Goal: Task Accomplishment & Management: Complete application form

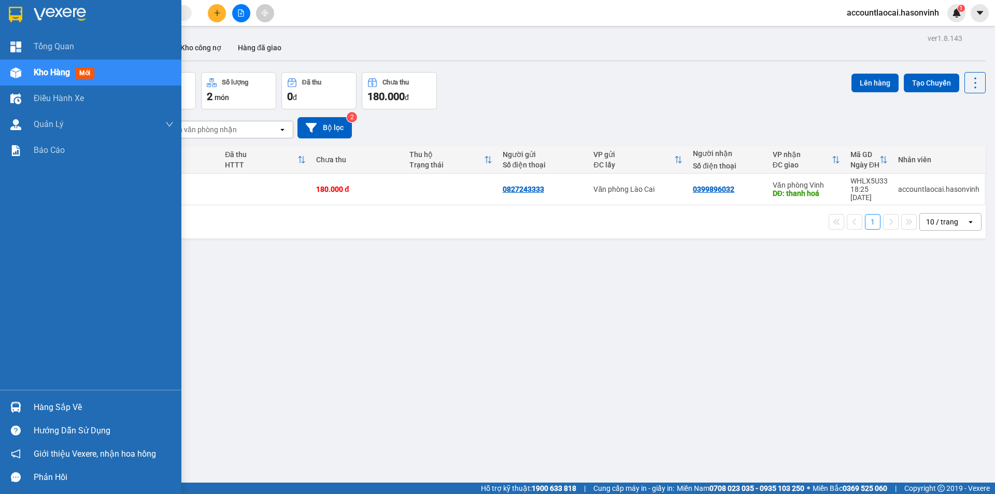
click at [45, 73] on span "Kho hàng" at bounding box center [52, 72] width 36 height 10
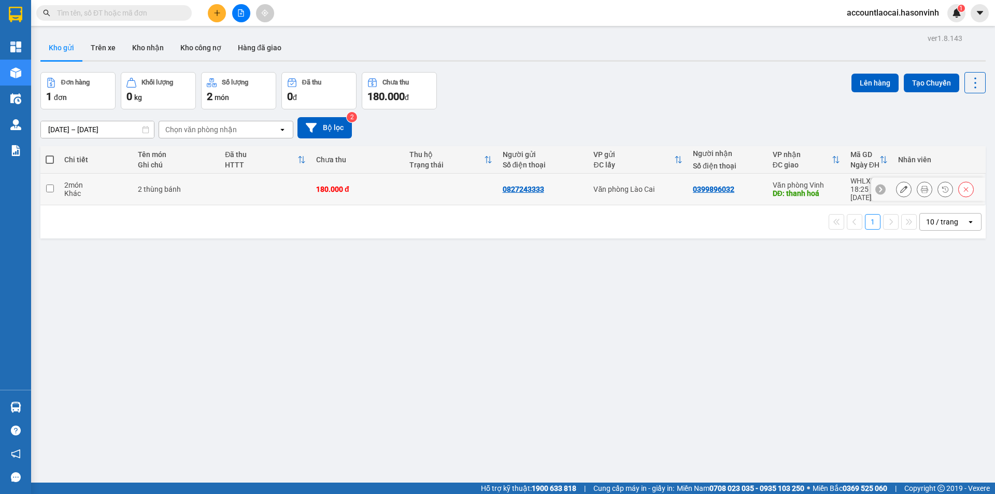
click at [49, 186] on input "checkbox" at bounding box center [50, 189] width 8 height 8
checkbox input "true"
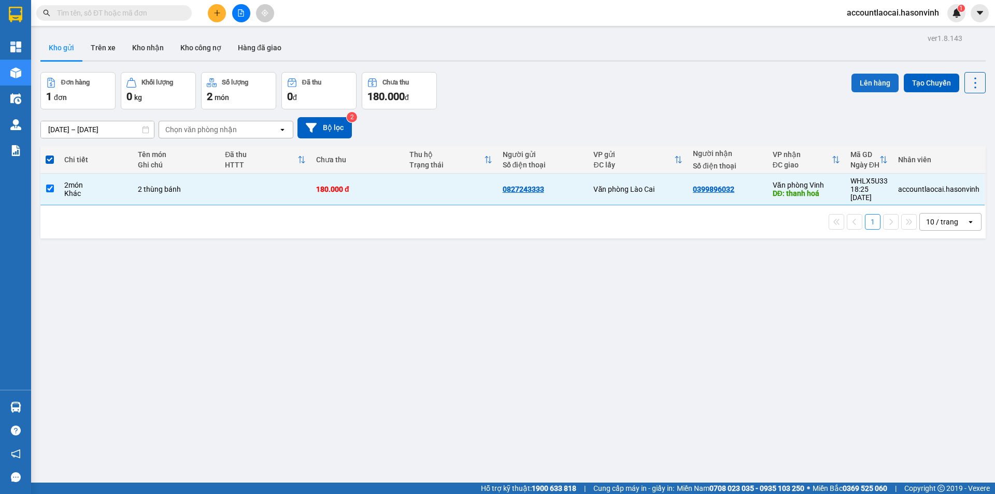
click at [872, 83] on button "Lên hàng" at bounding box center [875, 83] width 47 height 19
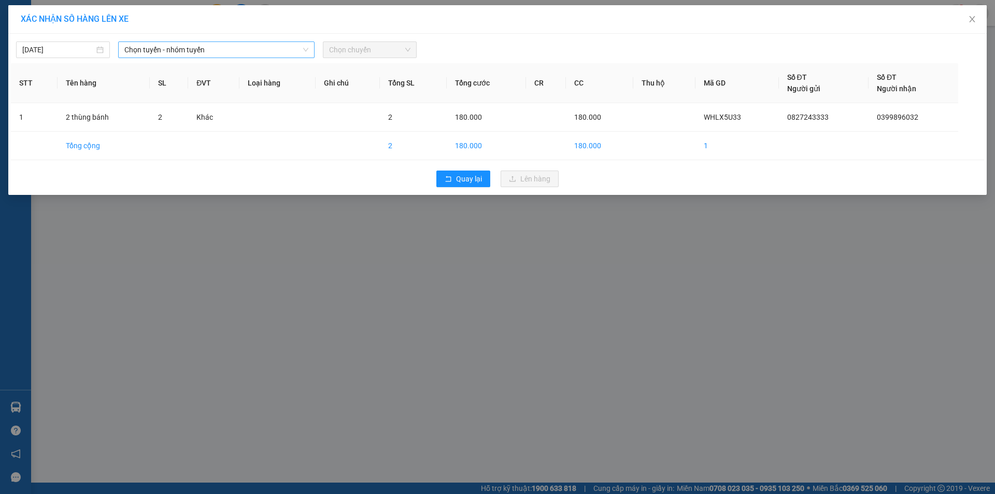
click at [176, 50] on span "Chọn tuyến - nhóm tuyến" at bounding box center [216, 50] width 184 height 16
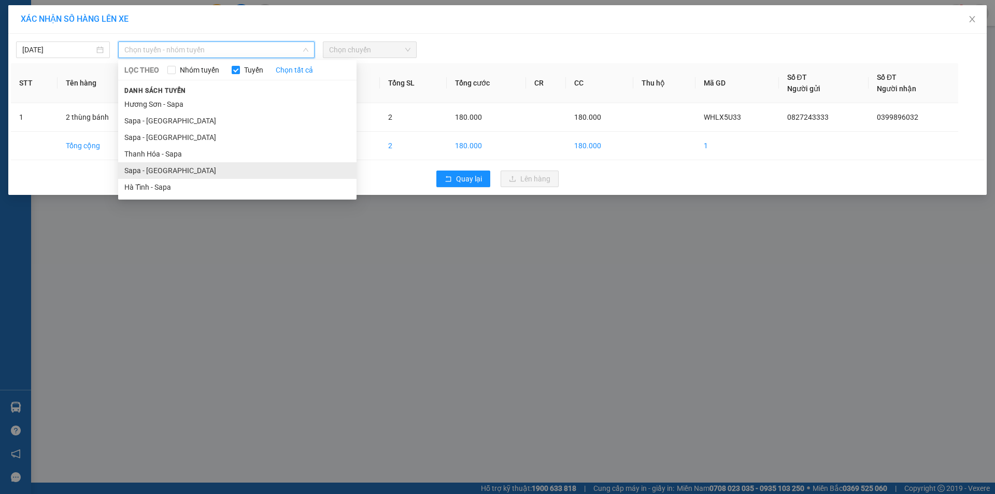
click at [142, 173] on li "Sapa - [GEOGRAPHIC_DATA]" at bounding box center [237, 170] width 238 height 17
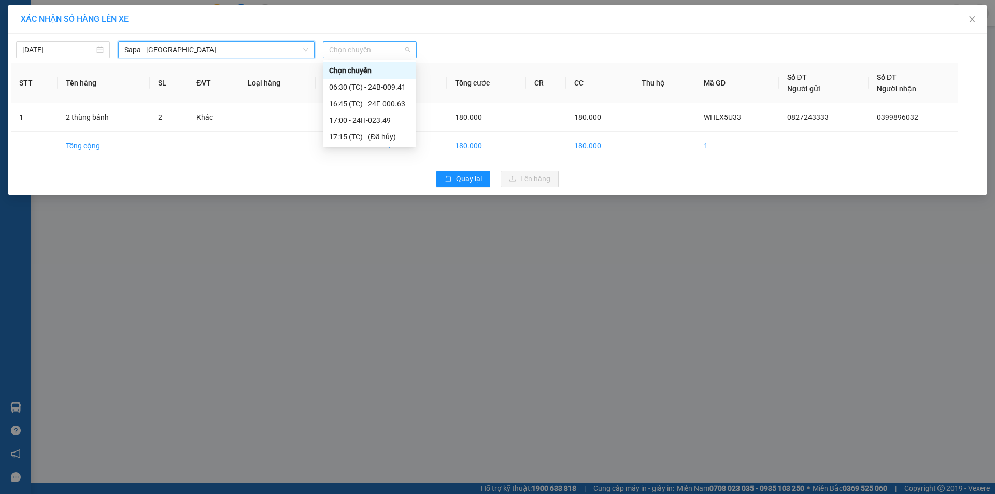
click at [353, 42] on span "Chọn chuyến" at bounding box center [369, 50] width 81 height 16
click at [371, 89] on div "06:30 (TC) - 24B-009.41" at bounding box center [369, 86] width 81 height 11
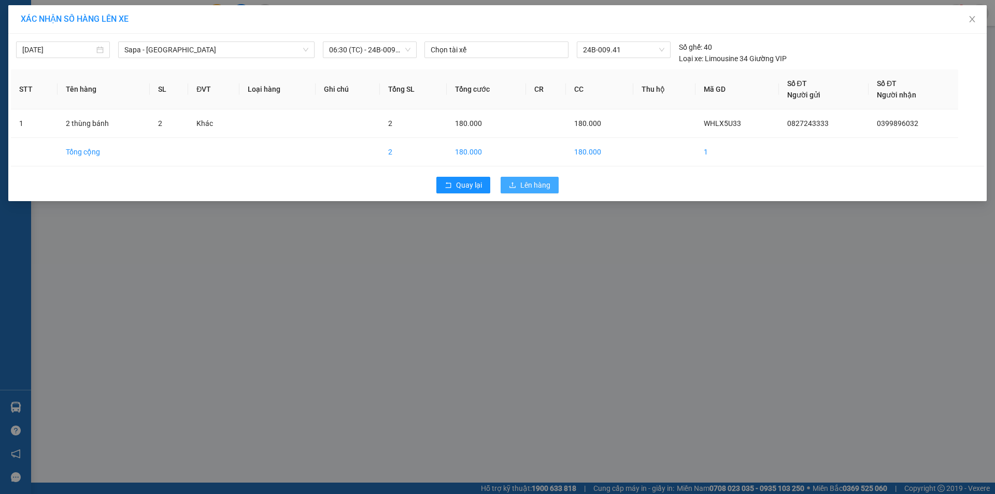
click at [517, 181] on button "Lên hàng" at bounding box center [530, 185] width 58 height 17
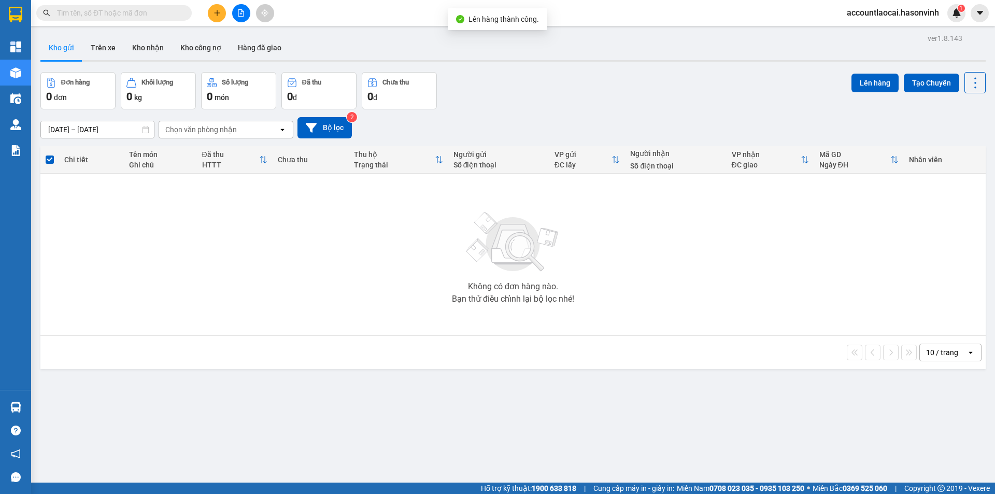
click at [233, 15] on button at bounding box center [241, 13] width 18 height 18
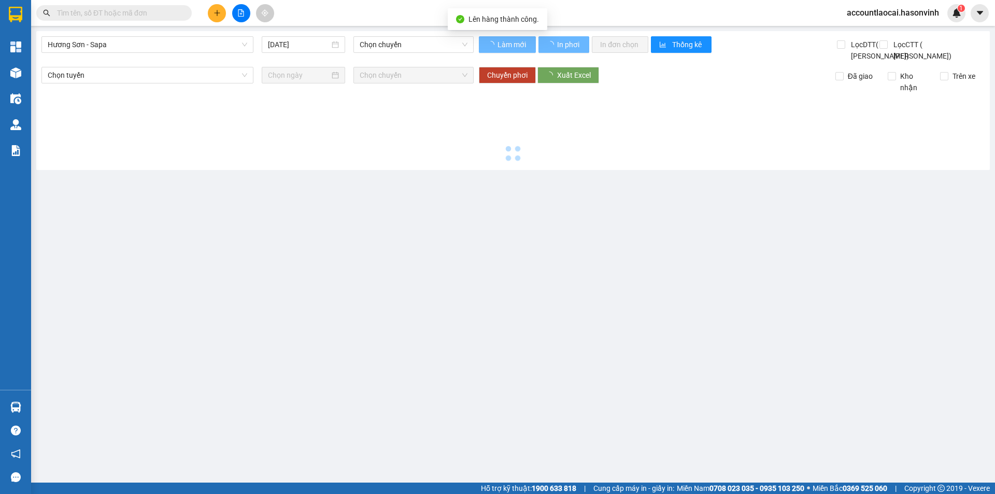
type input "[DATE]"
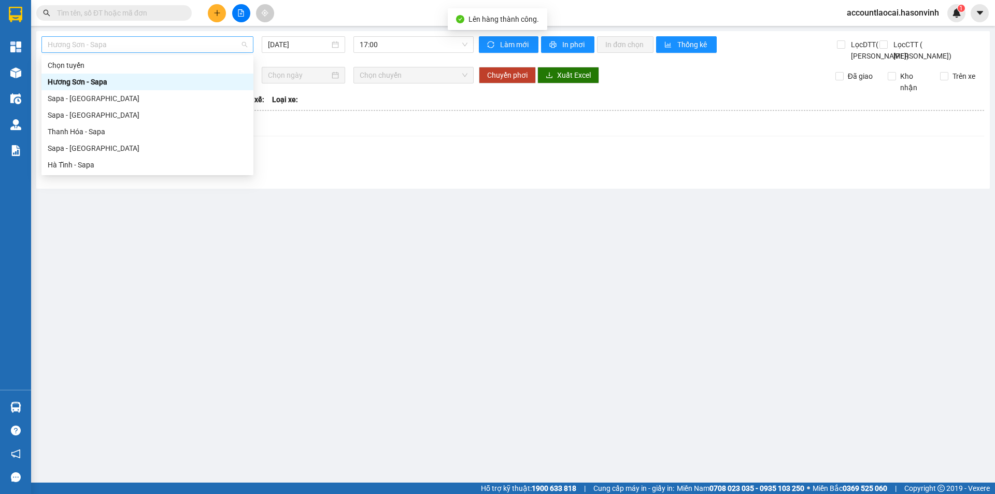
click at [190, 44] on span "Hương Sơn - Sapa" at bounding box center [148, 45] width 200 height 16
click at [79, 146] on div "Sapa - [GEOGRAPHIC_DATA]" at bounding box center [148, 148] width 200 height 11
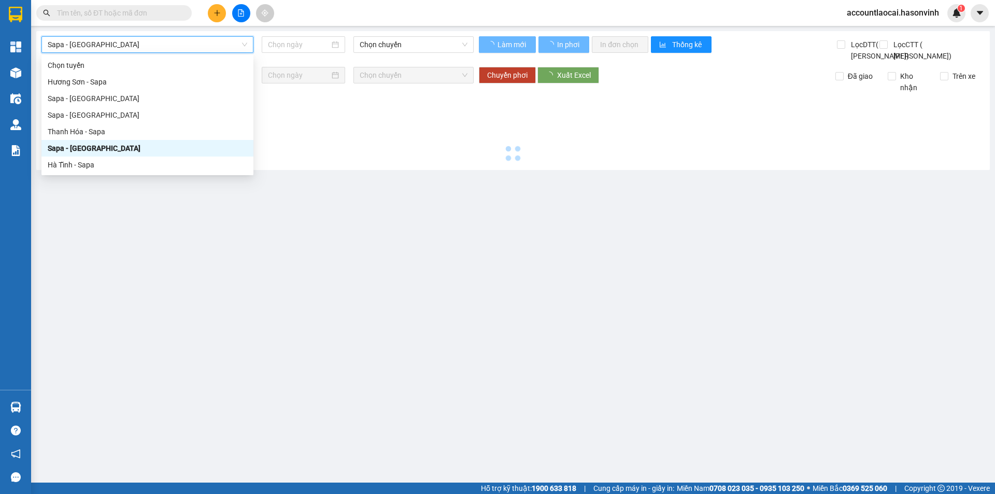
type input "[DATE]"
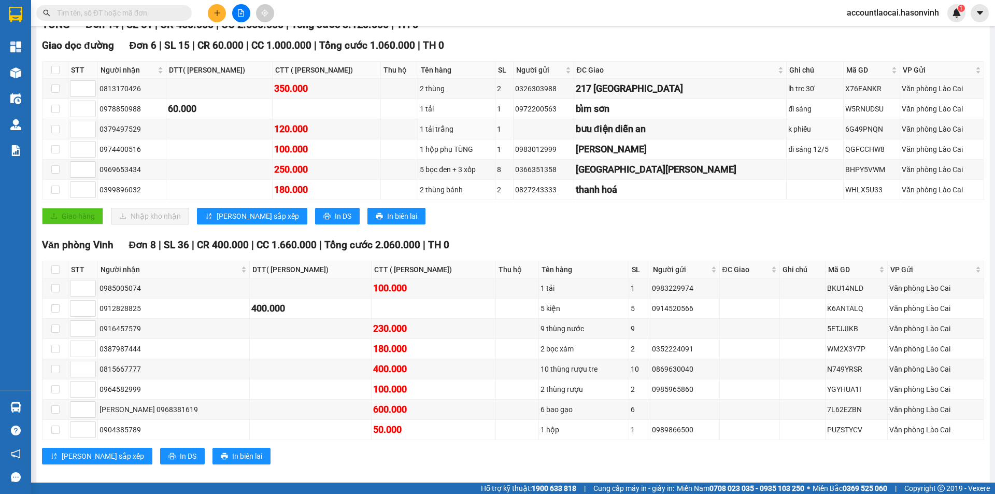
scroll to position [189, 0]
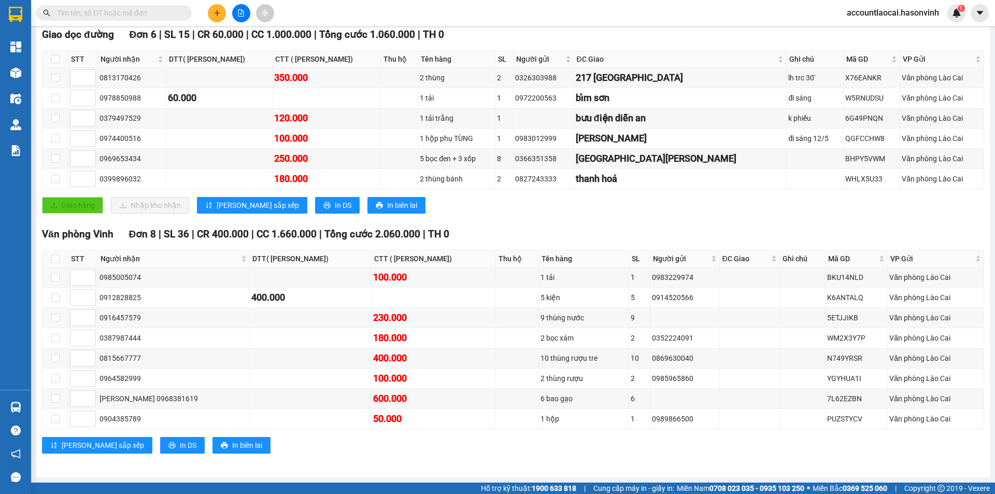
click at [119, 12] on input "text" at bounding box center [118, 12] width 122 height 11
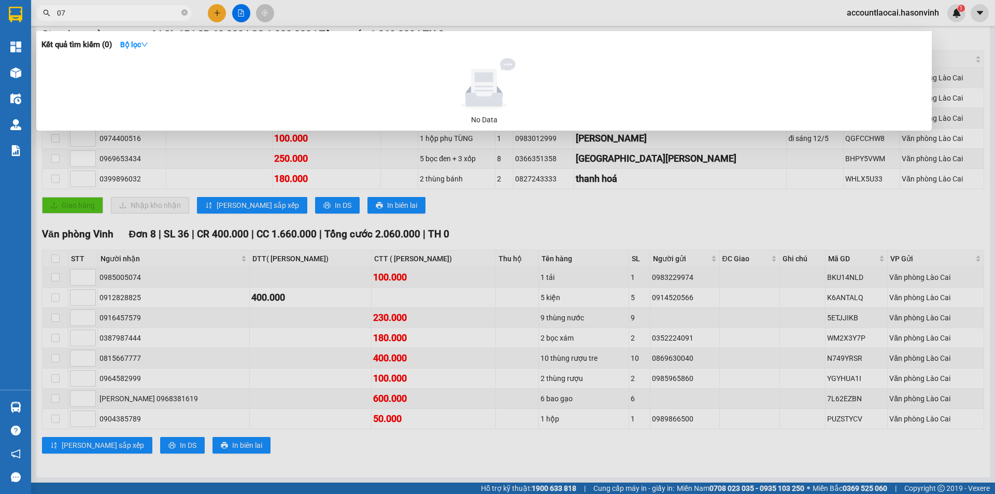
type input "072"
click at [186, 11] on icon "close-circle" at bounding box center [184, 12] width 6 height 6
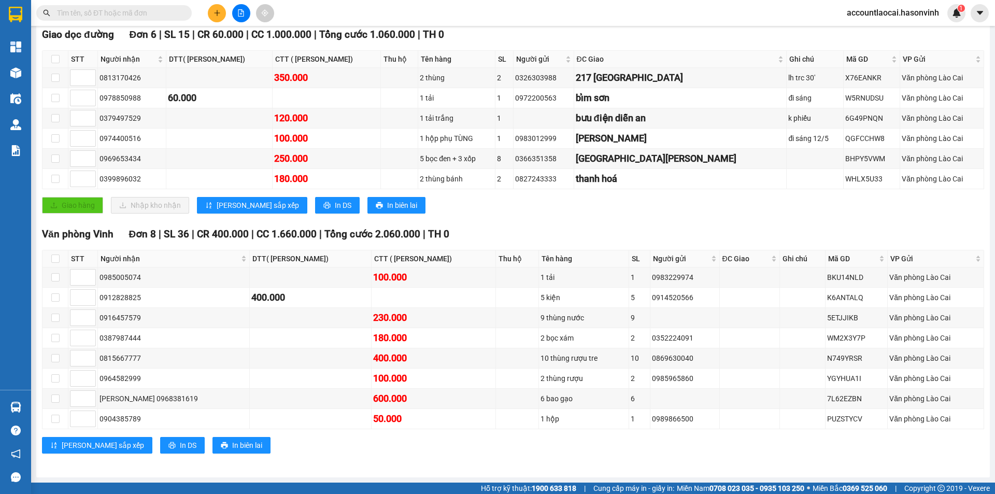
scroll to position [34, 0]
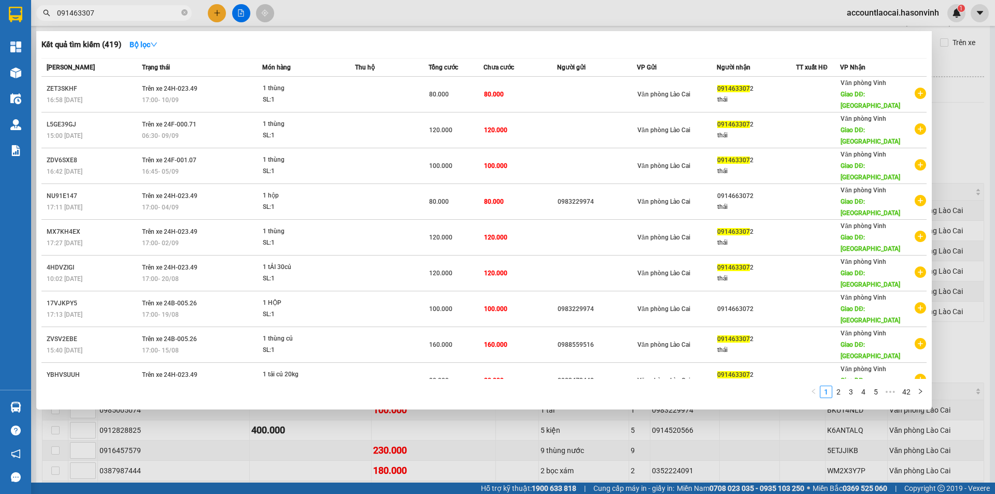
type input "0914633072"
click at [185, 13] on icon "close-circle" at bounding box center [184, 12] width 6 height 6
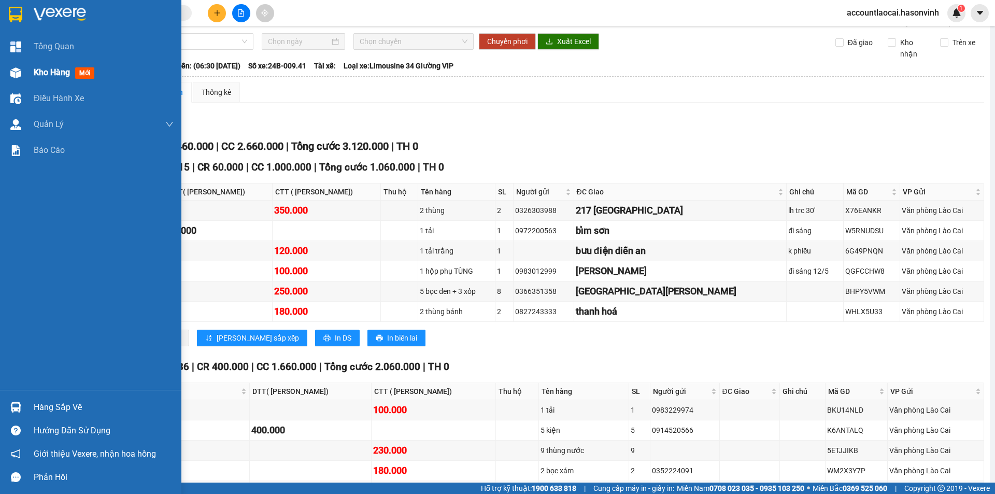
click at [52, 72] on span "Kho hàng" at bounding box center [52, 72] width 36 height 10
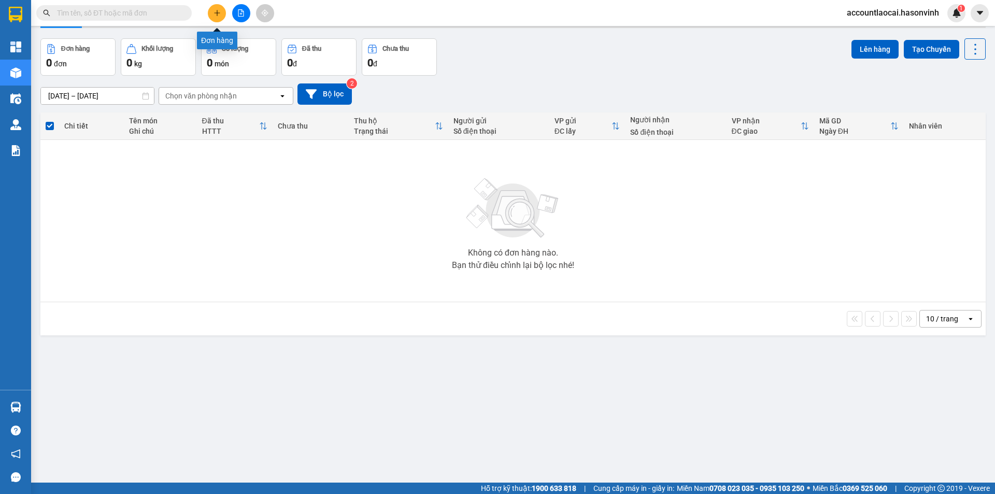
click at [219, 17] on button at bounding box center [217, 13] width 18 height 18
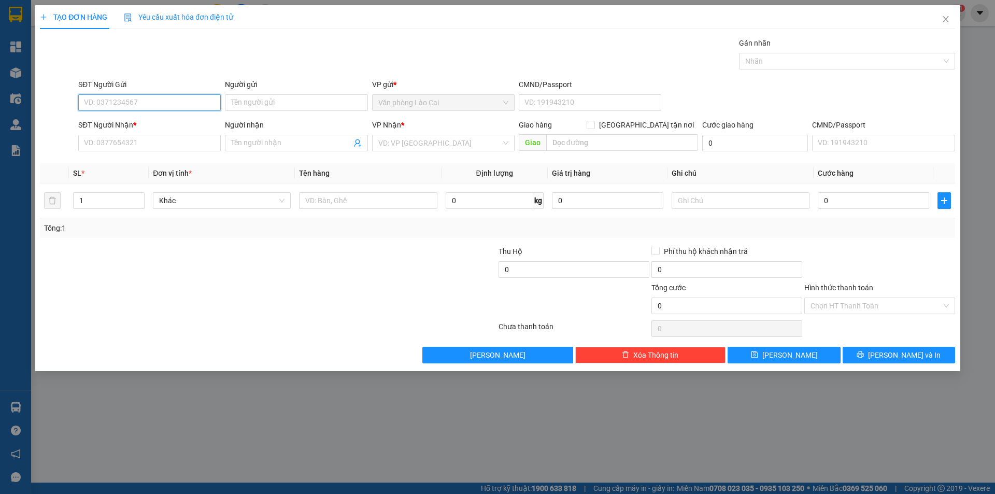
click at [163, 101] on input "SĐT Người Gửi" at bounding box center [149, 102] width 143 height 17
click at [150, 97] on input "3448" at bounding box center [149, 102] width 143 height 17
click at [130, 122] on div "0983473448" at bounding box center [149, 123] width 130 height 11
type input "0983473448"
type input "0986998047"
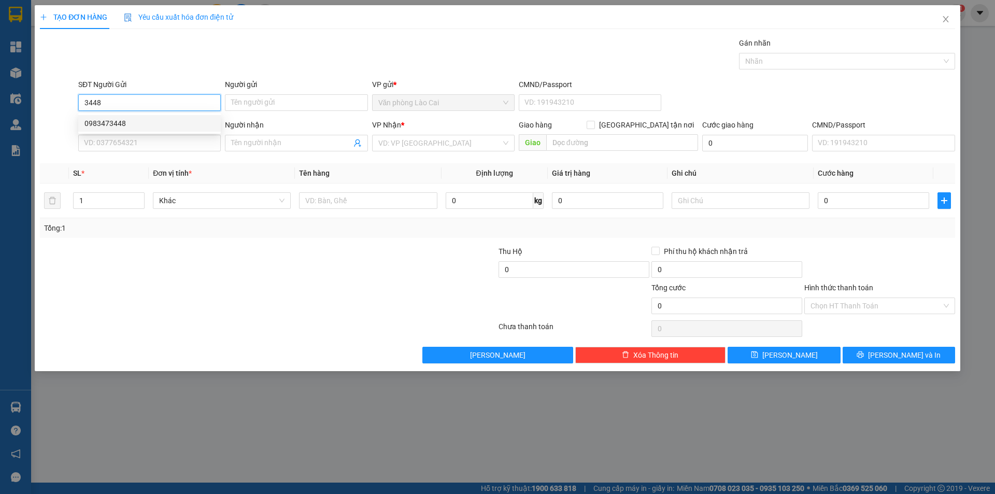
type input "hà tĩnh"
type input "220.000"
type input "0983473448"
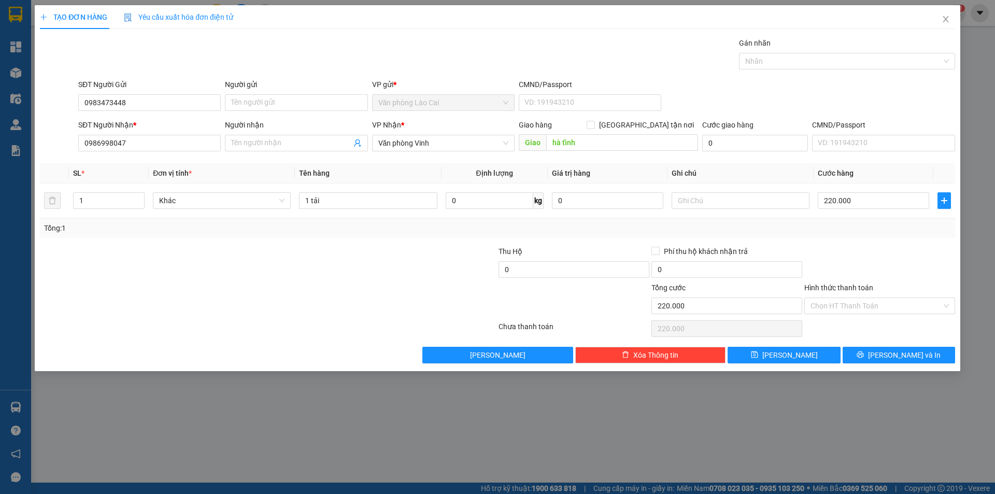
click at [157, 134] on div "SĐT Người Nhận *" at bounding box center [149, 127] width 143 height 16
drag, startPoint x: 149, startPoint y: 139, endPoint x: 0, endPoint y: 158, distance: 149.9
click at [0, 158] on div "TẠO ĐƠN HÀNG Yêu cầu xuất hóa đơn điện tử Transit Pickup Surcharge Ids Transit …" at bounding box center [497, 247] width 995 height 494
click at [109, 162] on div "0914471472" at bounding box center [149, 163] width 130 height 11
type input "0914471472"
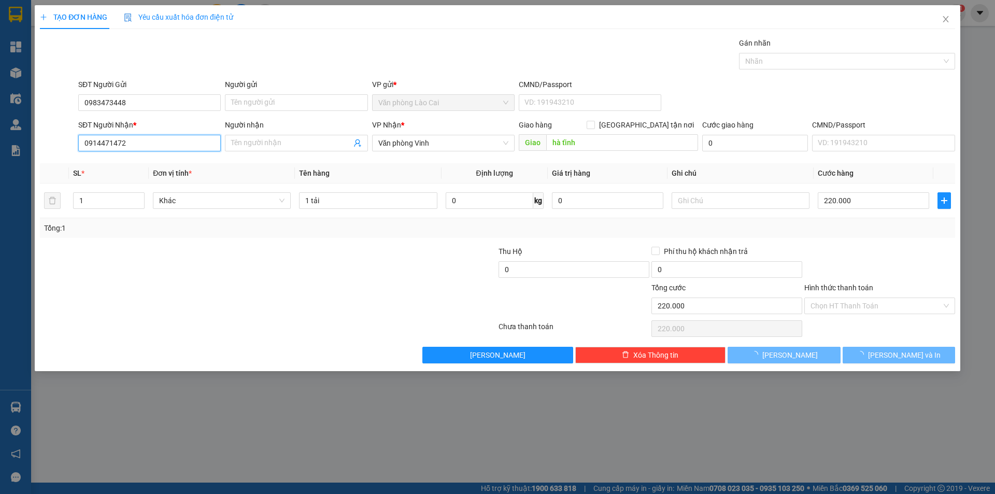
type input "100.000"
drag, startPoint x: 148, startPoint y: 144, endPoint x: 4, endPoint y: 137, distance: 144.8
click at [4, 137] on div "TẠO ĐƠN HÀNG Yêu cầu xuất hóa đơn điện tử Transit Pickup Surcharge Ids Transit …" at bounding box center [497, 247] width 995 height 494
type input "0914633072"
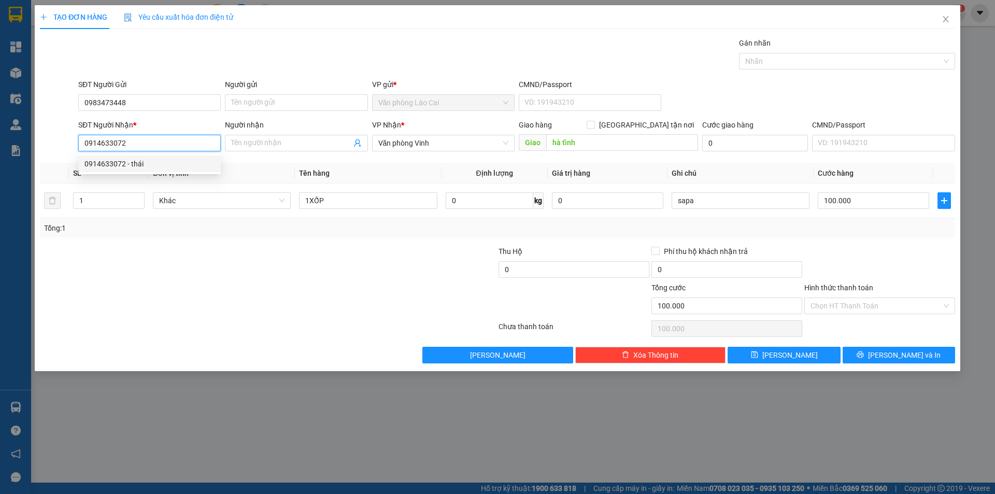
click at [126, 162] on div "0914633072 - thái" at bounding box center [149, 163] width 130 height 11
type input "thái"
type input "80.000"
type input "0914633072"
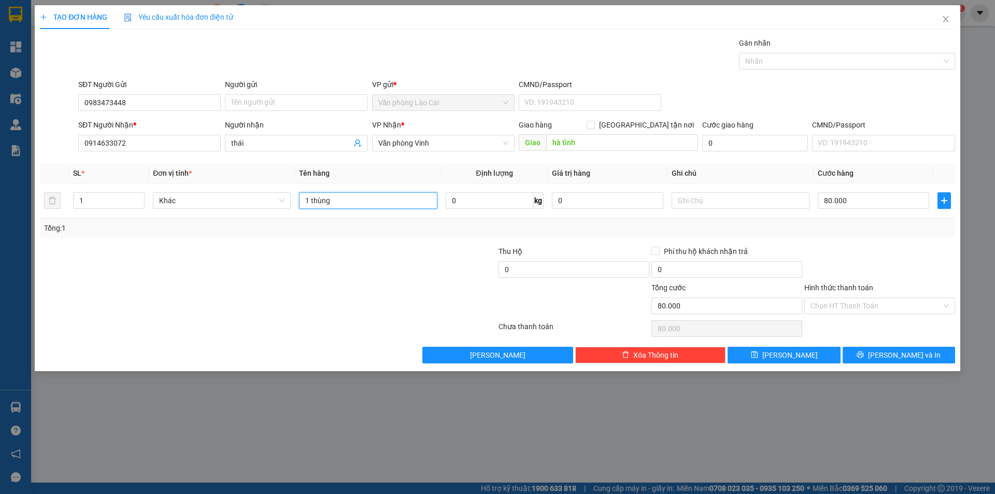
drag, startPoint x: 365, startPoint y: 204, endPoint x: 307, endPoint y: 219, distance: 60.0
click at [307, 219] on div "SL * Đơn vị tính * Tên hàng Định lượng Giá trị hàng Ghi chú Cước hàng 1 Khác 1 …" at bounding box center [497, 200] width 915 height 75
type input "1 thùng 20kg"
click at [732, 205] on input "text" at bounding box center [741, 200] width 138 height 17
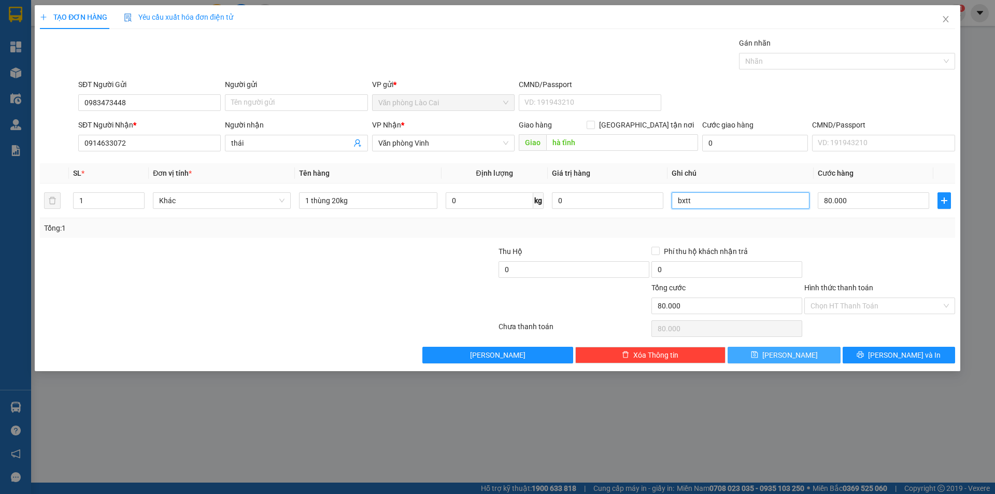
type input "bxtt"
click at [808, 355] on button "[PERSON_NAME]" at bounding box center [784, 355] width 112 height 17
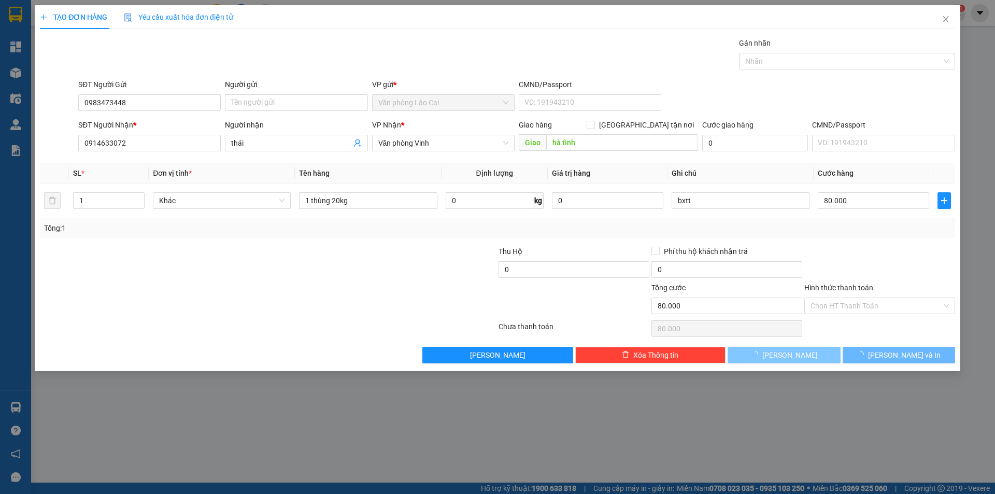
type input "0"
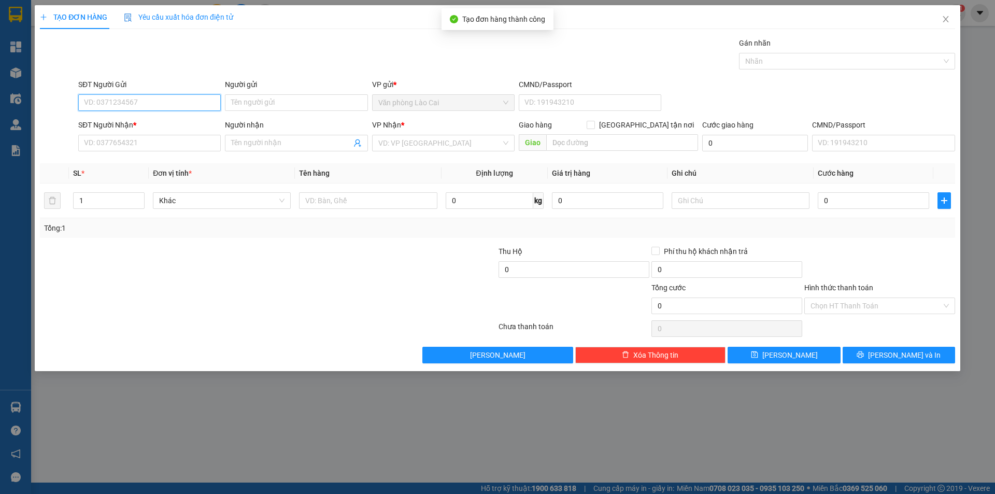
click at [124, 106] on input "SĐT Người Gửi" at bounding box center [149, 102] width 143 height 17
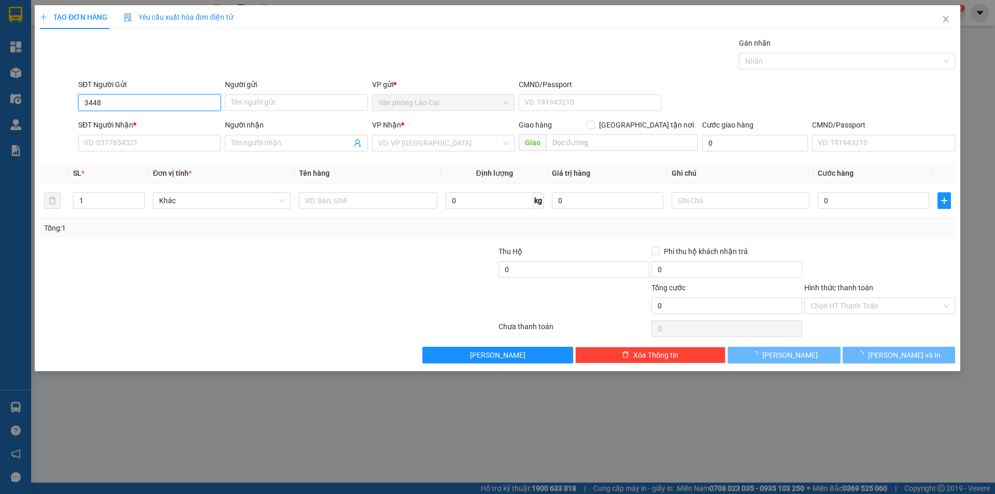
click at [124, 106] on input "3448" at bounding box center [149, 102] width 143 height 17
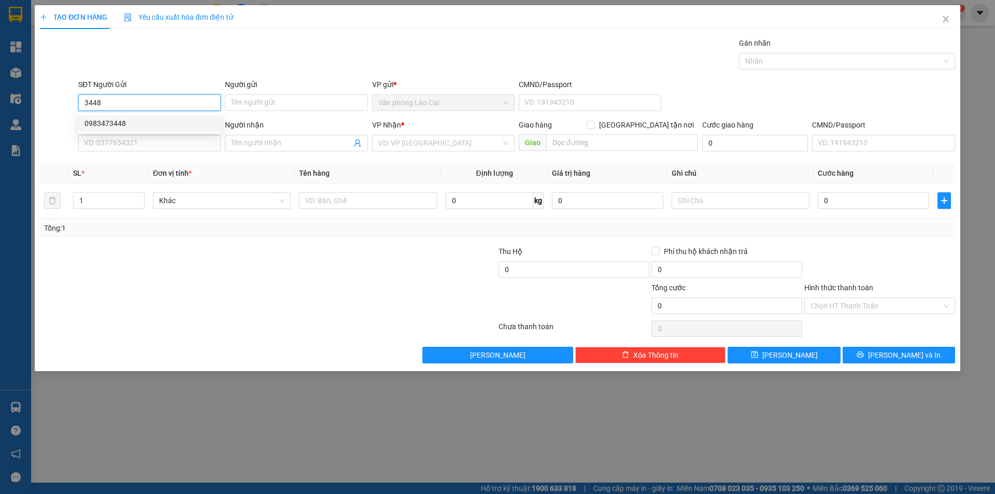
click at [126, 122] on div "0983473448" at bounding box center [149, 123] width 130 height 11
type input "0983473448"
type input "0914633072"
type input "thái"
type input "hà tĩnh"
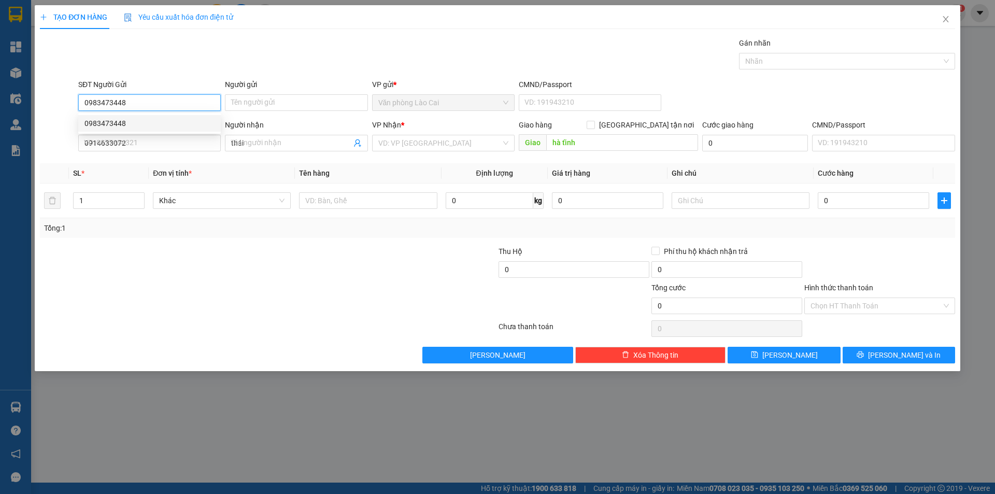
type input "80.000"
type input "0983473448"
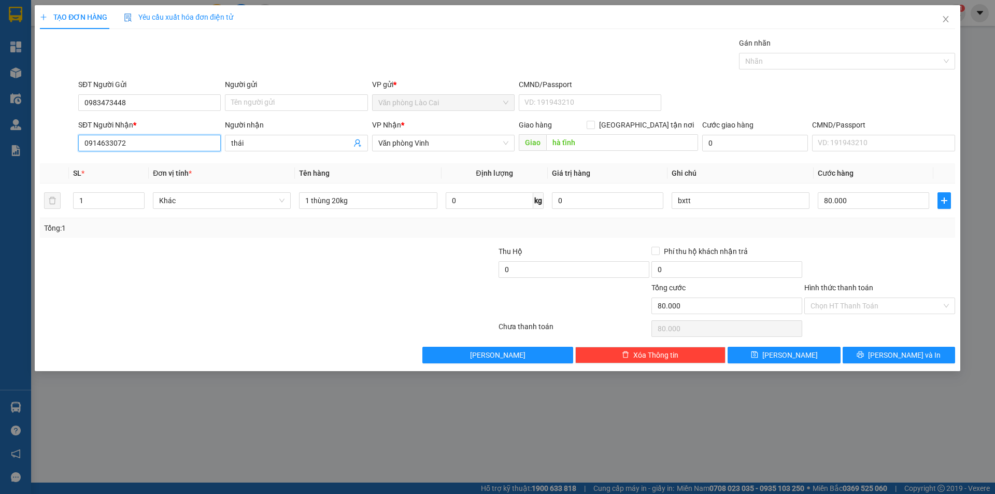
drag, startPoint x: 144, startPoint y: 142, endPoint x: 6, endPoint y: 130, distance: 138.4
click at [23, 144] on div "TẠO ĐƠN HÀNG Yêu cầu xuất hóa đơn điện tử Transit Pickup Surcharge Ids Transit …" at bounding box center [497, 247] width 995 height 494
click at [106, 166] on div "0986998047" at bounding box center [149, 163] width 130 height 11
type input "0986998047"
type input "220.000"
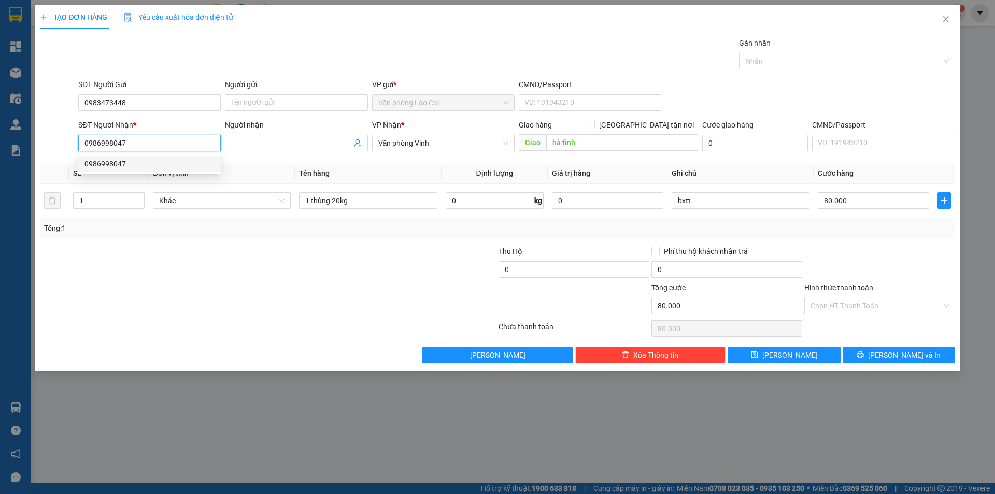
type input "220.000"
type input "0986998047"
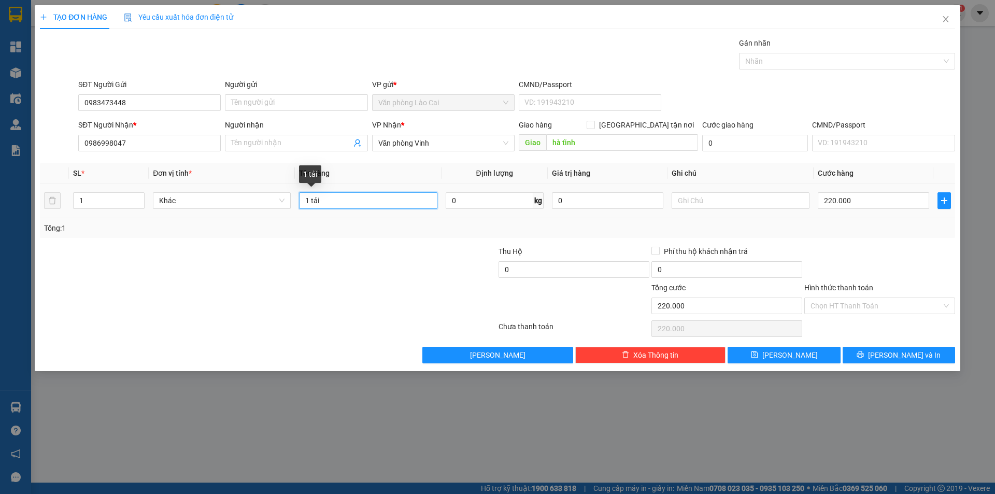
click at [345, 202] on input "1 tải" at bounding box center [368, 200] width 138 height 17
type input "1 tải 10kg"
click at [868, 200] on input "220.000" at bounding box center [873, 200] width 111 height 17
type input "5"
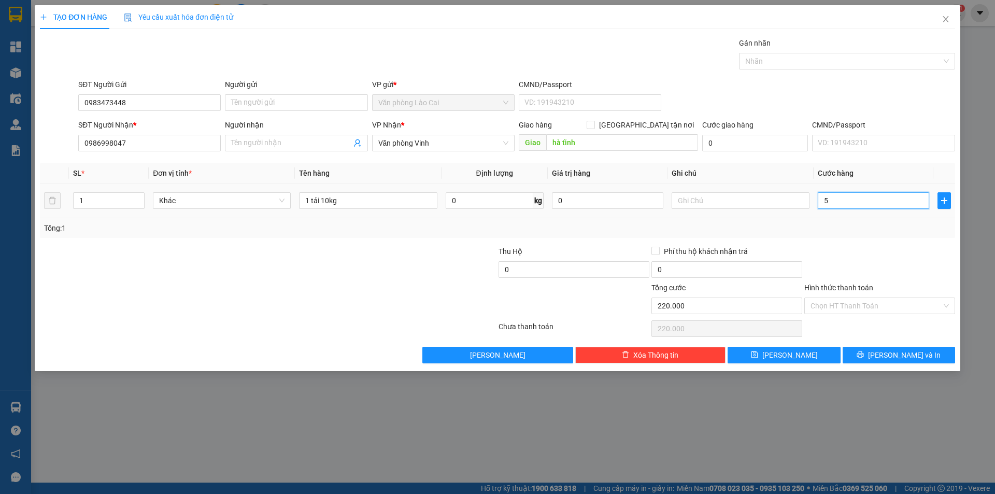
type input "5"
type input "50"
type input "500"
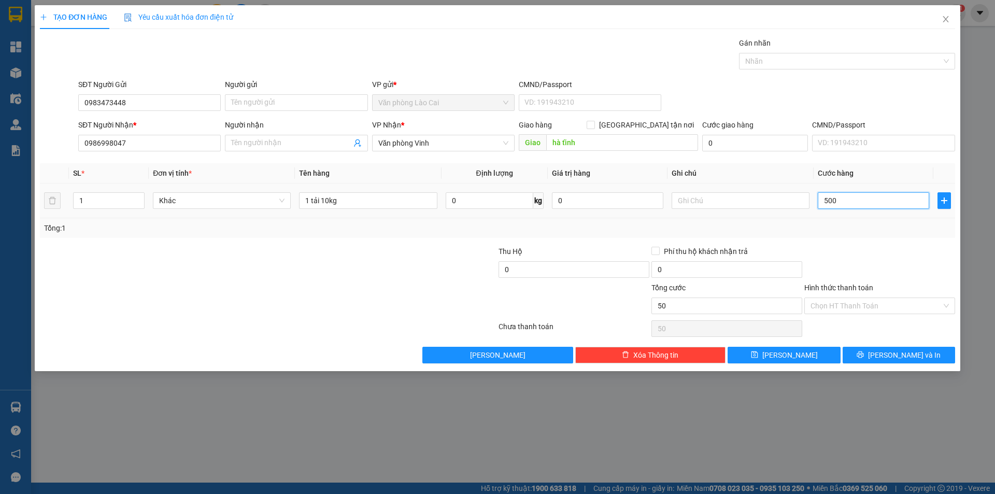
type input "500"
type input "5.000"
type input "50.000"
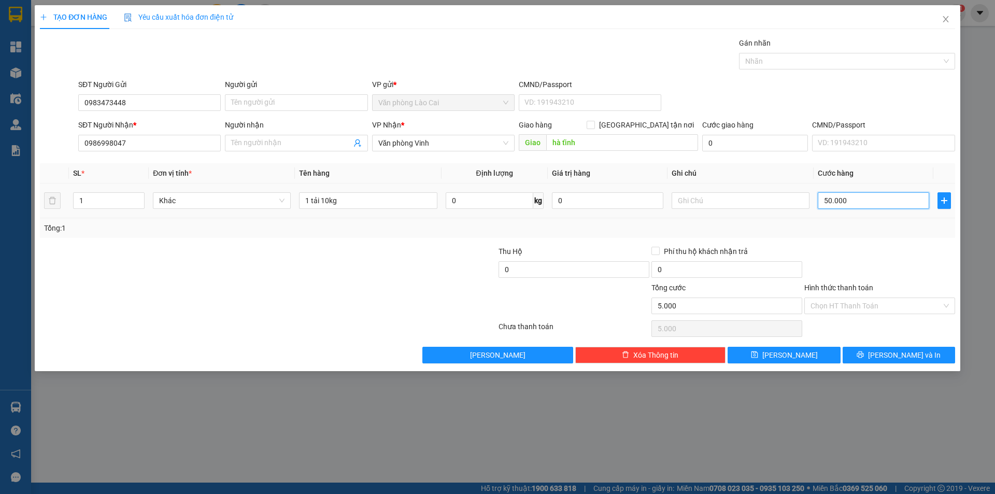
type input "50.000"
click at [742, 200] on input "text" at bounding box center [741, 200] width 138 height 17
type input "bxtt"
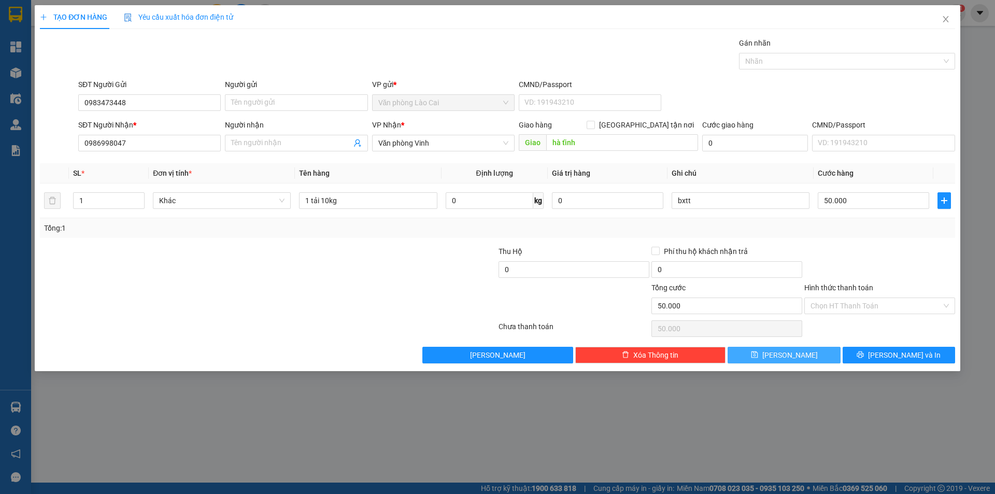
click at [809, 355] on button "[PERSON_NAME]" at bounding box center [784, 355] width 112 height 17
type input "0"
click at [948, 18] on icon "close" at bounding box center [946, 19] width 8 height 8
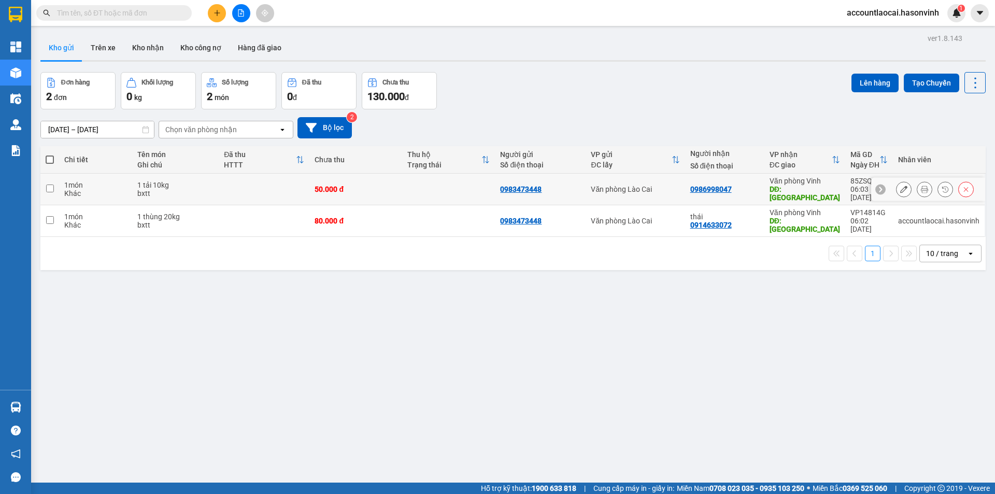
click at [46, 185] on input "checkbox" at bounding box center [50, 189] width 8 height 8
checkbox input "true"
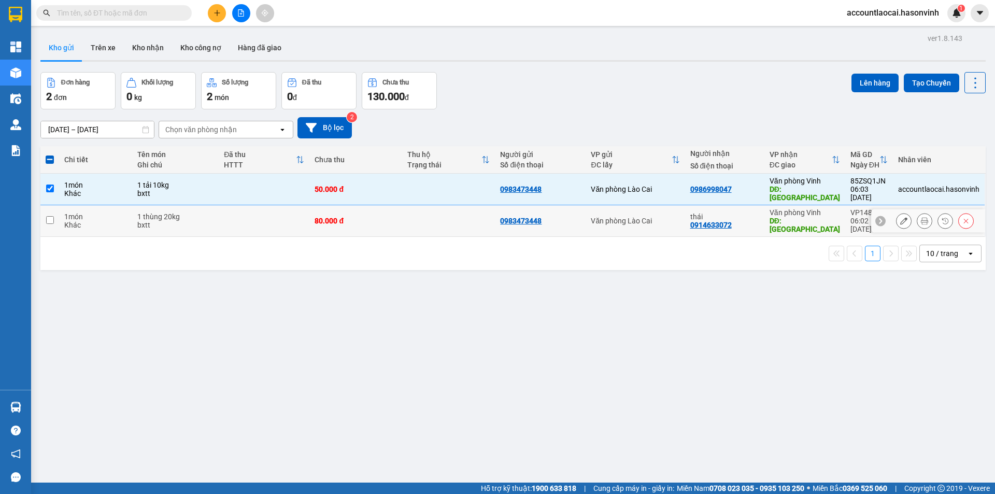
click at [50, 214] on td at bounding box center [49, 221] width 19 height 32
checkbox input "true"
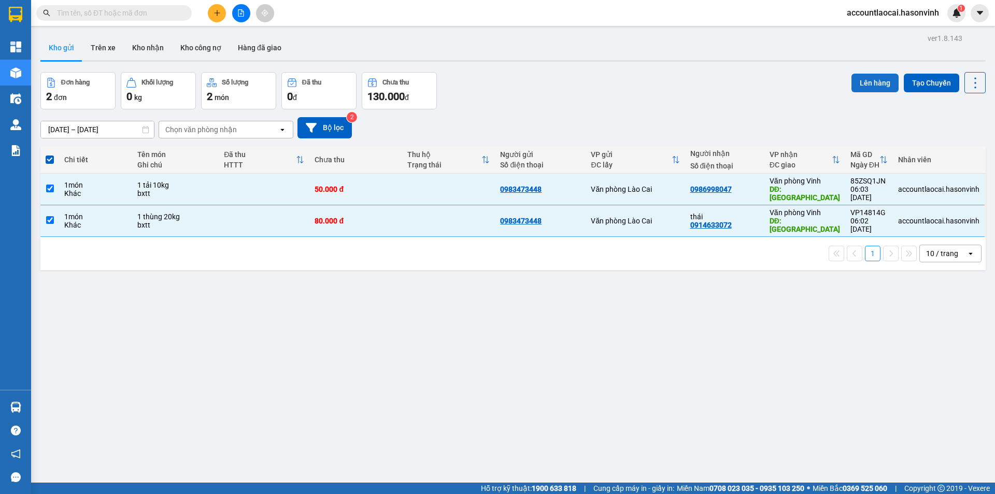
click at [860, 83] on button "Lên hàng" at bounding box center [875, 83] width 47 height 19
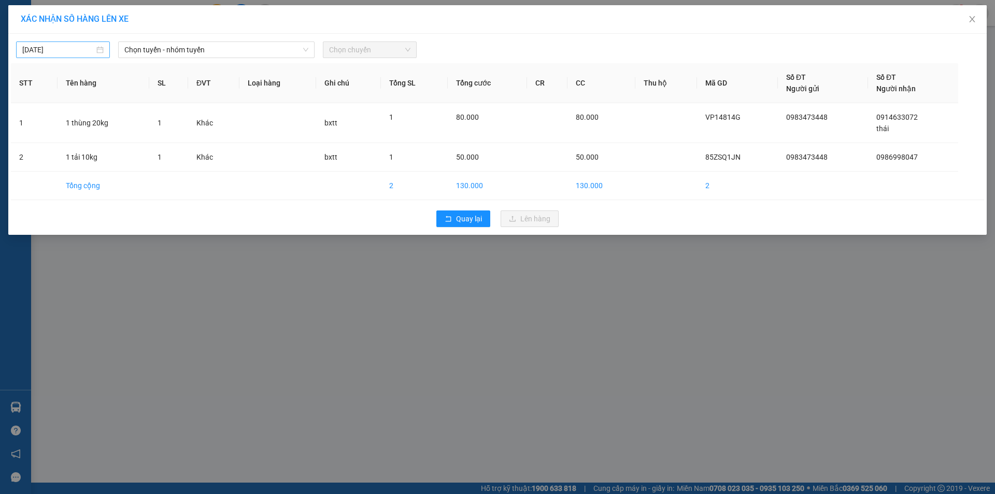
click at [80, 49] on input "[DATE]" at bounding box center [58, 49] width 72 height 11
drag, startPoint x: 128, startPoint y: 125, endPoint x: 120, endPoint y: 127, distance: 7.9
click at [128, 125] on div "12" at bounding box center [125, 125] width 12 height 12
type input "[DATE]"
click at [341, 51] on span "Chọn chuyến" at bounding box center [369, 50] width 81 height 16
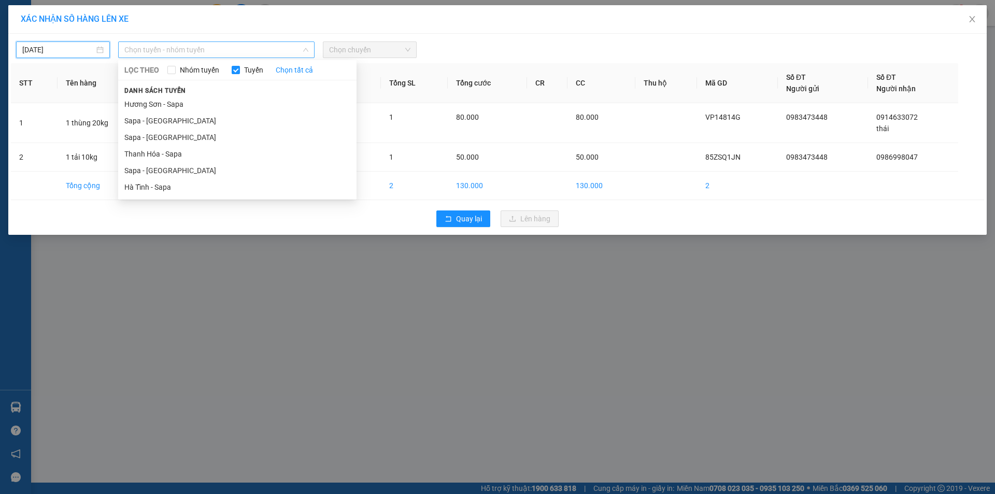
click at [250, 48] on span "Chọn tuyến - nhóm tuyến" at bounding box center [216, 50] width 184 height 16
click at [148, 172] on li "Sapa - [GEOGRAPHIC_DATA]" at bounding box center [237, 170] width 238 height 17
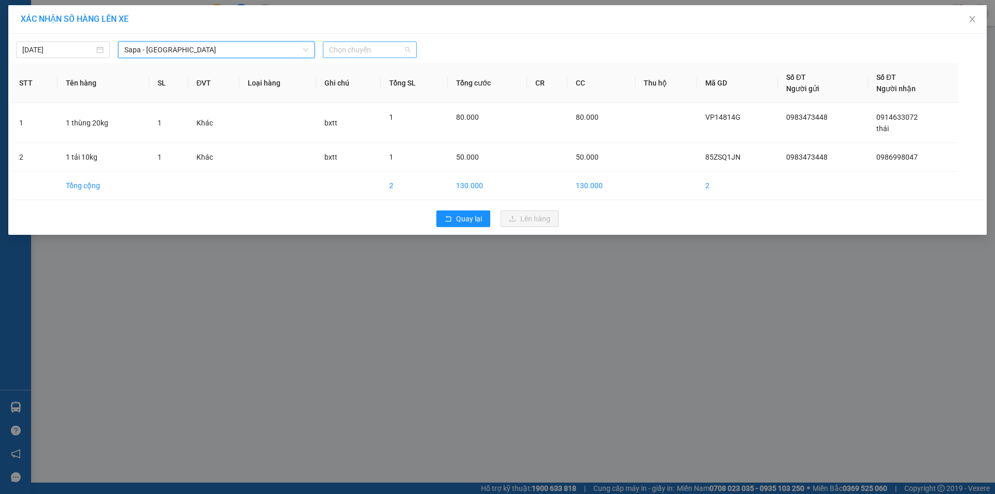
click at [371, 52] on span "Chọn chuyến" at bounding box center [369, 50] width 81 height 16
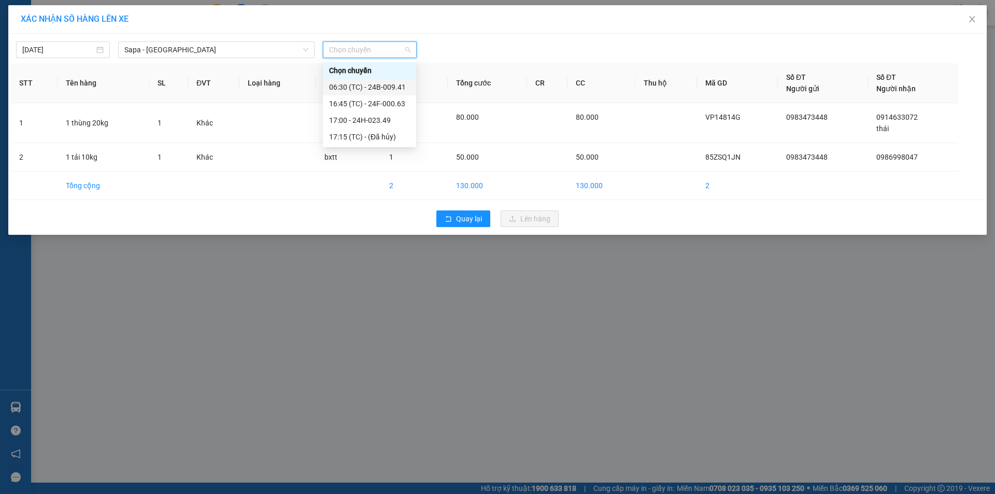
click at [390, 84] on div "06:30 (TC) - 24B-009.41" at bounding box center [369, 86] width 81 height 11
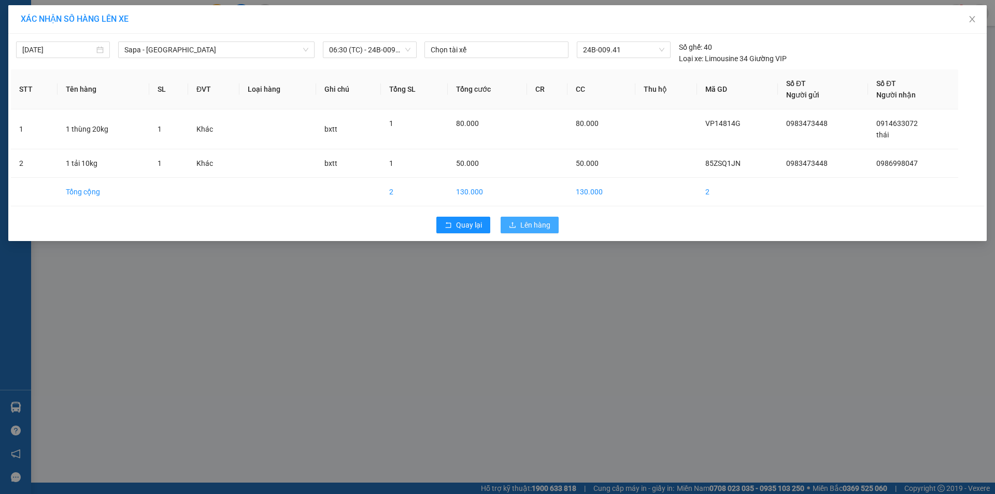
click at [530, 225] on span "Lên hàng" at bounding box center [535, 224] width 30 height 11
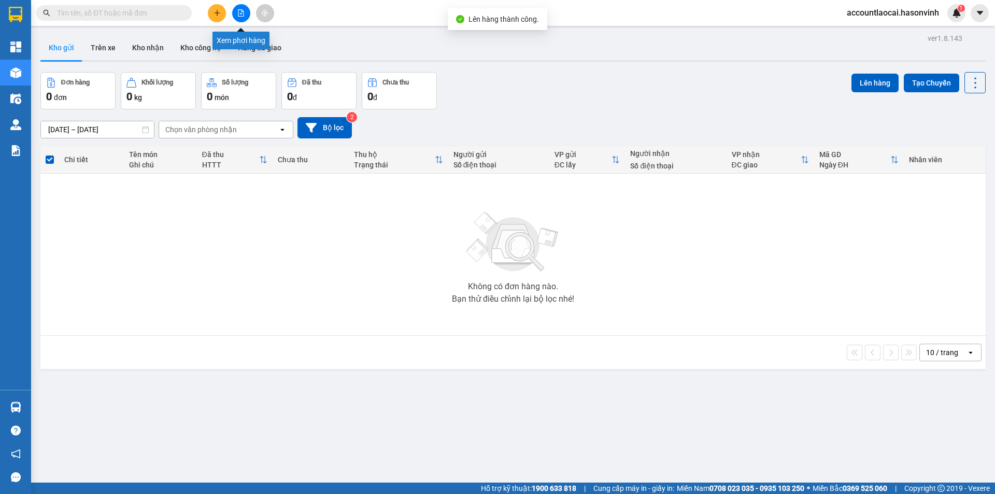
click at [237, 15] on icon "file-add" at bounding box center [240, 12] width 7 height 7
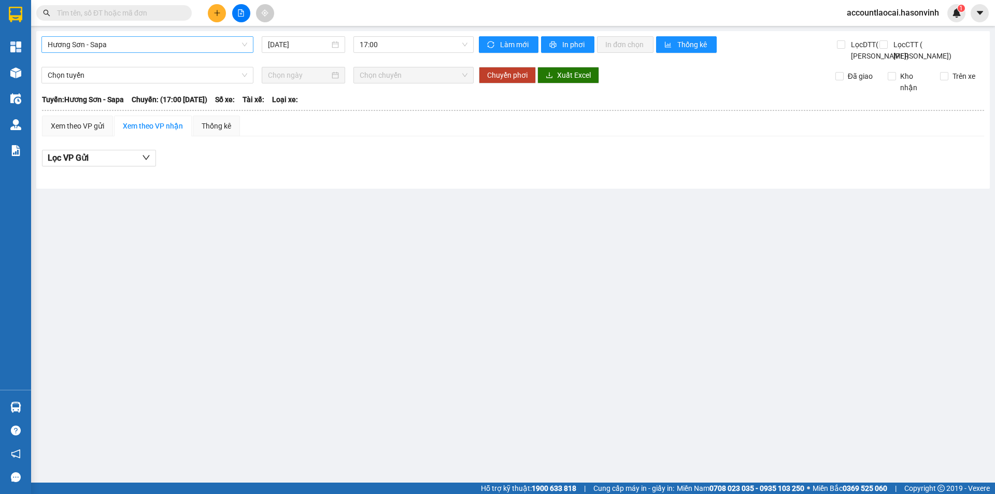
click at [121, 49] on span "Hương Sơn - Sapa" at bounding box center [148, 45] width 200 height 16
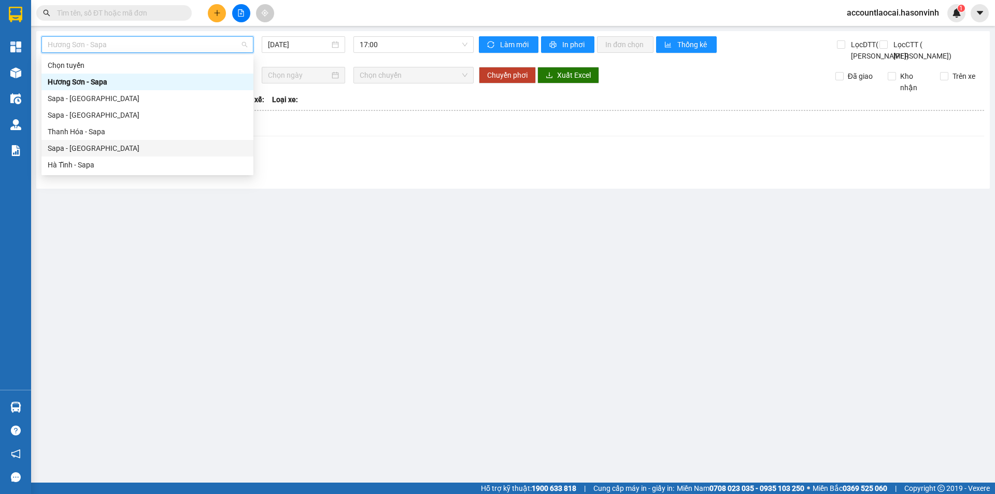
click at [79, 151] on div "Sapa - [GEOGRAPHIC_DATA]" at bounding box center [148, 148] width 200 height 11
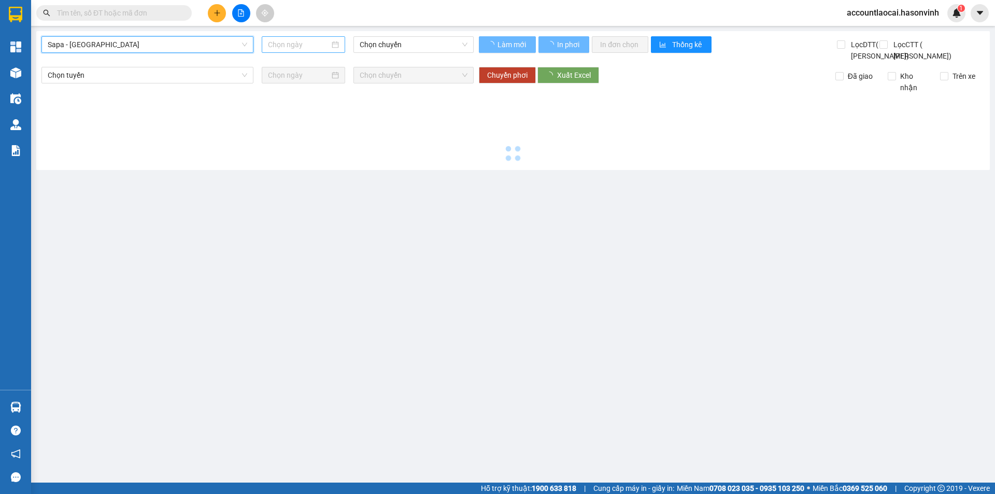
type input "[DATE]"
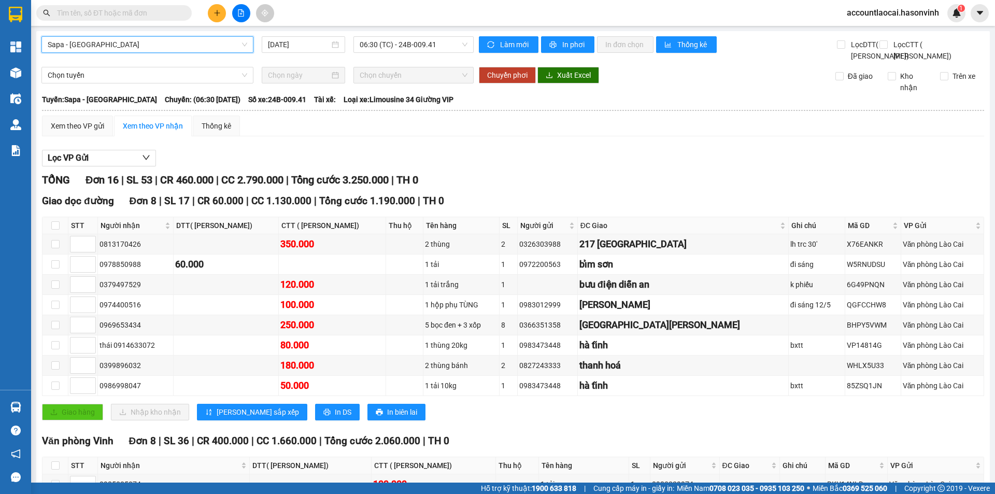
click at [170, 15] on input "text" at bounding box center [118, 12] width 122 height 11
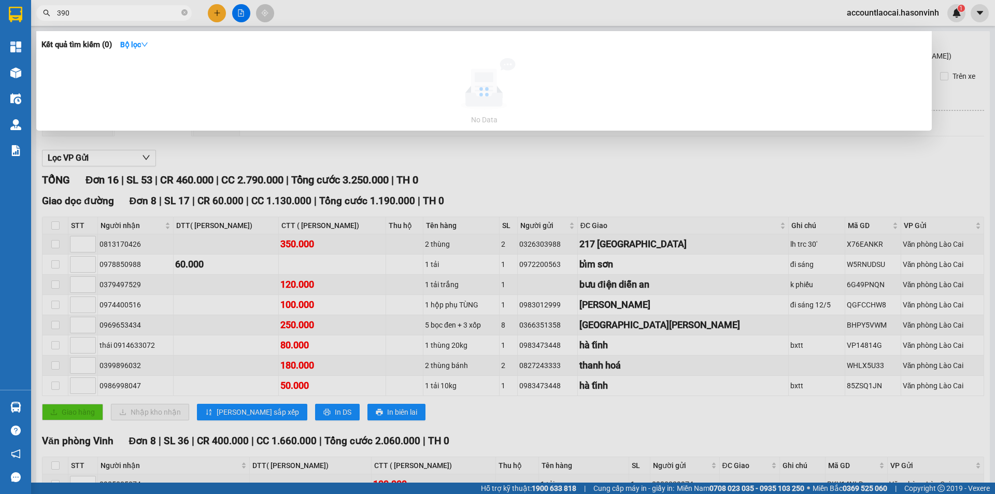
type input "3903"
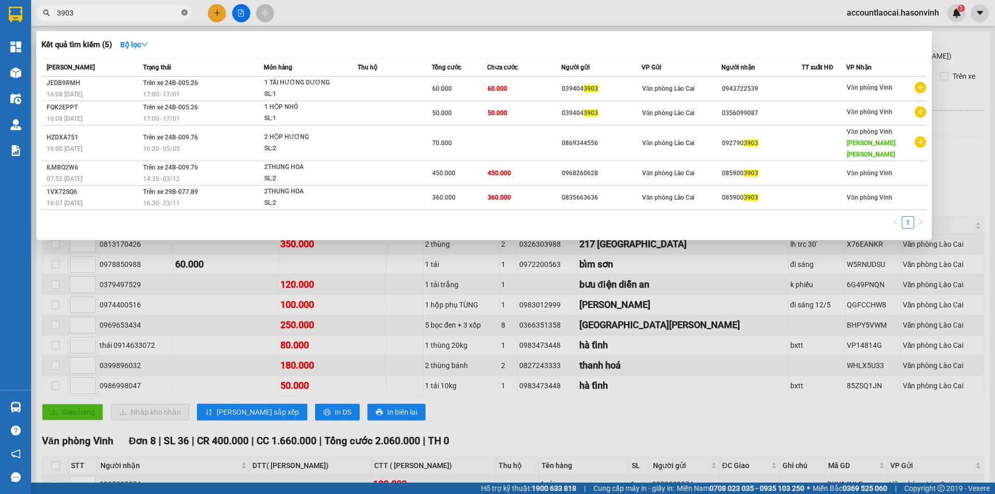
click at [186, 15] on icon "close-circle" at bounding box center [184, 12] width 6 height 6
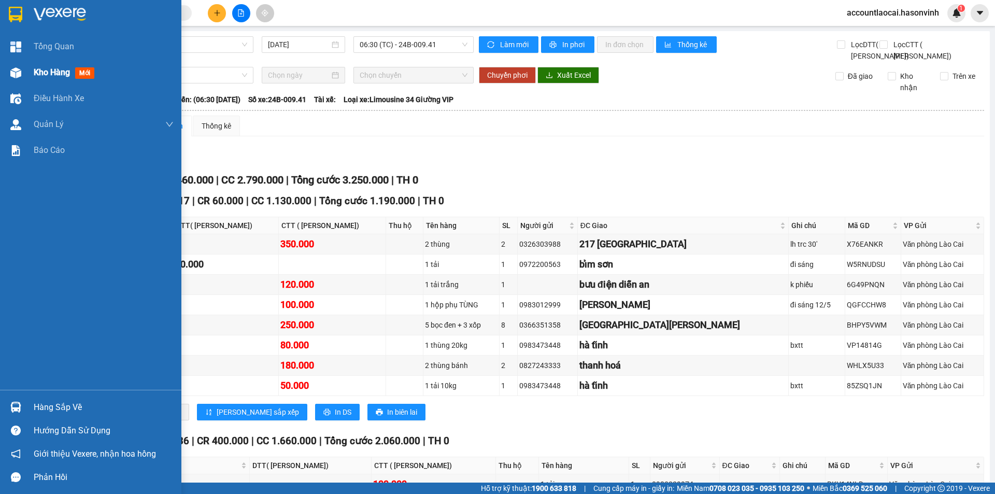
click at [51, 69] on span "Kho hàng" at bounding box center [52, 72] width 36 height 10
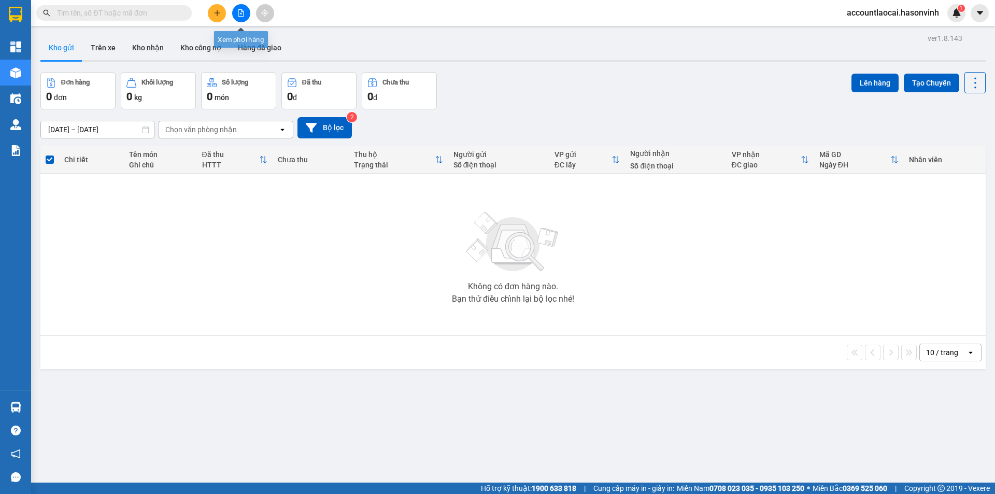
click at [243, 12] on icon "file-add" at bounding box center [240, 12] width 7 height 7
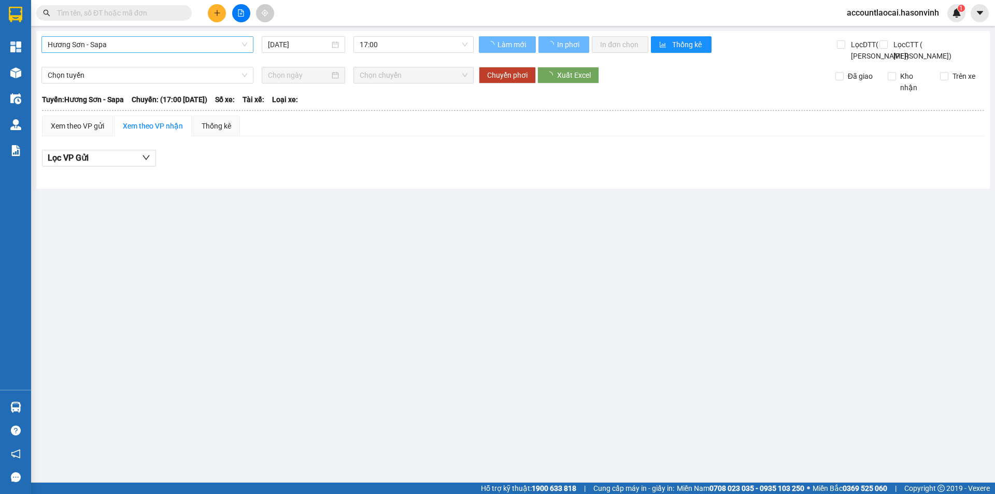
click at [142, 47] on span "Hương Sơn - Sapa" at bounding box center [148, 45] width 200 height 16
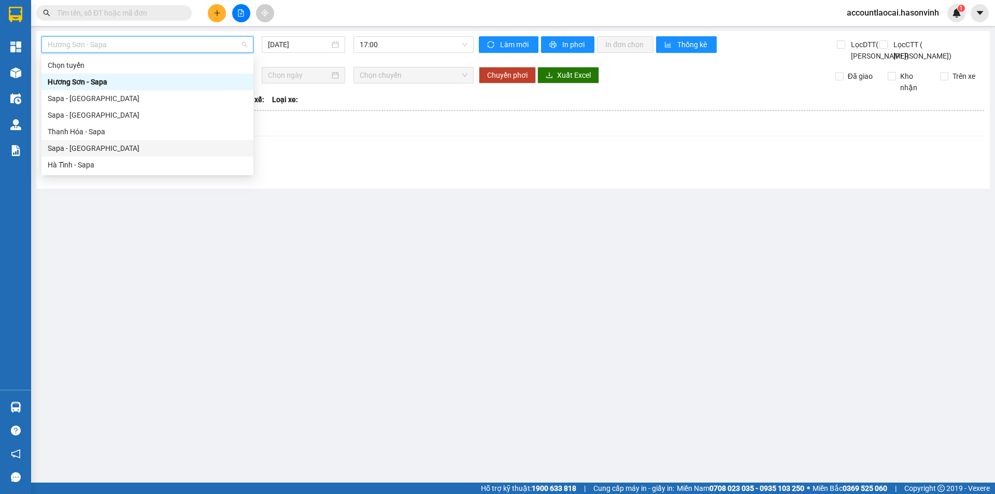
click at [76, 150] on div "Sapa - [GEOGRAPHIC_DATA]" at bounding box center [148, 148] width 200 height 11
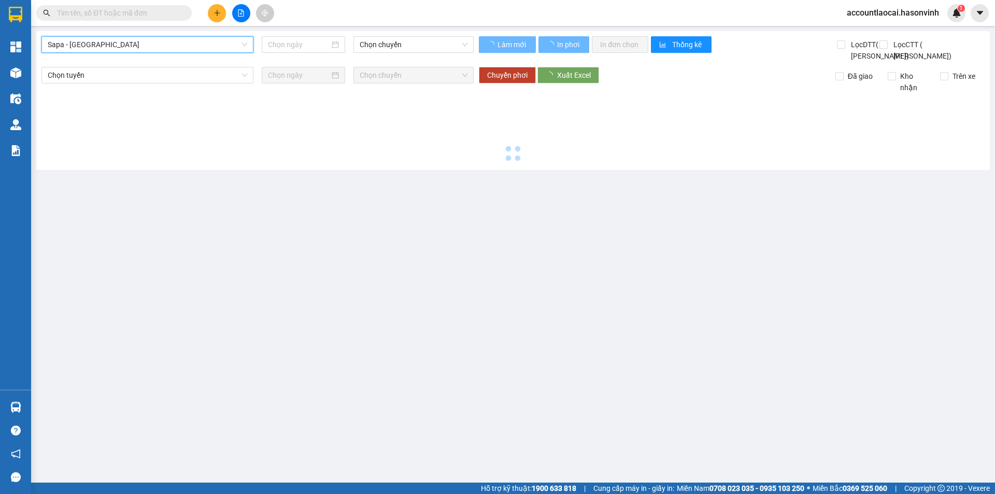
type input "[DATE]"
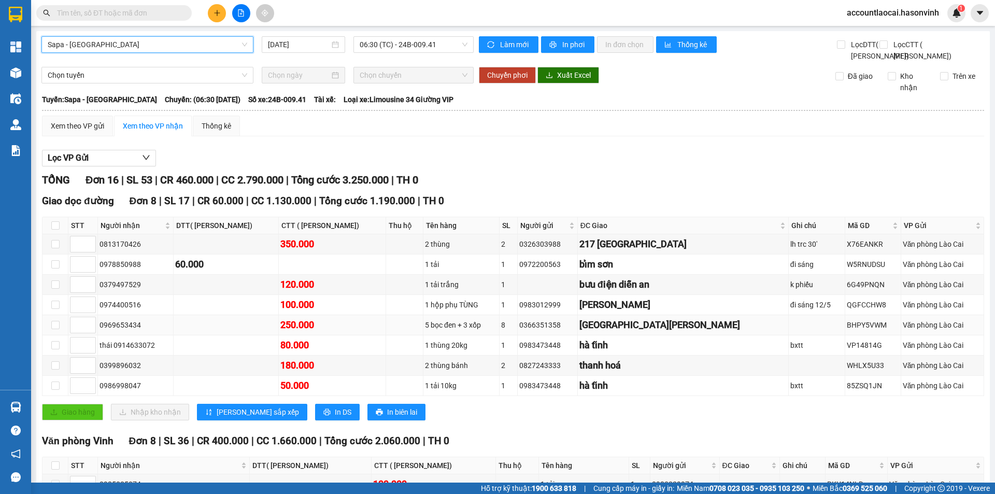
scroll to position [230, 0]
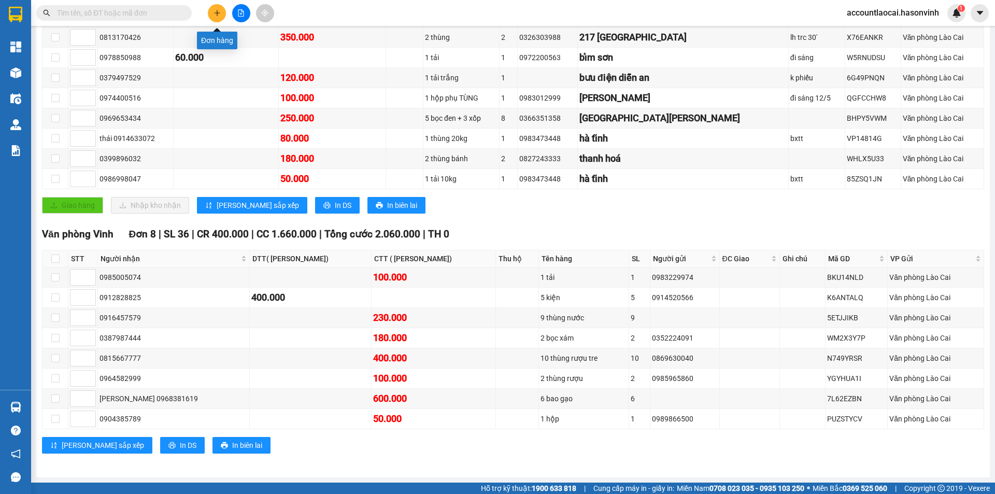
click at [216, 16] on icon "plus" at bounding box center [217, 12] width 7 height 7
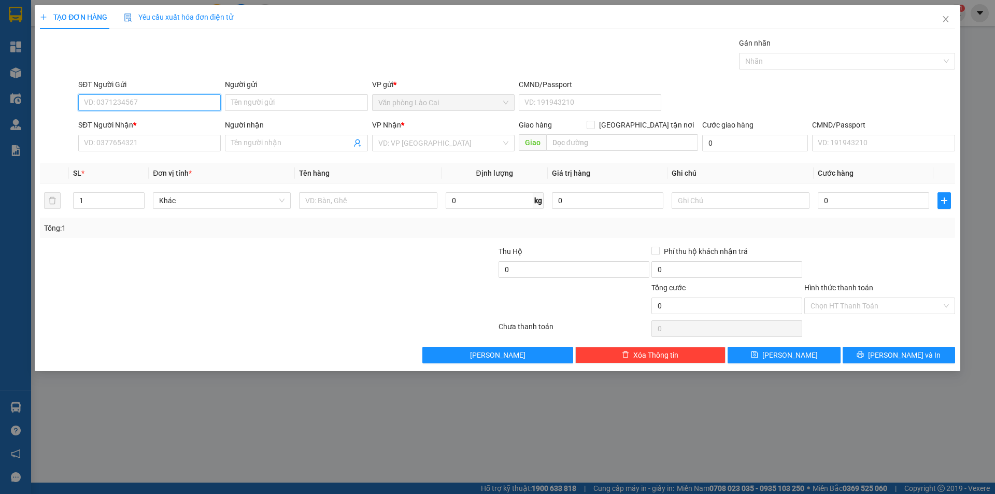
click at [131, 96] on input "SĐT Người Gửi" at bounding box center [149, 102] width 143 height 17
type input "0359066498"
click at [123, 143] on input "SĐT Người Nhận *" at bounding box center [149, 143] width 143 height 17
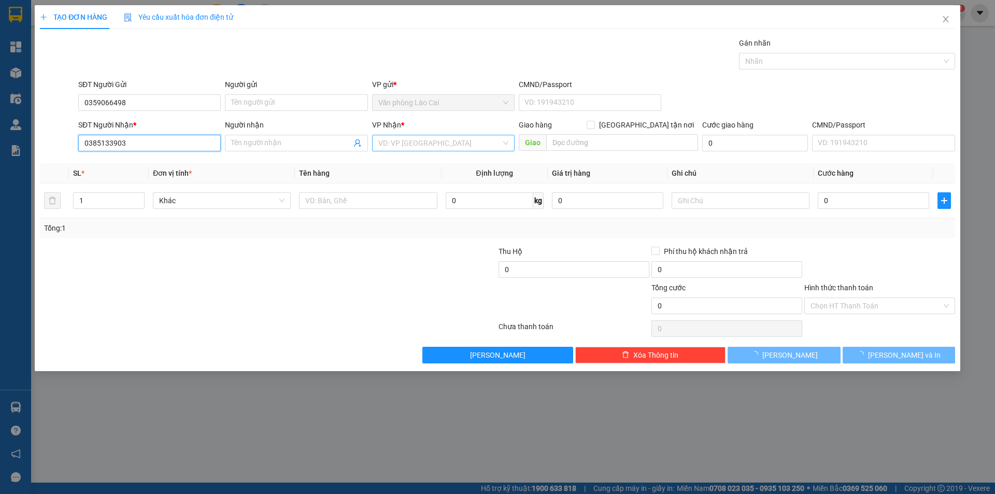
type input "0385133903"
click at [379, 142] on input "search" at bounding box center [439, 143] width 123 height 16
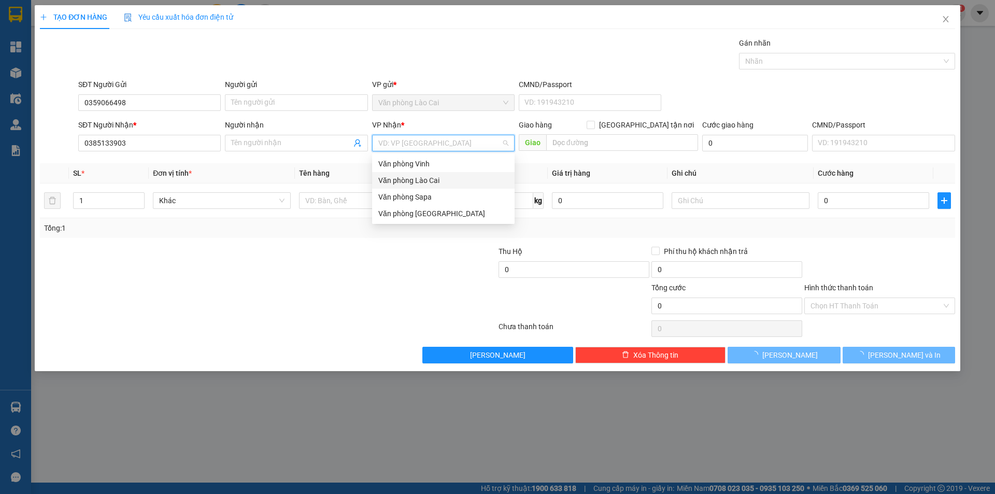
click at [406, 172] on div "Văn phòng Lào Cai" at bounding box center [443, 180] width 143 height 17
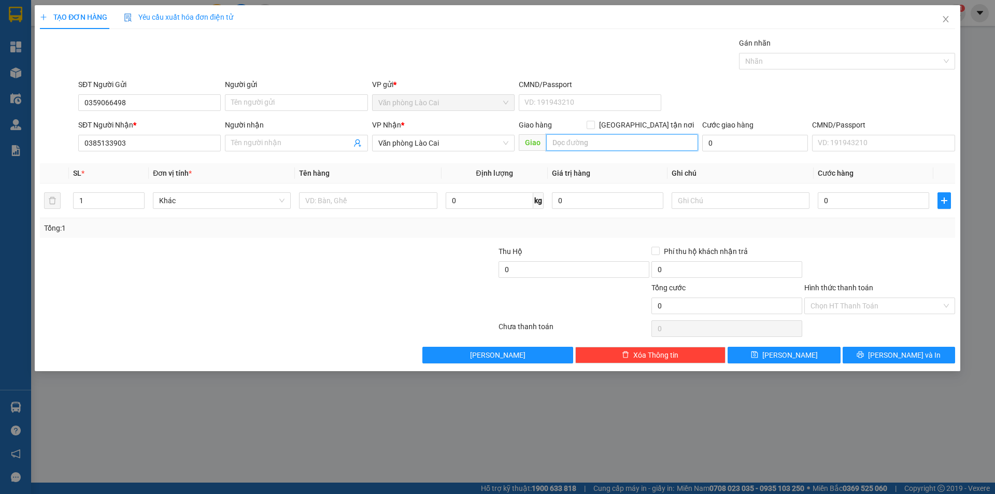
click at [589, 143] on input "text" at bounding box center [622, 142] width 152 height 17
type input "[PERSON_NAME]"
click at [370, 194] on input "text" at bounding box center [368, 200] width 138 height 17
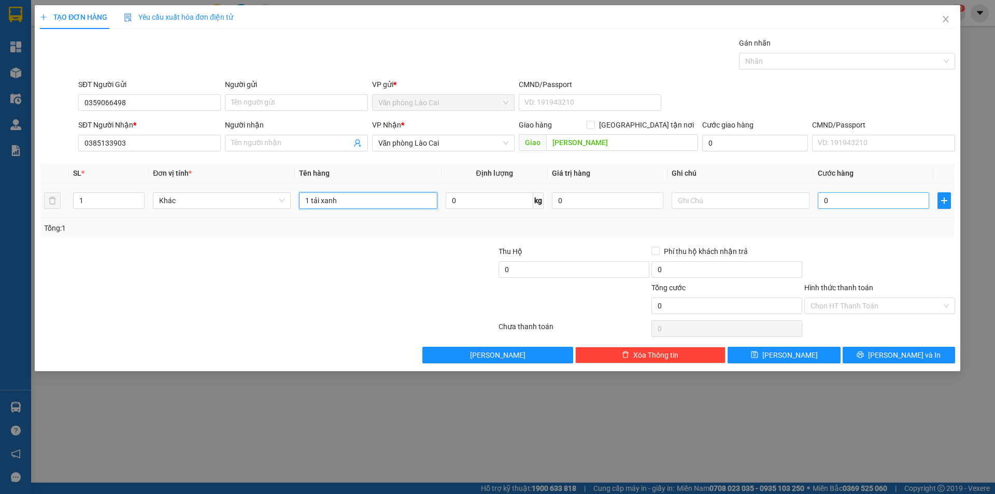
type input "1 tải xanh"
click at [843, 201] on input "0" at bounding box center [873, 200] width 111 height 17
type input "2"
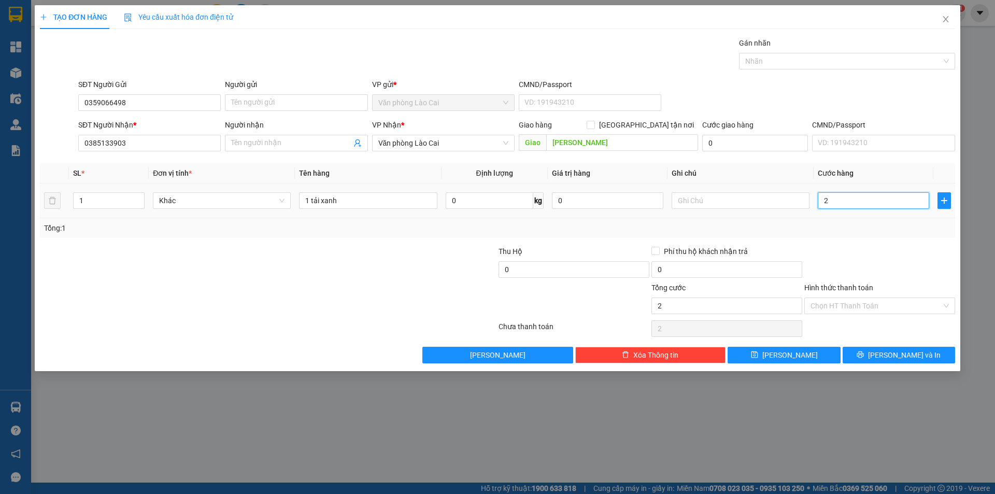
type input "20"
type input "200"
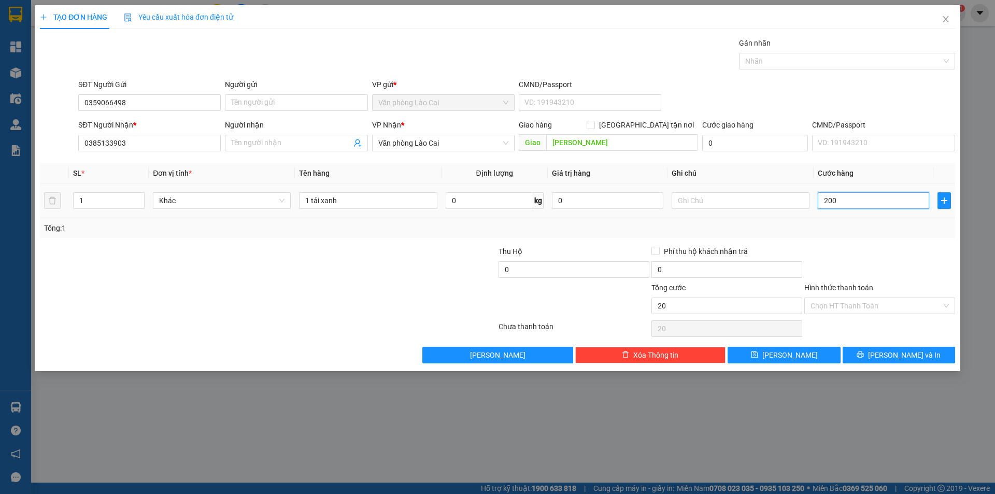
type input "200"
type input "2.000"
type input "20.000"
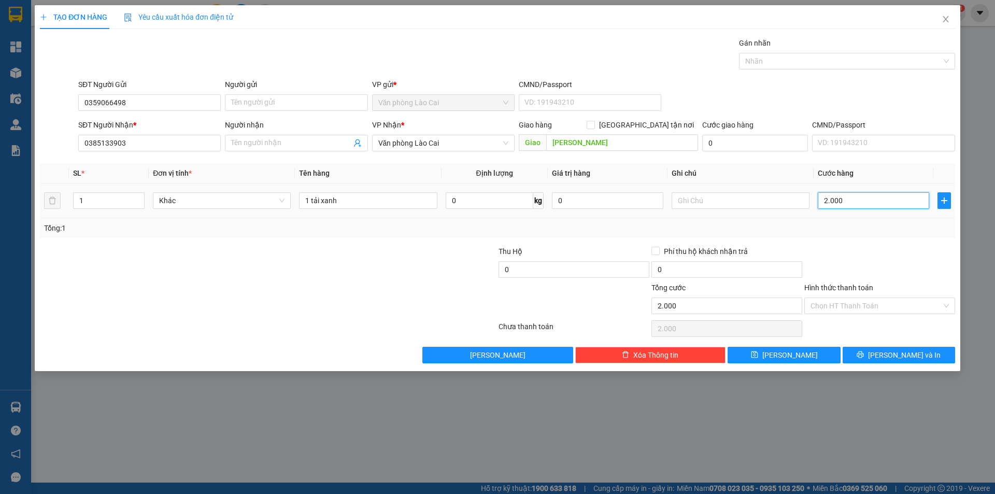
type input "20.000"
type input "200.000"
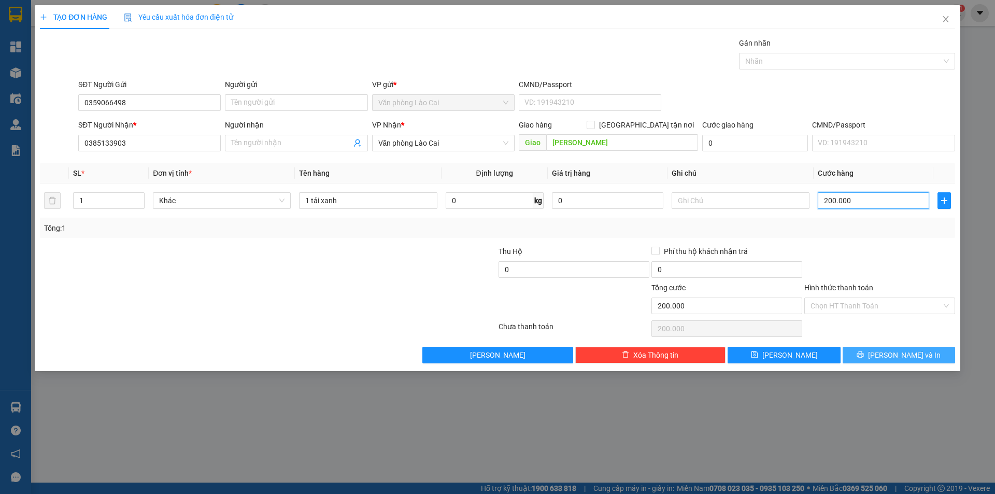
type input "200.000"
click at [897, 354] on span "[PERSON_NAME] và In" at bounding box center [904, 354] width 73 height 11
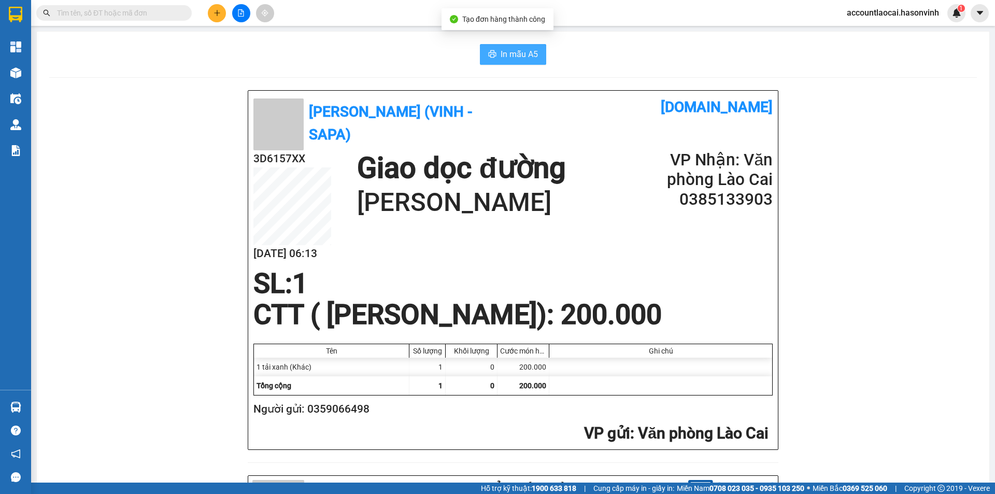
click at [501, 58] on span "In mẫu A5" at bounding box center [519, 54] width 37 height 13
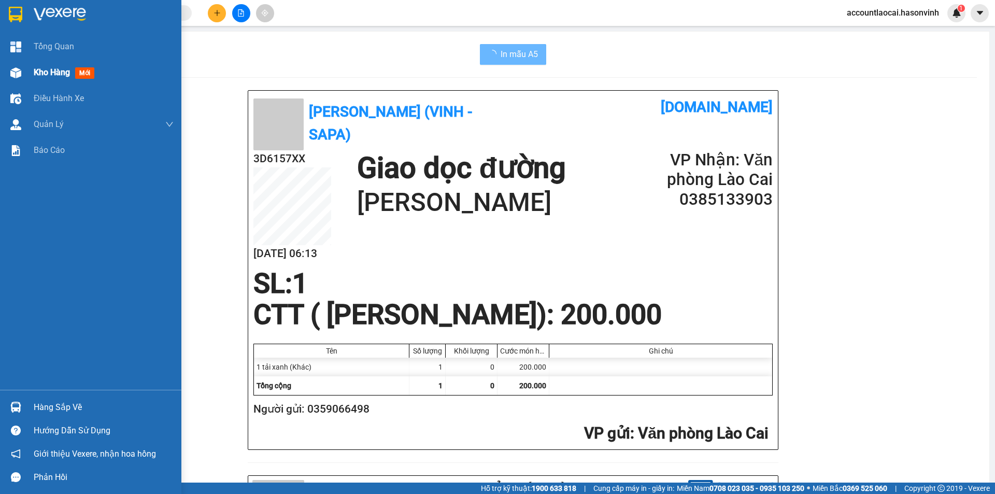
click at [45, 70] on span "Kho hàng" at bounding box center [52, 72] width 36 height 10
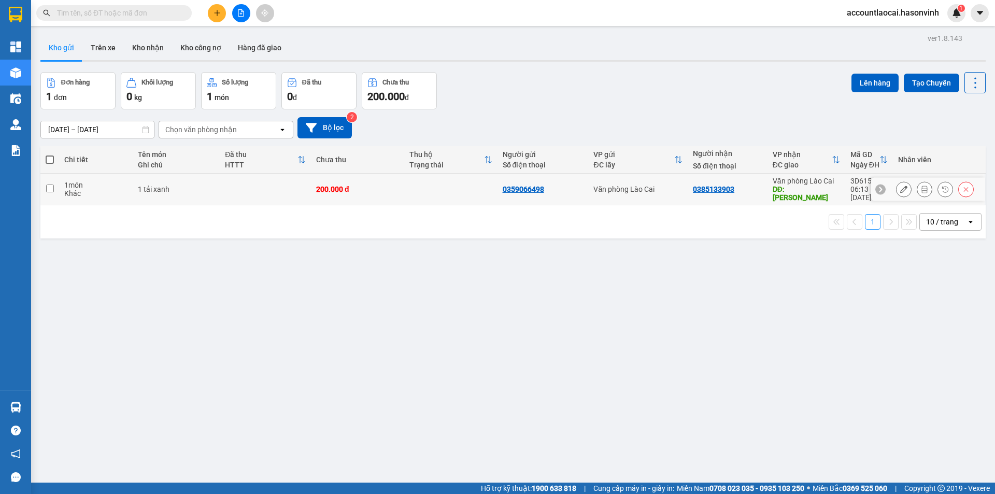
click at [53, 185] on input "checkbox" at bounding box center [50, 189] width 8 height 8
checkbox input "true"
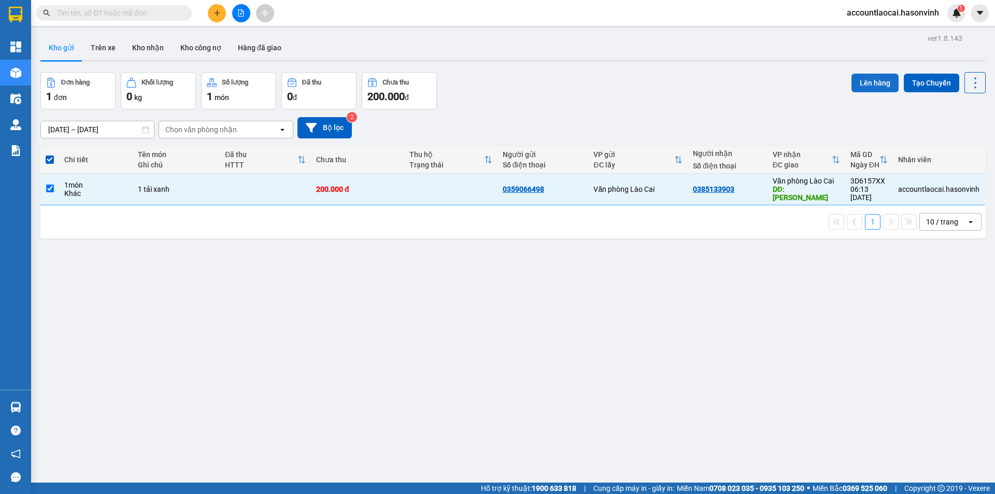
click at [858, 77] on button "Lên hàng" at bounding box center [875, 83] width 47 height 19
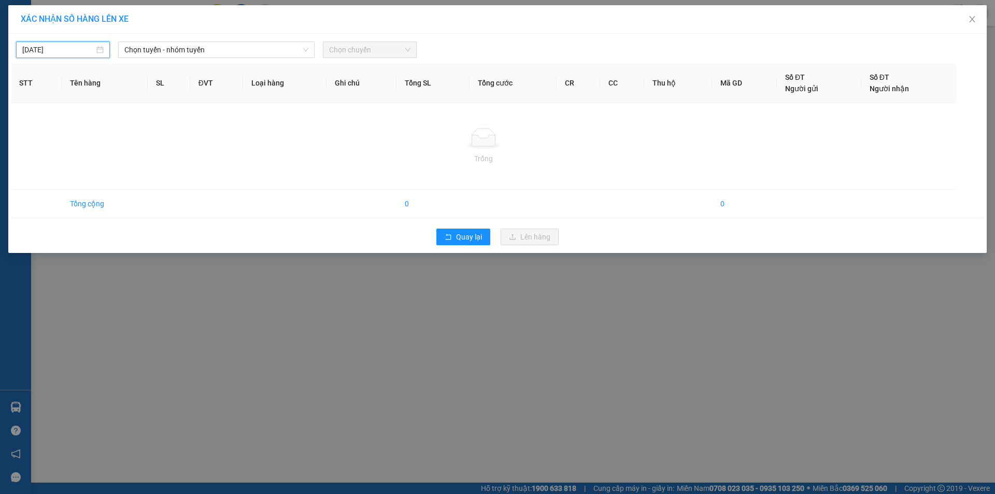
click at [69, 48] on input "[DATE]" at bounding box center [58, 49] width 72 height 11
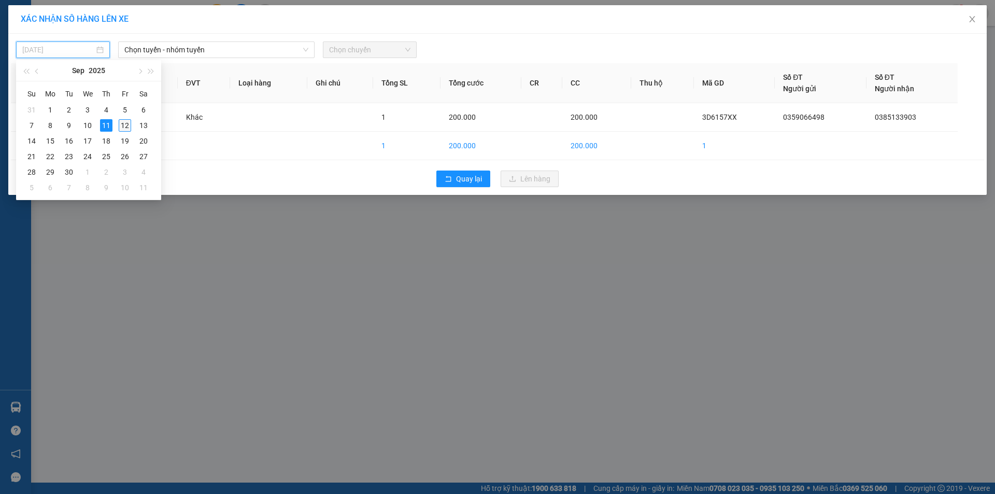
click at [121, 123] on div "12" at bounding box center [125, 125] width 12 height 12
type input "[DATE]"
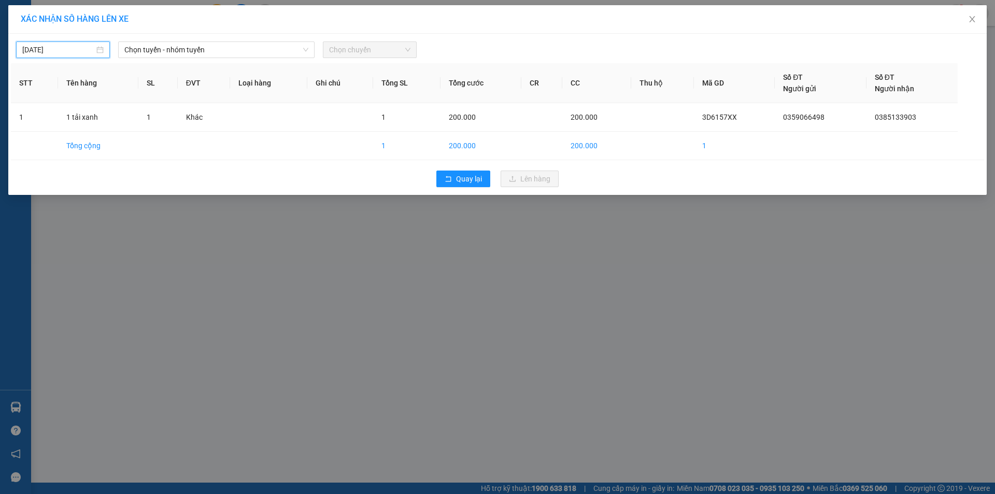
click at [358, 49] on span "Chọn chuyến" at bounding box center [369, 50] width 81 height 16
click at [211, 53] on span "Chọn tuyến - nhóm tuyến" at bounding box center [216, 50] width 184 height 16
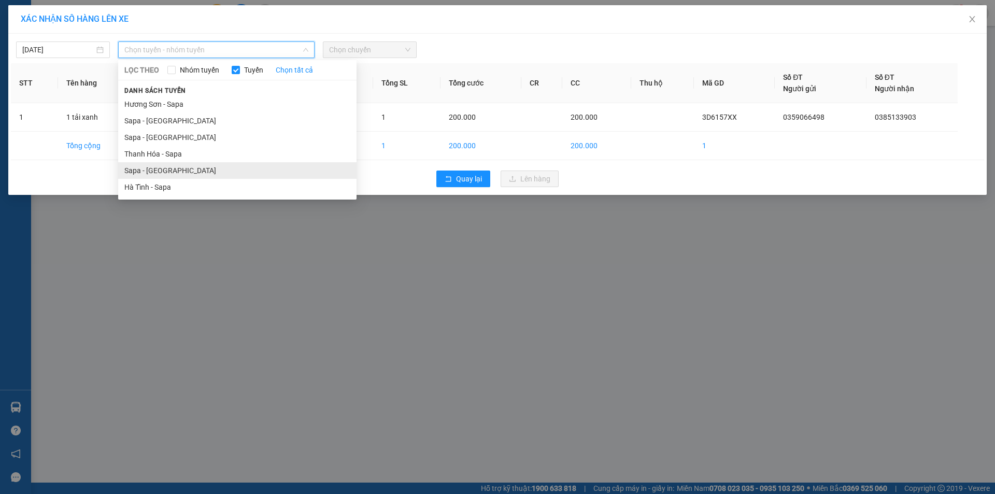
click at [158, 171] on li "Sapa - [GEOGRAPHIC_DATA]" at bounding box center [237, 170] width 238 height 17
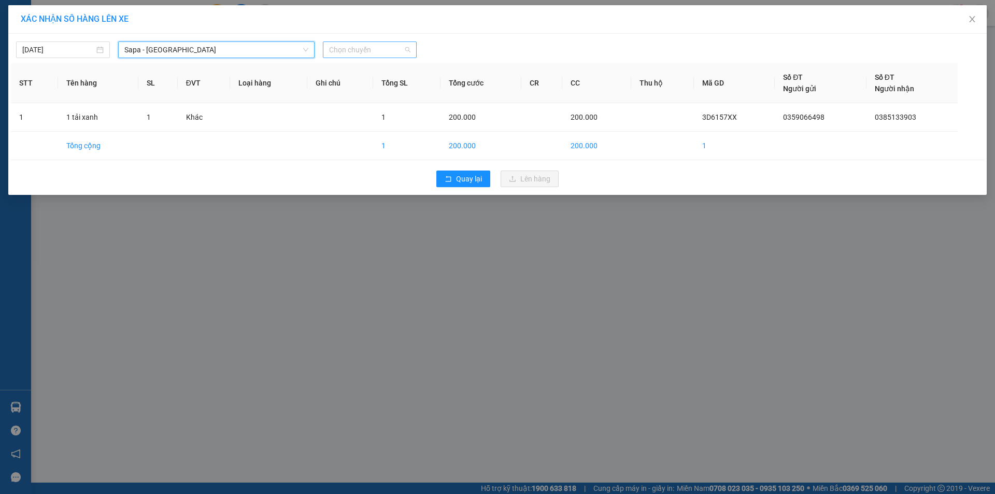
click at [370, 43] on span "Chọn chuyến" at bounding box center [369, 50] width 81 height 16
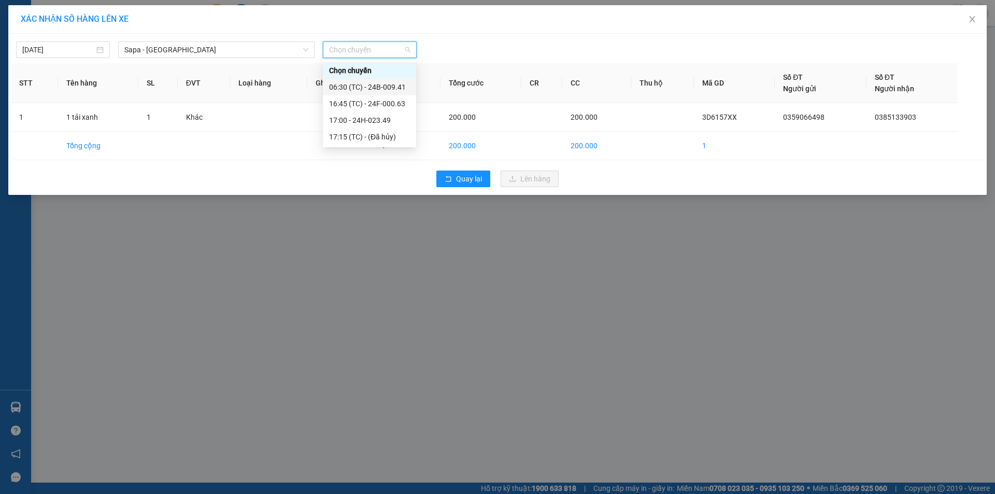
click at [388, 82] on div "06:30 (TC) - 24B-009.41" at bounding box center [369, 86] width 81 height 11
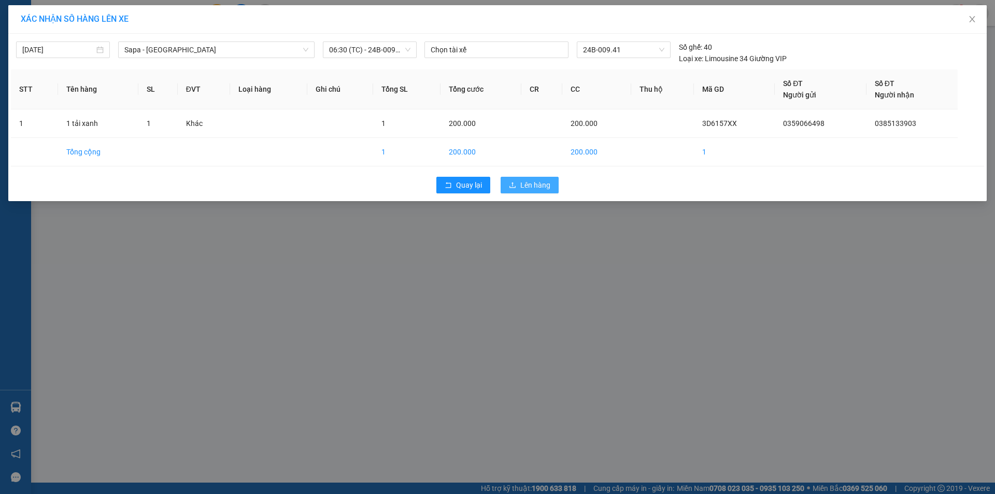
click at [533, 186] on span "Lên hàng" at bounding box center [535, 184] width 30 height 11
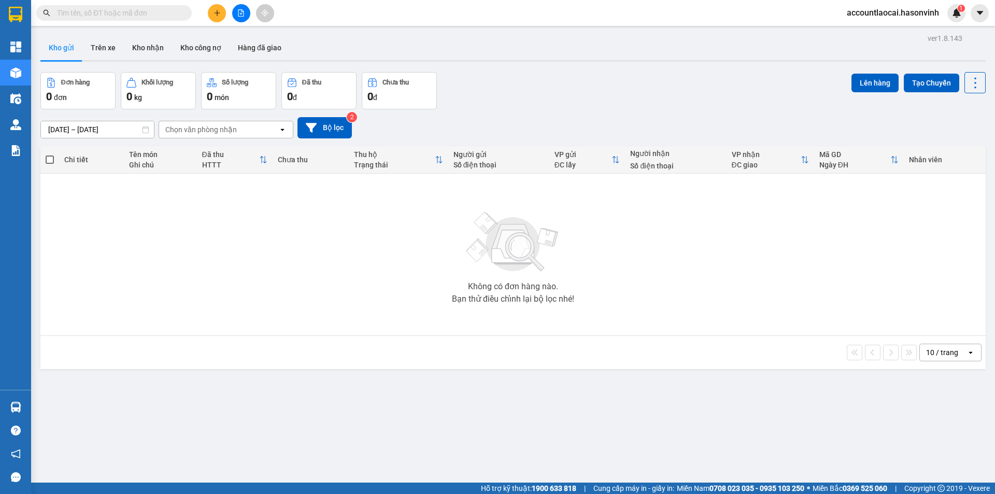
click at [242, 23] on div "Kết quả tìm kiếm ( 5 ) Bộ lọc Mã ĐH Trạng thái Món hàng Thu hộ Tổng cước Chưa c…" at bounding box center [497, 13] width 995 height 26
click at [239, 13] on icon "file-add" at bounding box center [240, 12] width 7 height 7
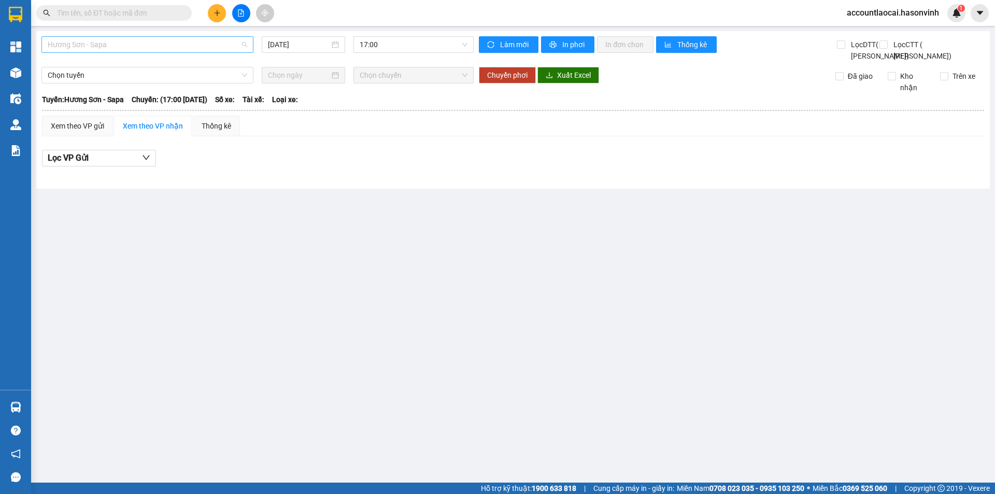
click at [131, 47] on span "Hương Sơn - Sapa" at bounding box center [148, 45] width 200 height 16
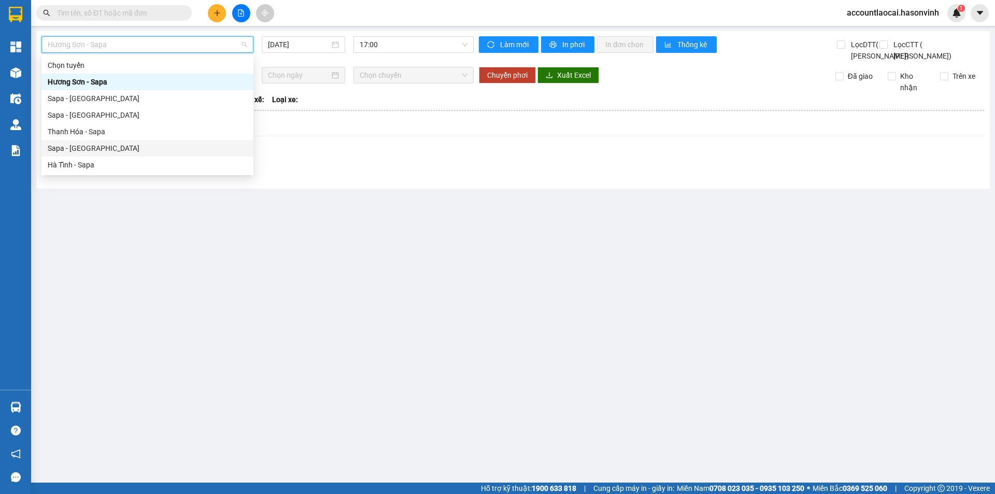
click at [98, 147] on div "Sapa - [GEOGRAPHIC_DATA]" at bounding box center [148, 148] width 200 height 11
type input "[DATE]"
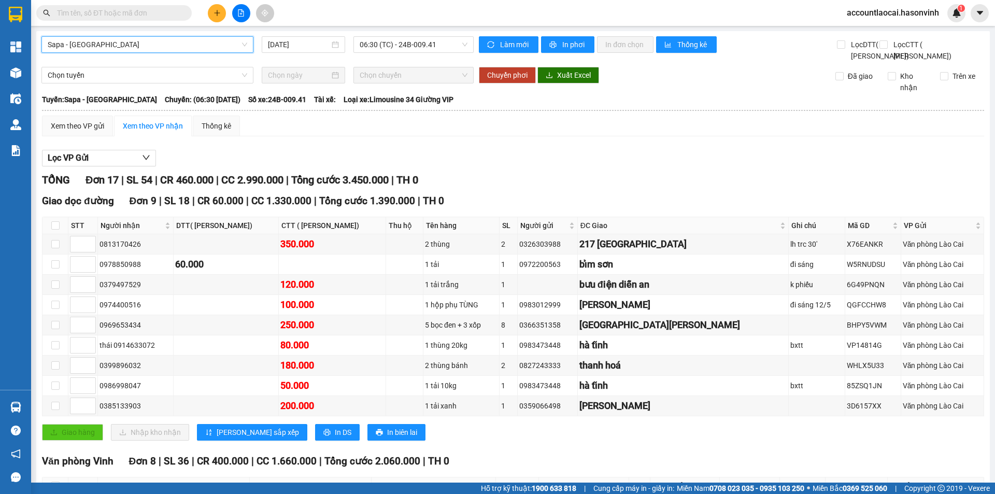
click at [218, 10] on icon "plus" at bounding box center [217, 12] width 7 height 7
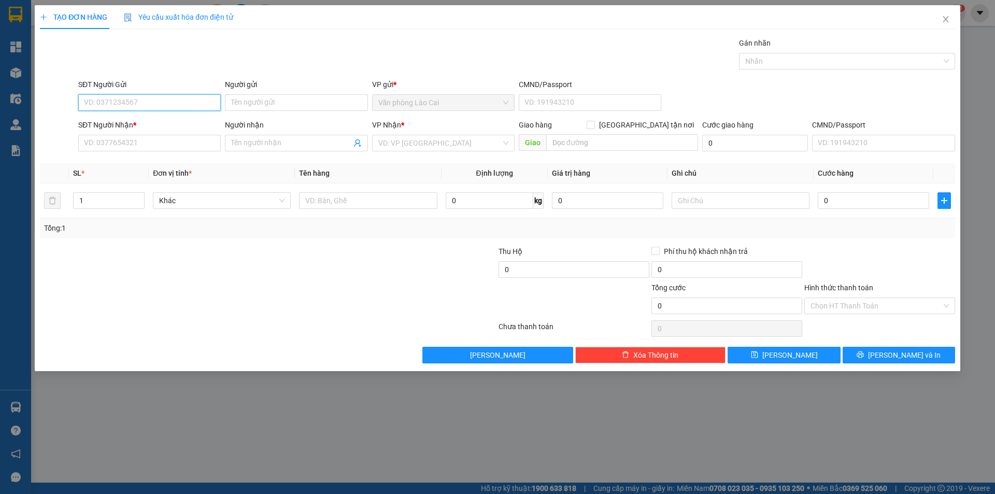
click at [119, 98] on input "SĐT Người Gửi" at bounding box center [149, 102] width 143 height 17
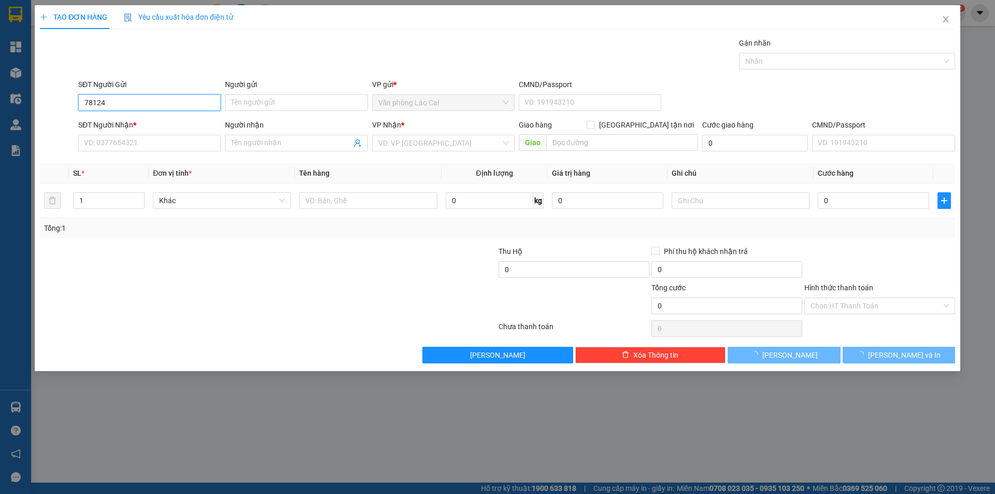
click at [119, 98] on input "78124" at bounding box center [149, 102] width 143 height 17
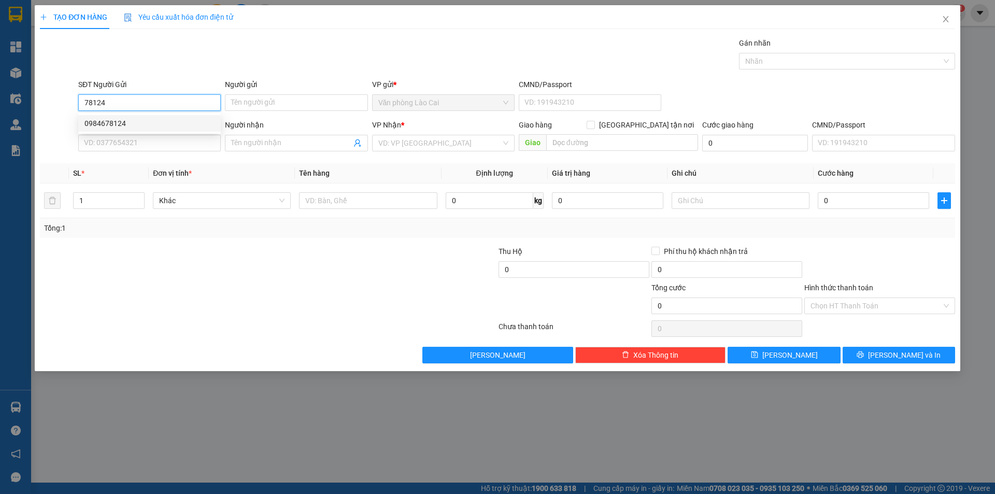
click at [119, 122] on div "0984678124" at bounding box center [149, 123] width 130 height 11
type input "0984678124"
type input "0974099949"
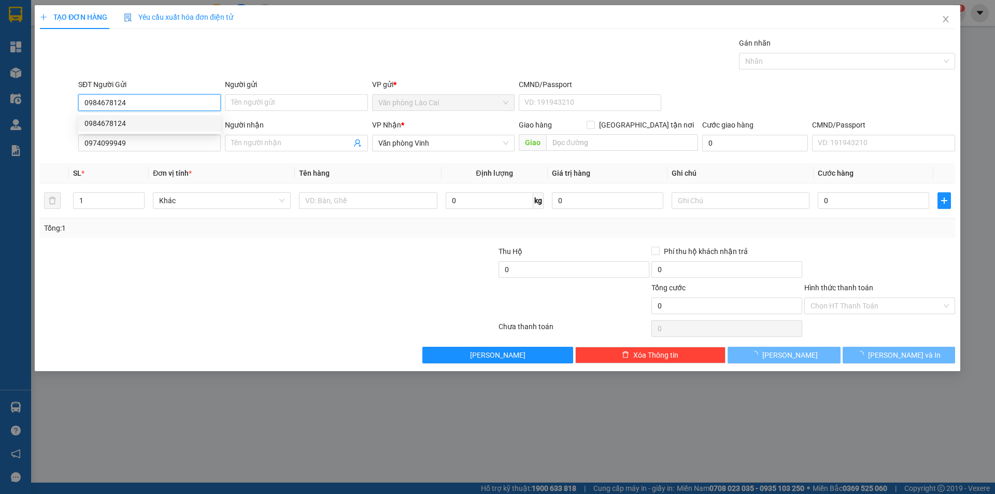
type input "70.000"
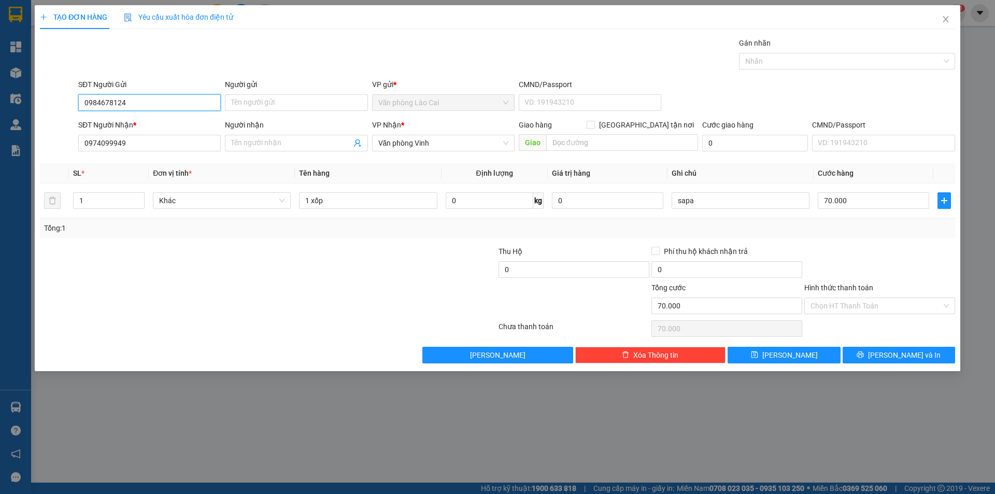
type input "0984678124"
drag, startPoint x: 129, startPoint y: 141, endPoint x: 36, endPoint y: 132, distance: 93.2
click at [36, 132] on div "TẠO ĐƠN HÀNG Yêu cầu xuất hóa đơn điện tử Transit Pickup Surcharge Ids Transit …" at bounding box center [498, 188] width 926 height 366
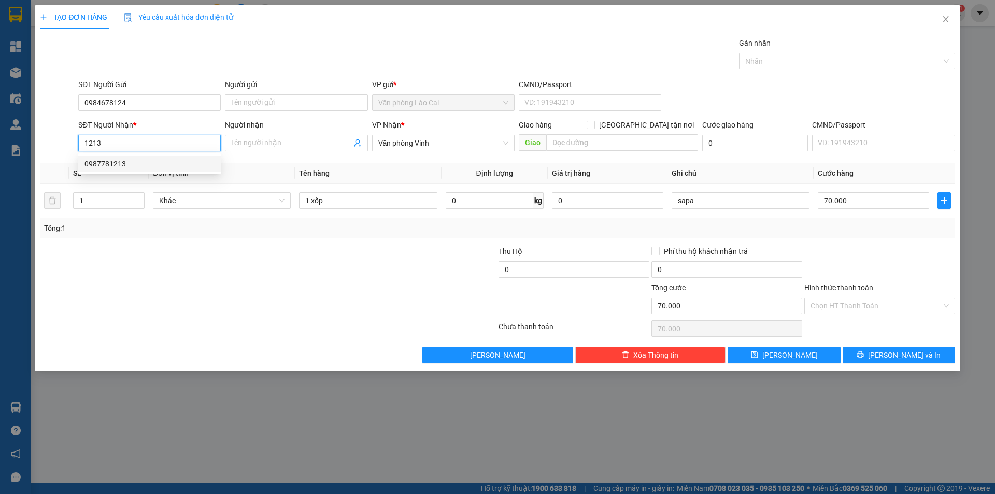
click at [124, 163] on div "0987781213" at bounding box center [149, 163] width 130 height 11
type input "0987781213"
type input "Thanh hoá"
type input "0987781213"
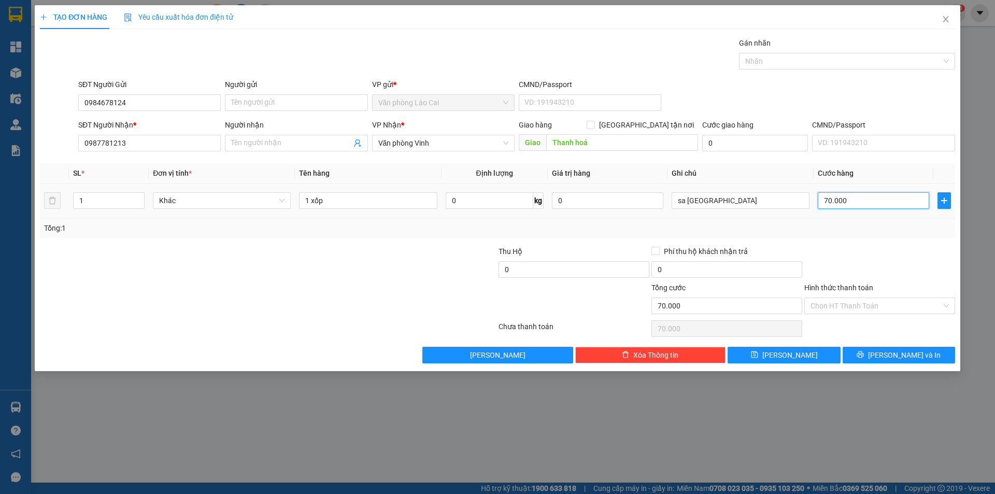
click at [866, 199] on input "70.000" at bounding box center [873, 200] width 111 height 17
type input "1"
type input "10"
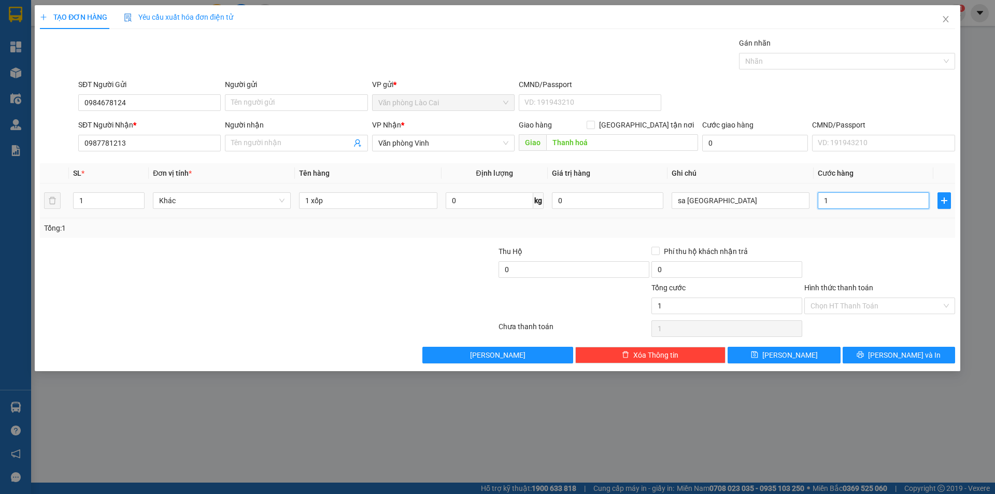
type input "10"
type input "100"
type input "1.000"
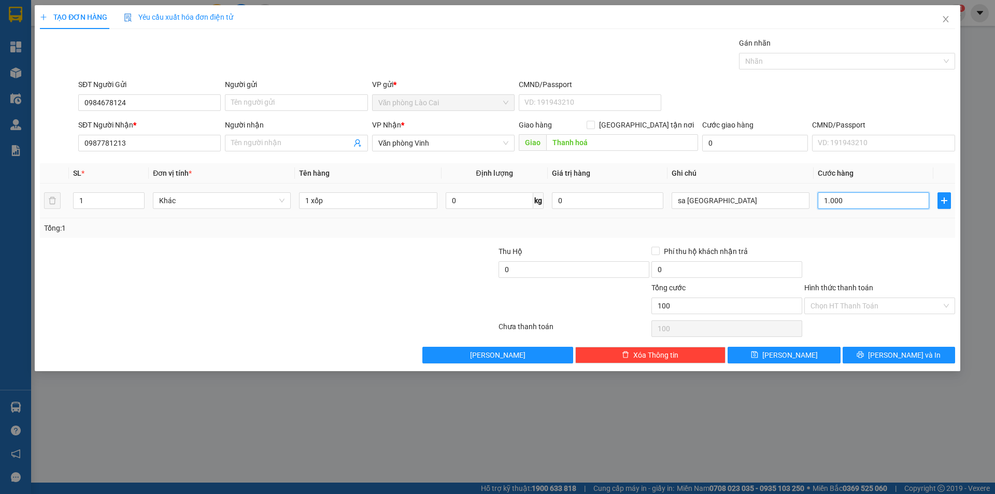
type input "1.000"
type input "10.000"
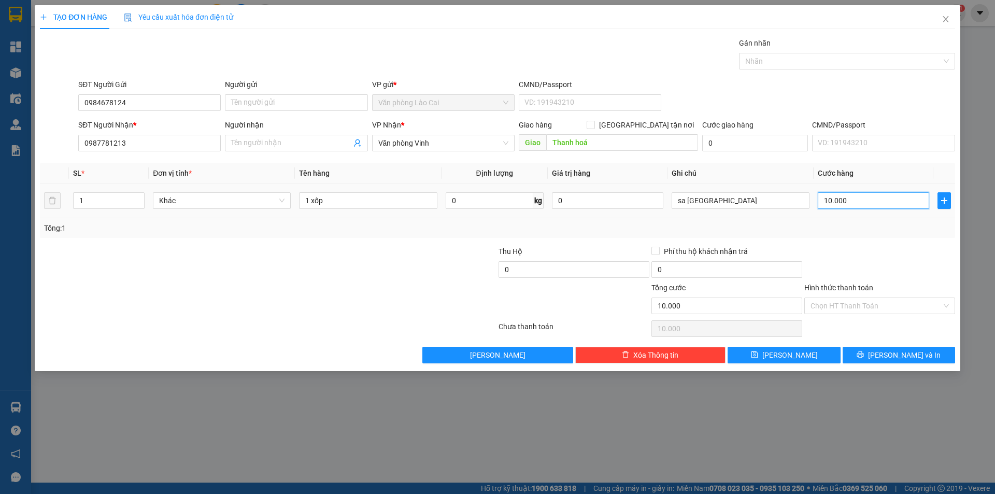
type input "100.000"
click at [770, 350] on button "[PERSON_NAME]" at bounding box center [784, 355] width 112 height 17
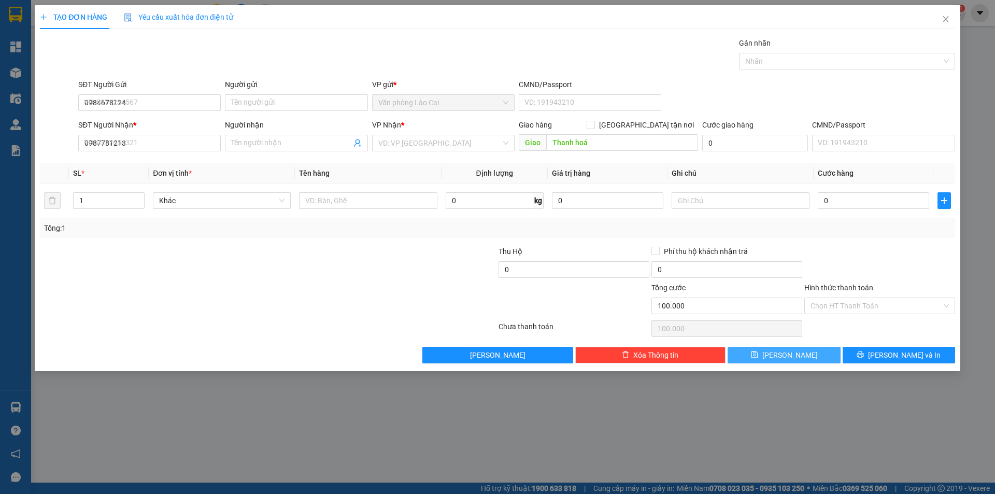
type input "0"
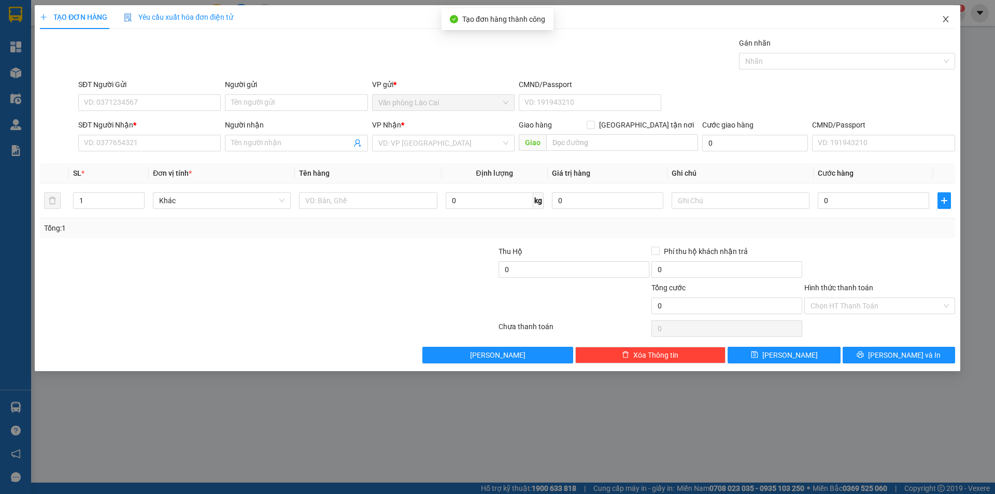
click at [945, 19] on icon "close" at bounding box center [946, 19] width 6 height 6
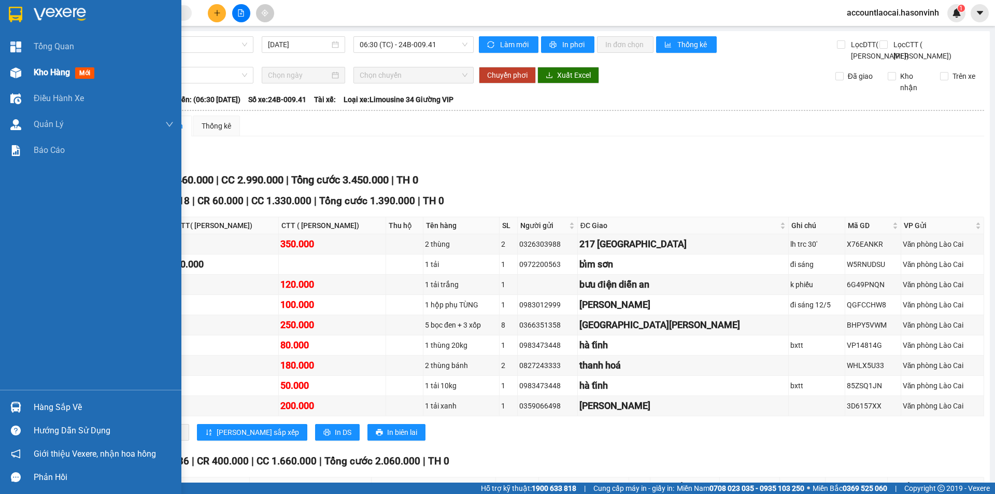
click at [40, 76] on span "Kho hàng" at bounding box center [52, 72] width 36 height 10
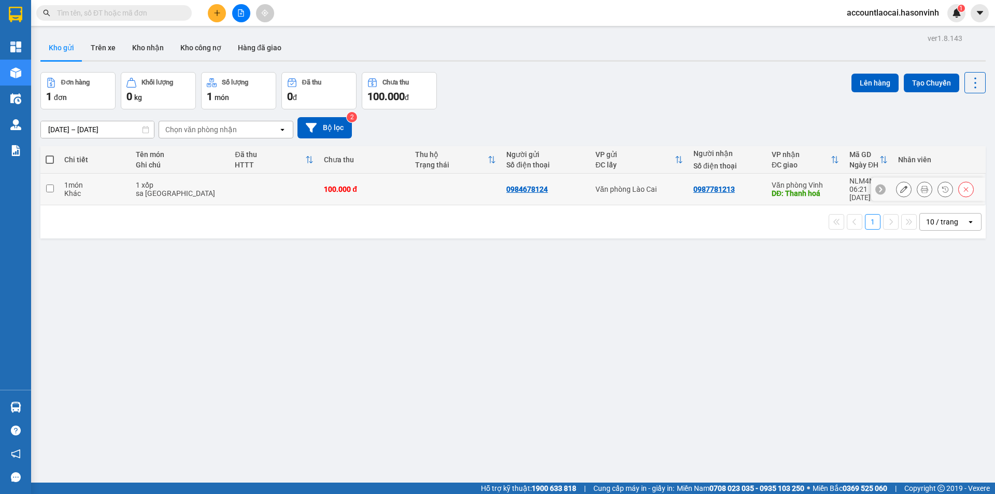
click at [48, 188] on td at bounding box center [49, 190] width 19 height 32
checkbox input "true"
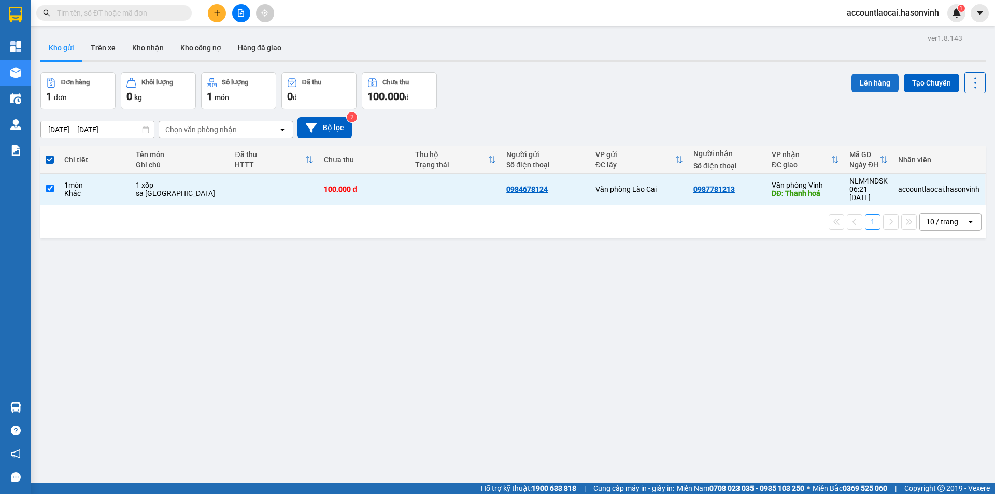
click at [871, 84] on button "Lên hàng" at bounding box center [875, 83] width 47 height 19
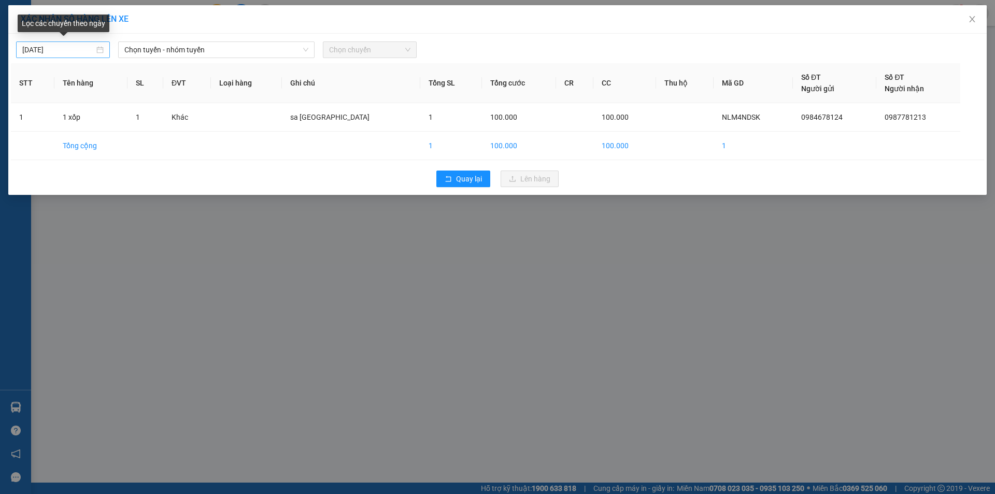
click at [74, 57] on div "[DATE]" at bounding box center [63, 49] width 94 height 17
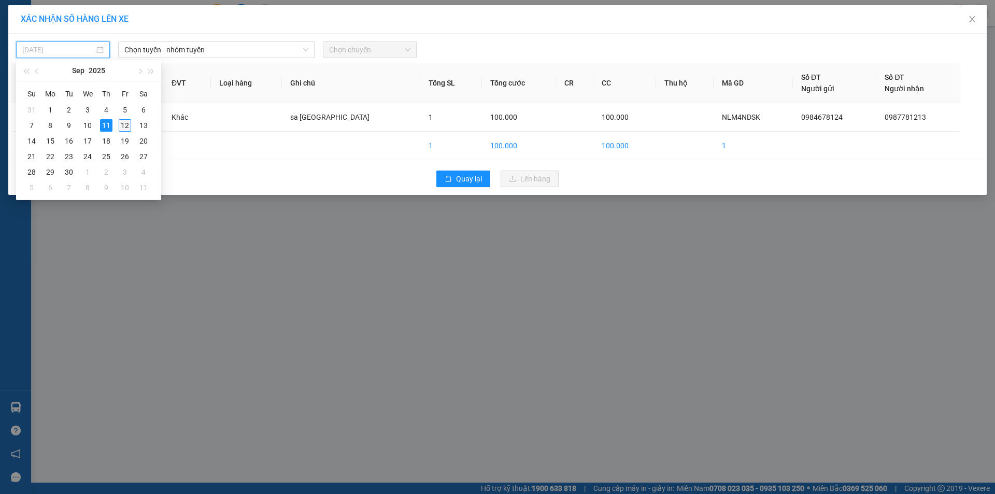
click at [125, 125] on div "12" at bounding box center [125, 125] width 12 height 12
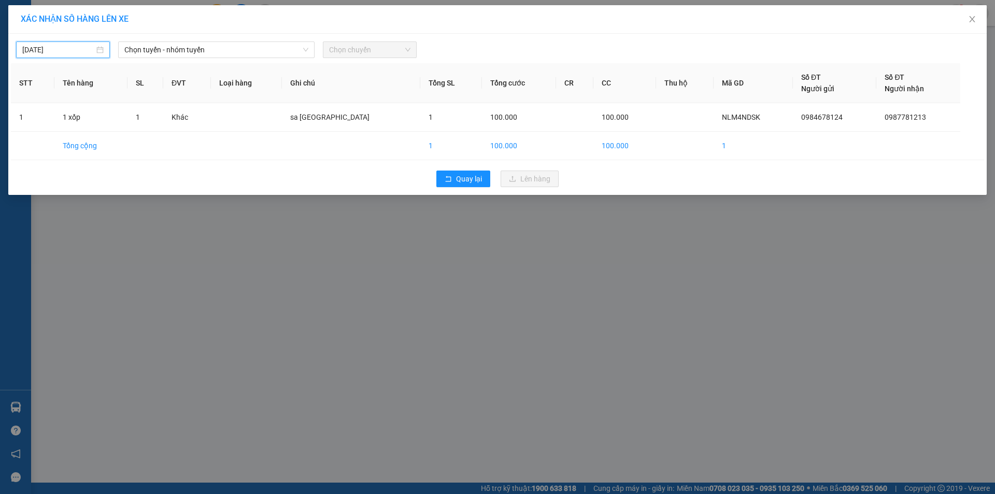
type input "[DATE]"
click at [349, 50] on span "Chọn chuyến" at bounding box center [369, 50] width 81 height 16
click at [276, 48] on span "Chọn tuyến - nhóm tuyến" at bounding box center [216, 50] width 184 height 16
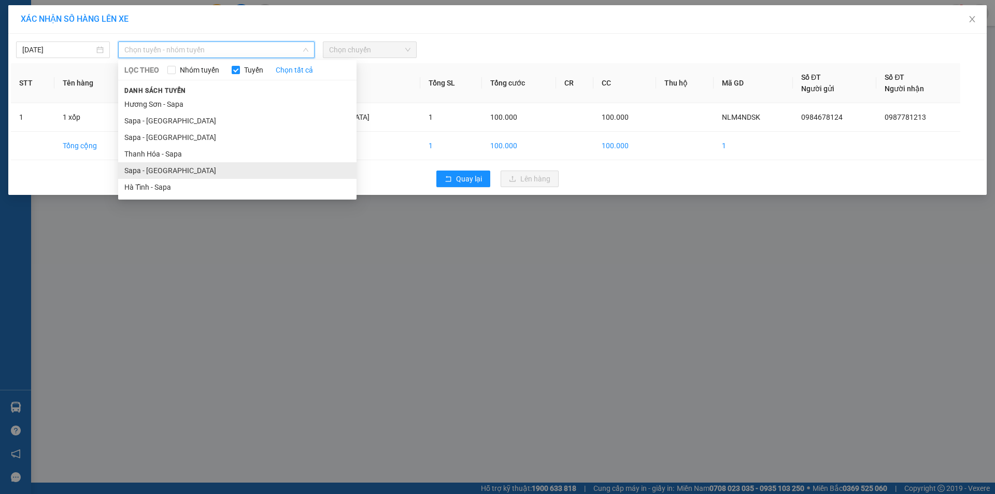
click at [162, 171] on li "Sapa - [GEOGRAPHIC_DATA]" at bounding box center [237, 170] width 238 height 17
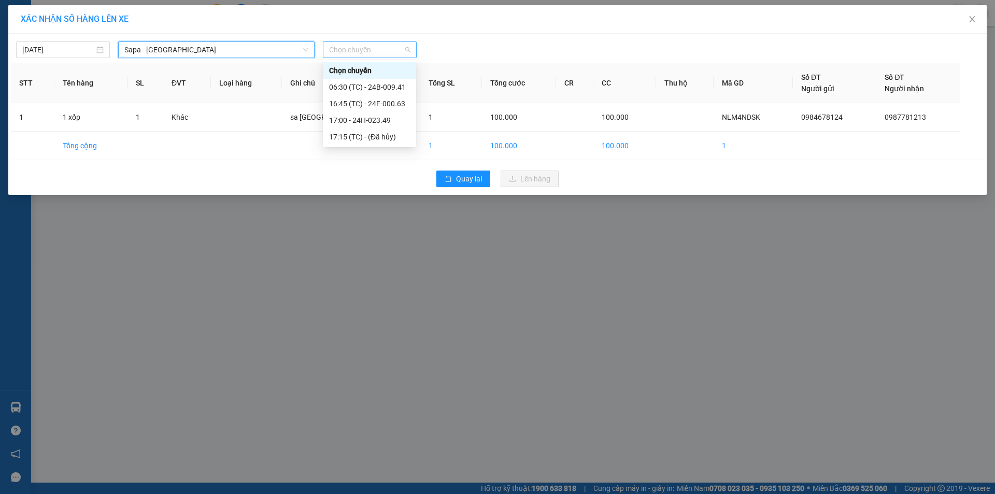
click at [364, 47] on span "Chọn chuyến" at bounding box center [369, 50] width 81 height 16
click at [372, 84] on div "06:30 (TC) - 24B-009.41" at bounding box center [369, 86] width 81 height 11
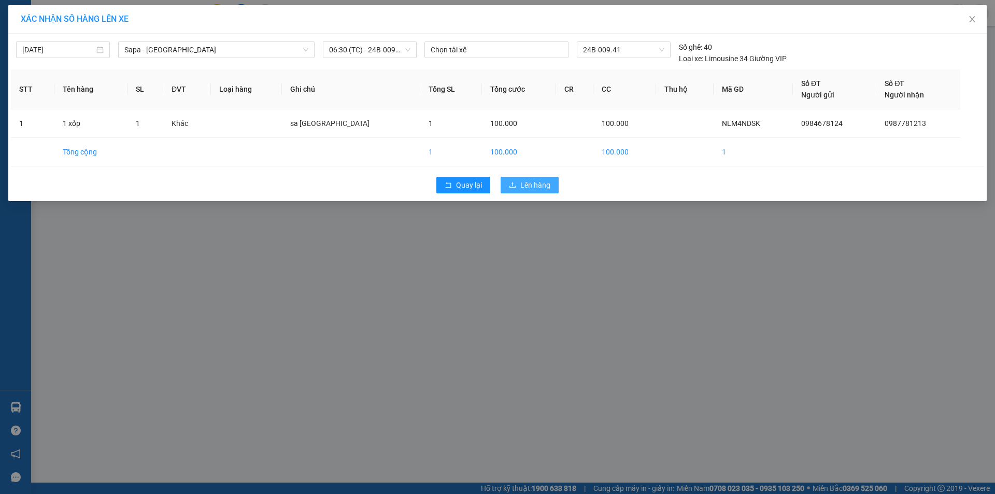
click at [527, 187] on span "Lên hàng" at bounding box center [535, 184] width 30 height 11
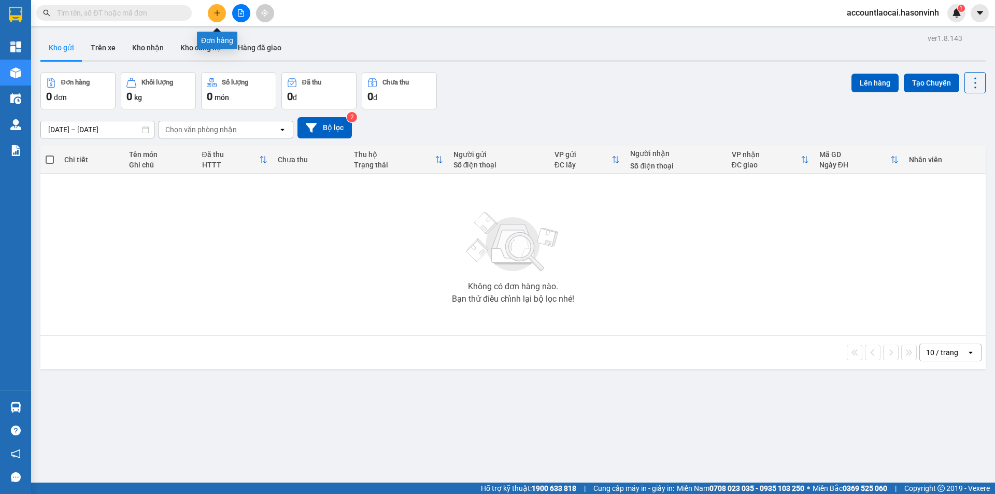
click at [214, 10] on icon "plus" at bounding box center [217, 12] width 7 height 7
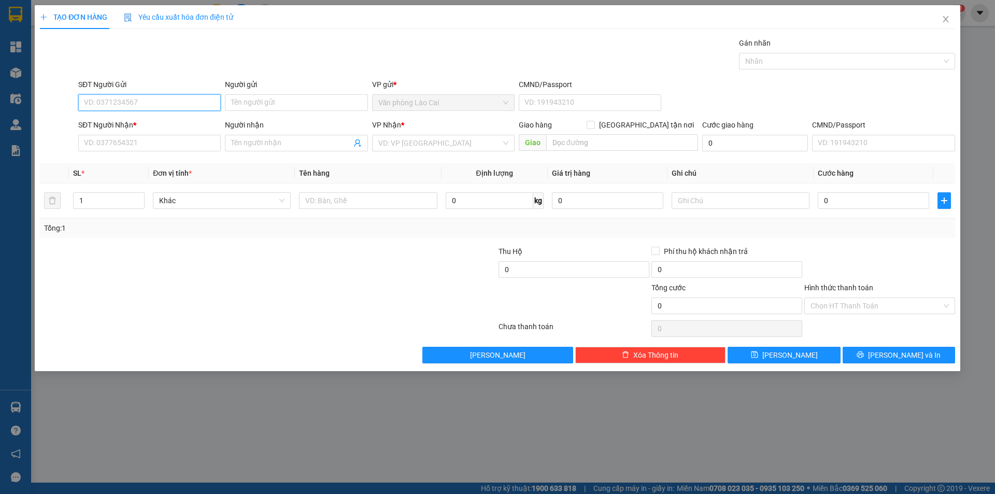
click at [142, 107] on input "SĐT Người Gửi" at bounding box center [149, 102] width 143 height 17
click at [117, 100] on input "SĐT Người Gửi" at bounding box center [149, 102] width 143 height 17
click at [117, 99] on input "8888" at bounding box center [149, 102] width 143 height 17
click at [106, 122] on div "0878268888" at bounding box center [149, 123] width 130 height 11
type input "0878268888"
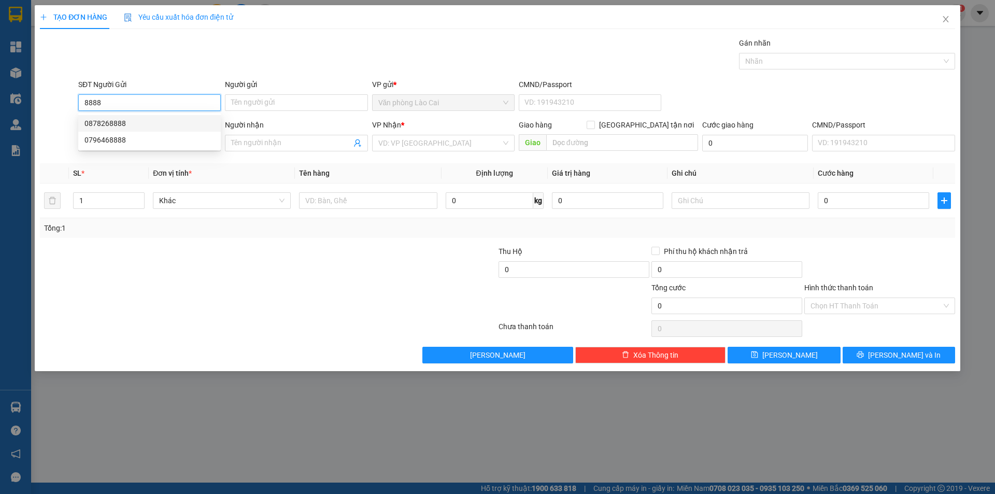
type input "0356440696"
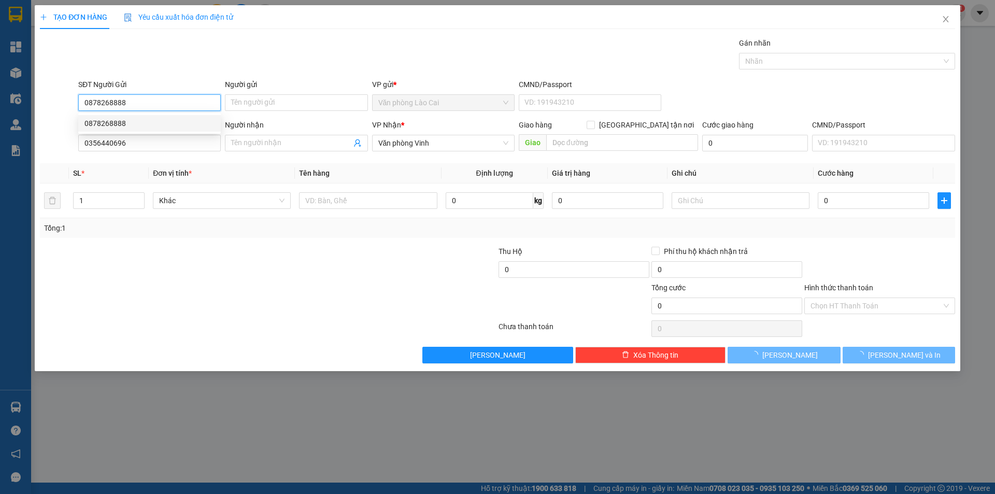
type input "80.000"
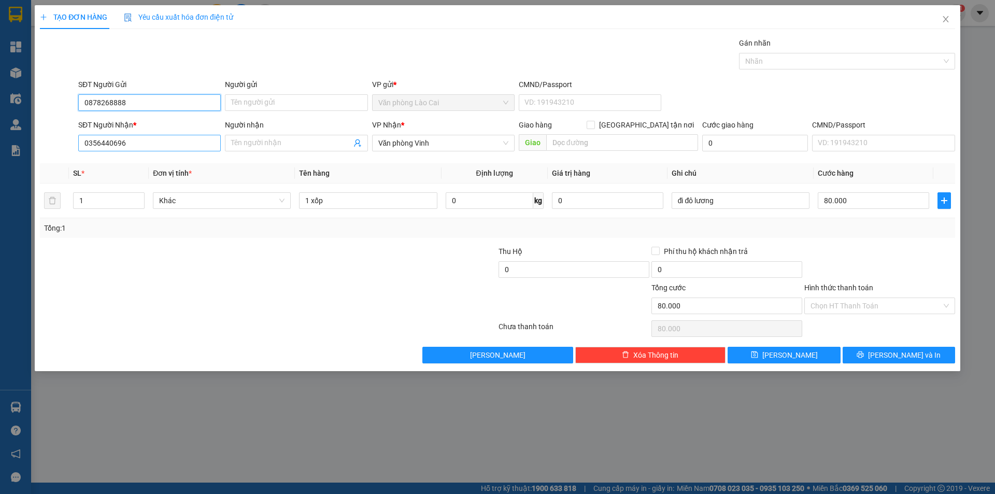
type input "0878268888"
drag, startPoint x: 130, startPoint y: 140, endPoint x: 72, endPoint y: 142, distance: 58.1
click at [72, 142] on div "SĐT Người Nhận * 0356440696 Người nhận Tên người nhận VP Nhận * Văn phòng Vinh …" at bounding box center [498, 137] width 918 height 36
type input "0918216585"
click at [149, 164] on div "0918216585" at bounding box center [149, 163] width 130 height 11
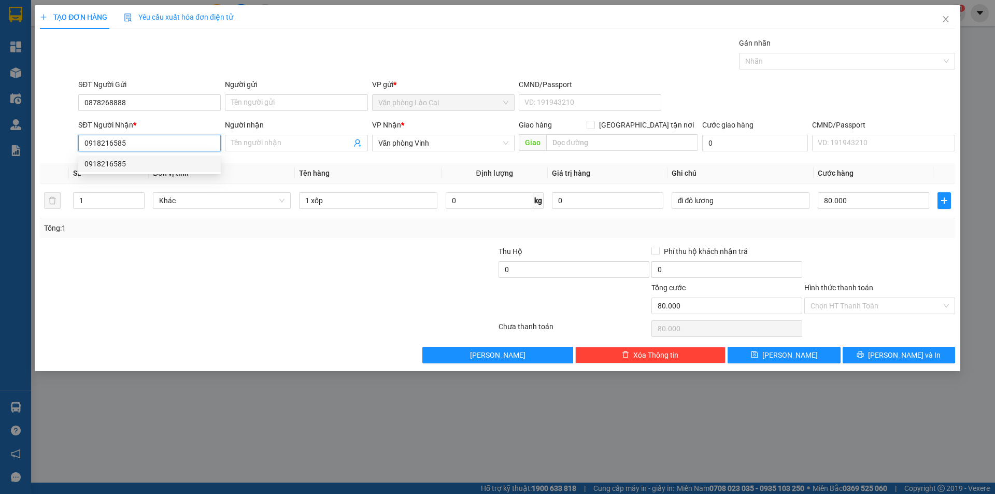
type input "[PERSON_NAME]"
type input "100.000"
type input "0918216585"
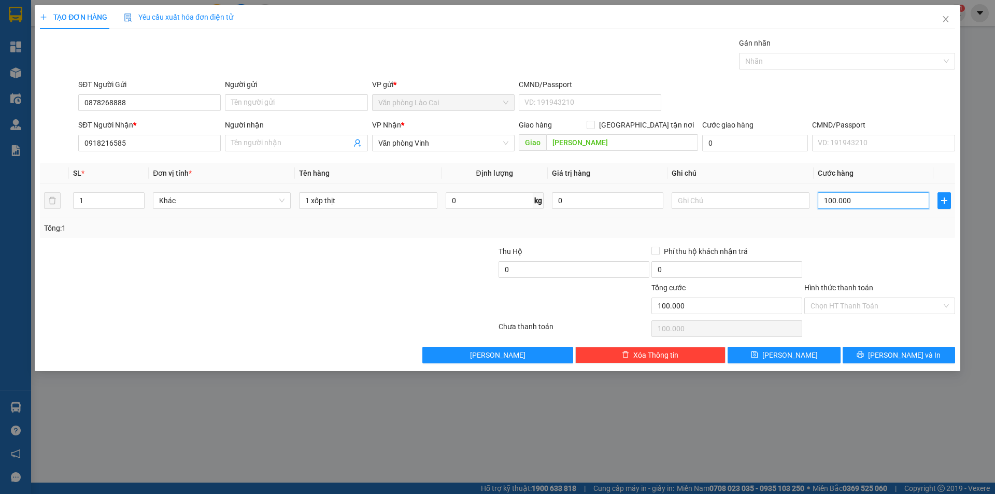
click at [874, 203] on input "100.000" at bounding box center [873, 200] width 111 height 17
type input "8"
type input "80"
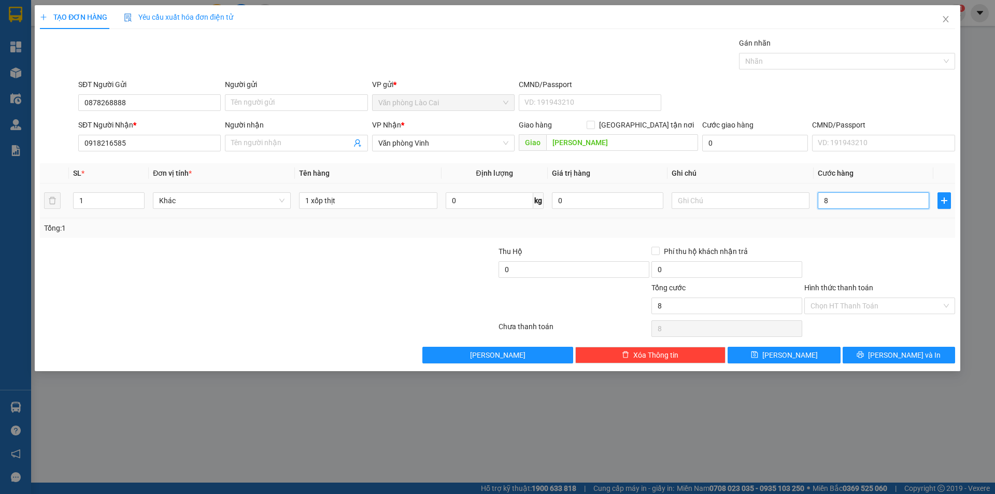
type input "80"
type input "800"
type input "8.000"
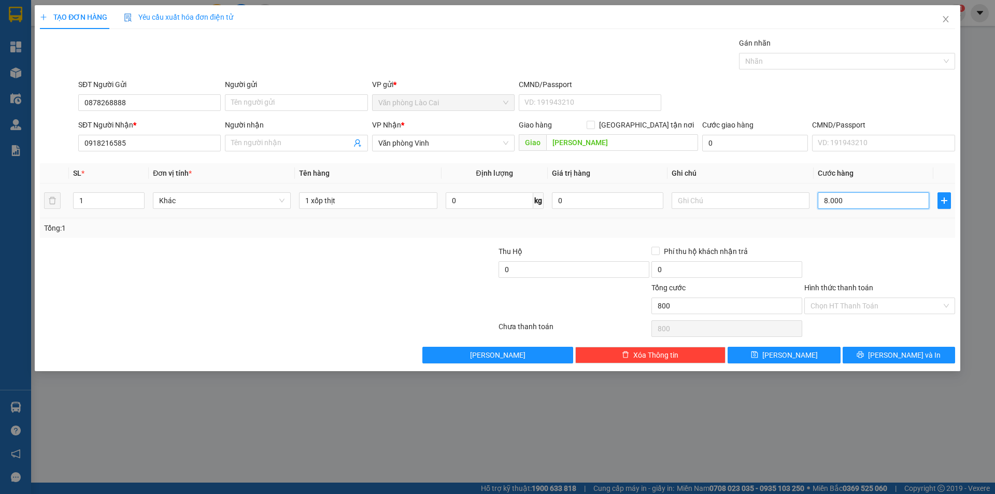
type input "8.000"
type input "80.000"
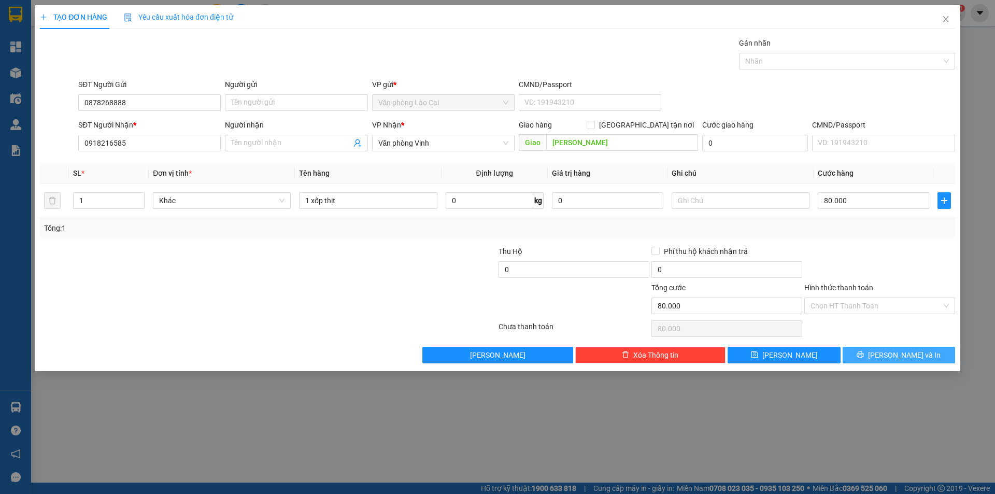
click at [909, 355] on span "[PERSON_NAME] và In" at bounding box center [904, 354] width 73 height 11
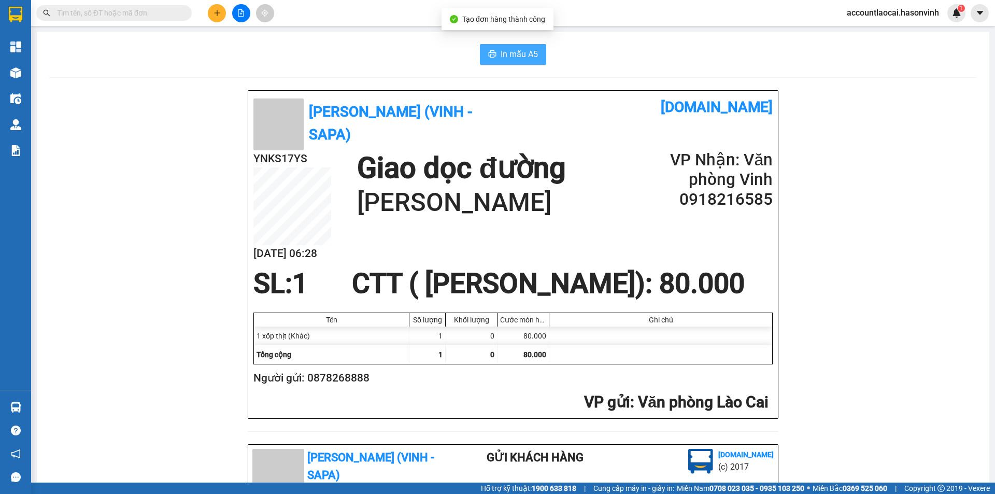
click at [521, 53] on span "In mẫu A5" at bounding box center [519, 54] width 37 height 13
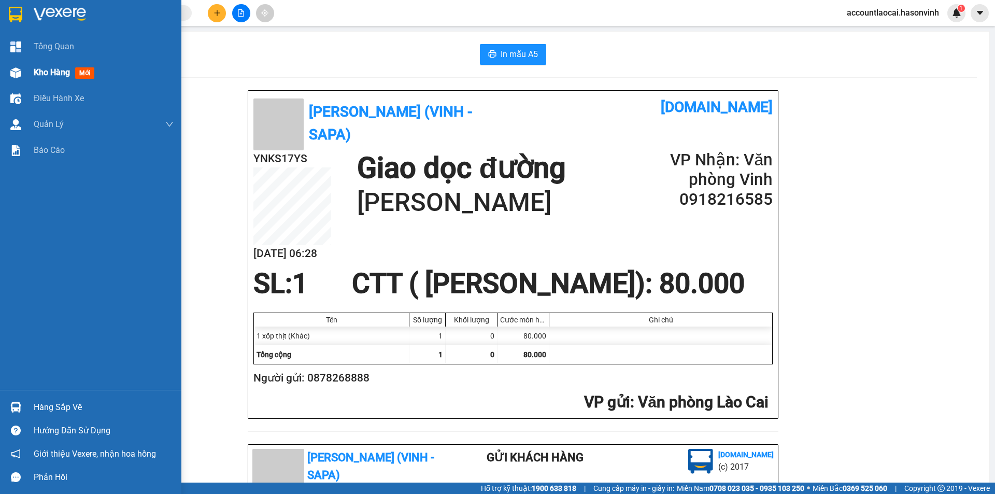
click at [40, 69] on span "Kho hàng" at bounding box center [52, 72] width 36 height 10
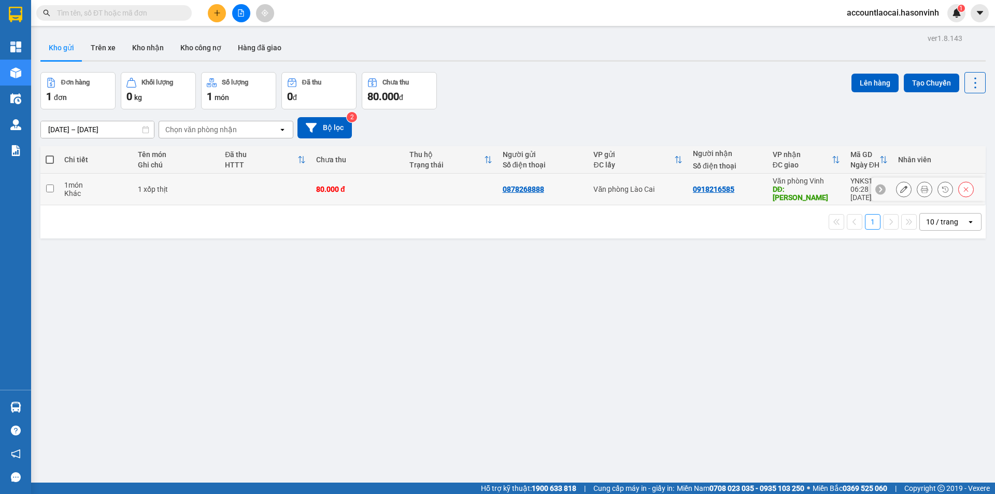
click at [48, 185] on input "checkbox" at bounding box center [50, 189] width 8 height 8
checkbox input "true"
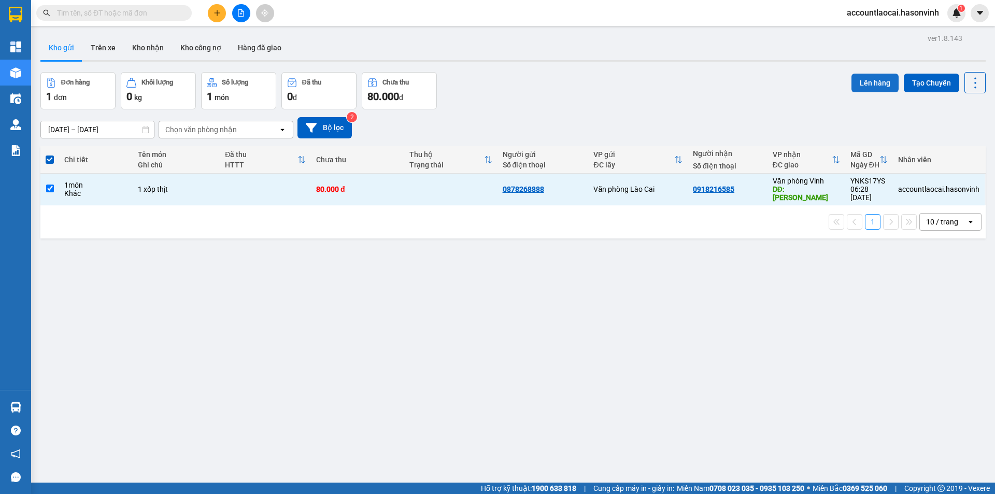
click at [861, 84] on button "Lên hàng" at bounding box center [875, 83] width 47 height 19
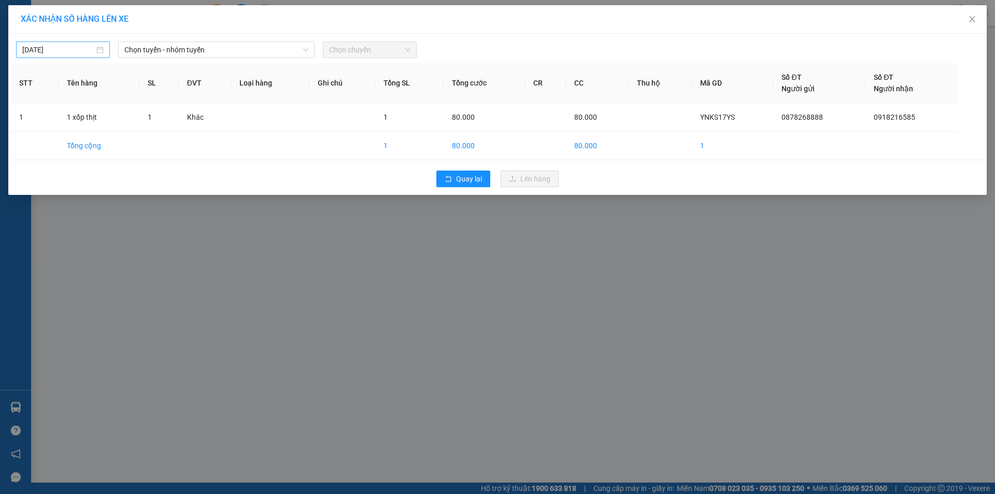
click at [63, 47] on input "[DATE]" at bounding box center [58, 49] width 72 height 11
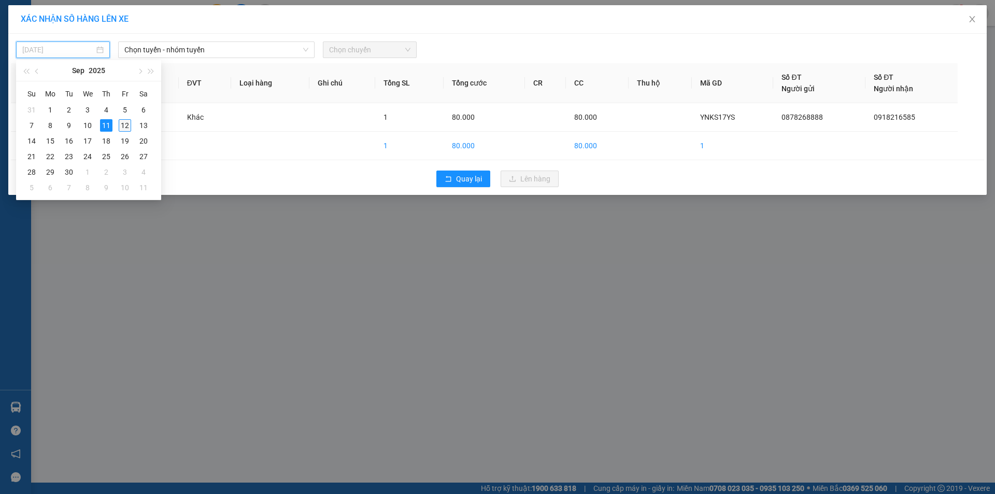
click at [123, 124] on div "12" at bounding box center [125, 125] width 12 height 12
type input "[DATE]"
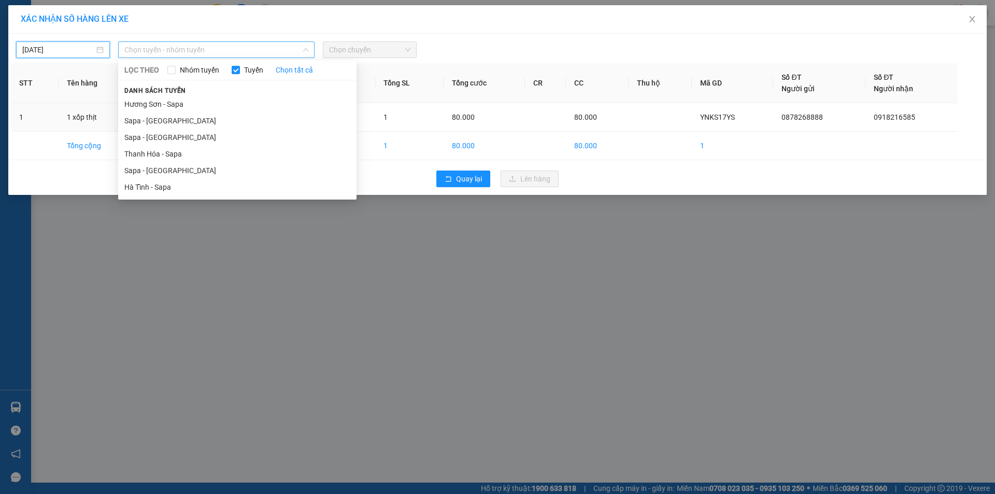
click at [197, 51] on span "Chọn tuyến - nhóm tuyến" at bounding box center [216, 50] width 184 height 16
click at [154, 177] on li "Sapa - [GEOGRAPHIC_DATA]" at bounding box center [237, 170] width 238 height 17
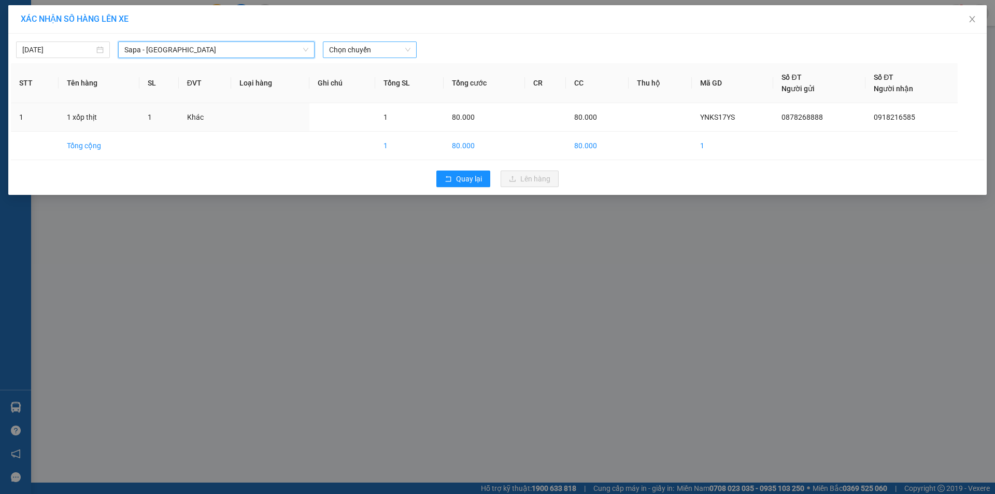
click at [385, 55] on span "Chọn chuyến" at bounding box center [369, 50] width 81 height 16
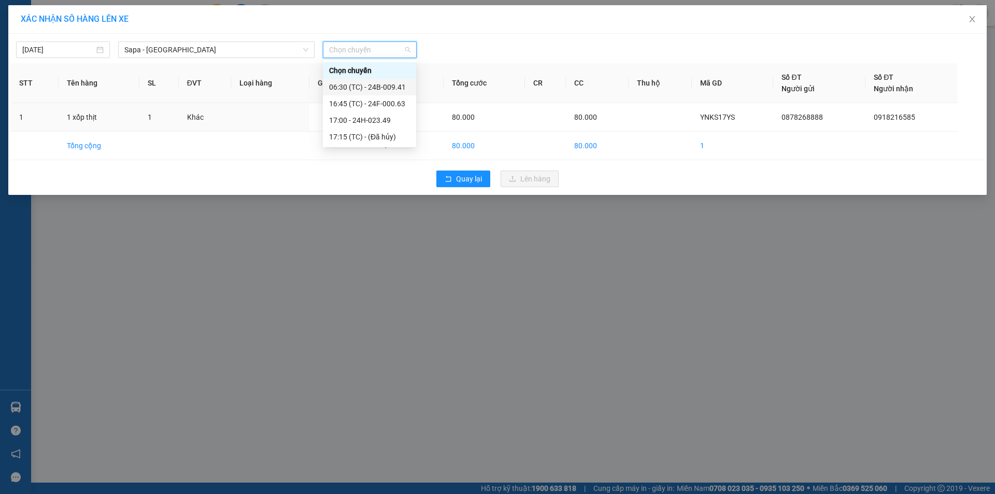
click at [382, 87] on div "06:30 (TC) - 24B-009.41" at bounding box center [369, 86] width 81 height 11
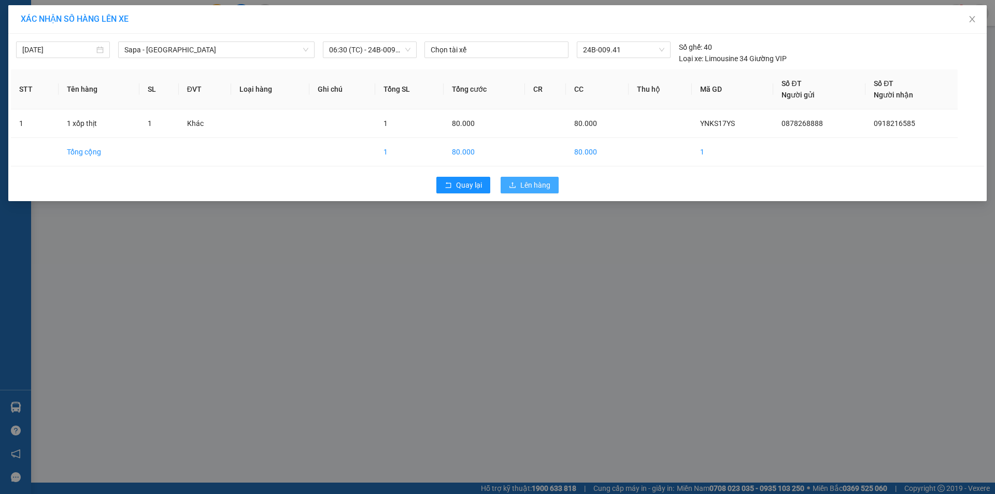
click at [530, 185] on span "Lên hàng" at bounding box center [535, 184] width 30 height 11
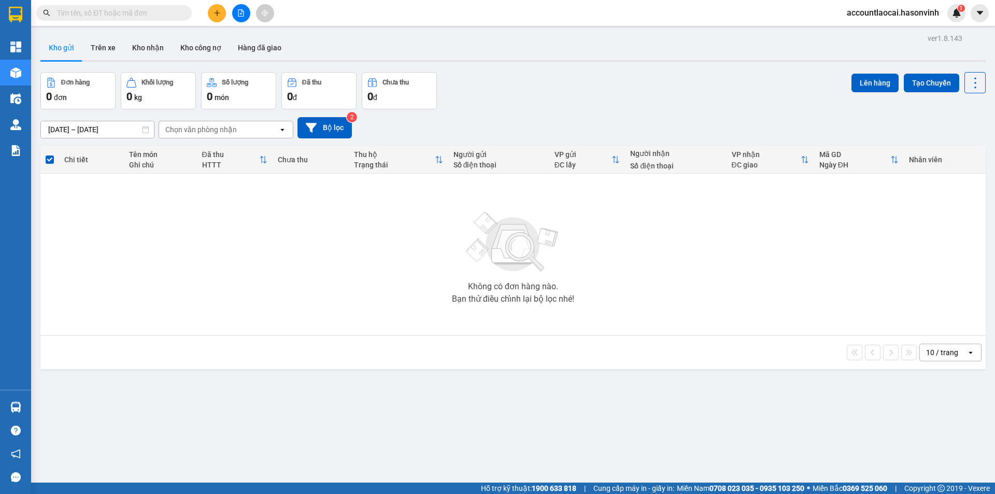
click at [221, 13] on button at bounding box center [217, 13] width 18 height 18
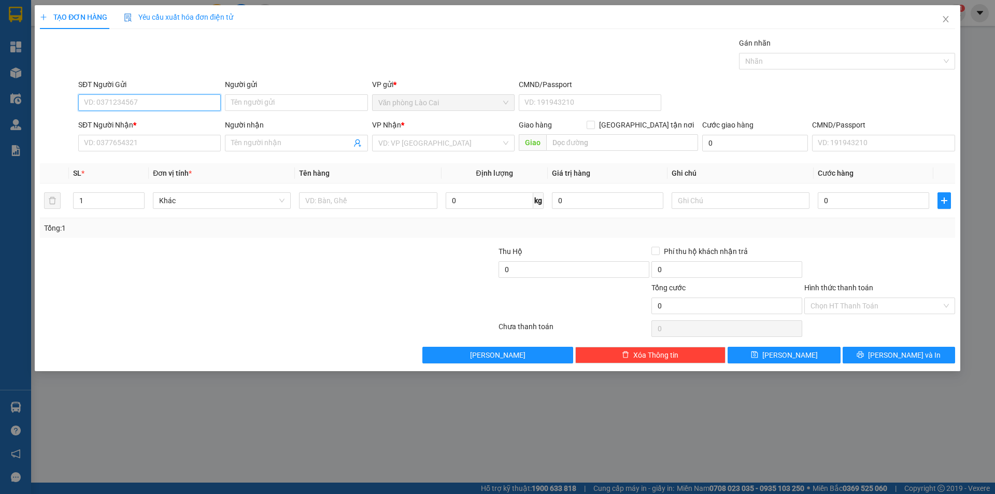
click at [141, 102] on input "SĐT Người Gửi" at bounding box center [149, 102] width 143 height 17
click at [141, 102] on input "8888" at bounding box center [149, 102] width 143 height 17
click at [136, 115] on div "0878268888" at bounding box center [149, 123] width 143 height 17
type input "0878268888"
type input "0918216585"
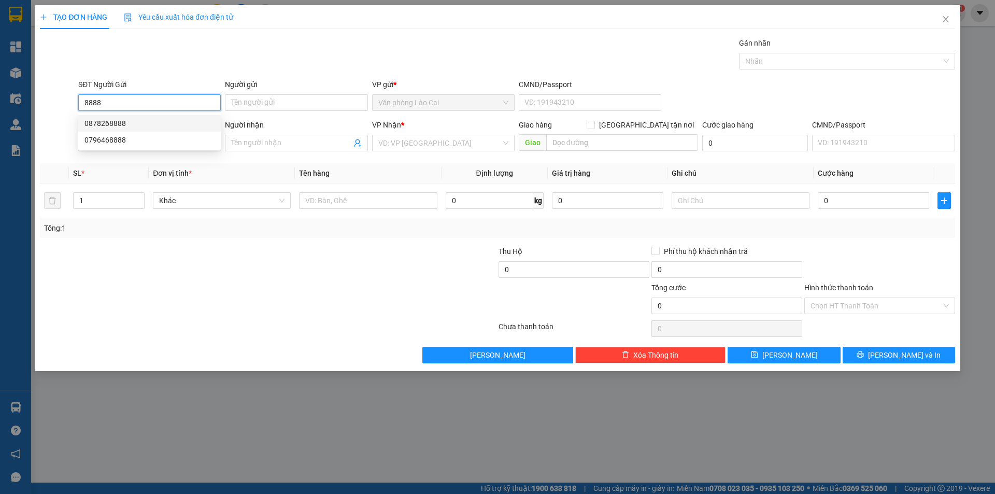
type input "[PERSON_NAME]"
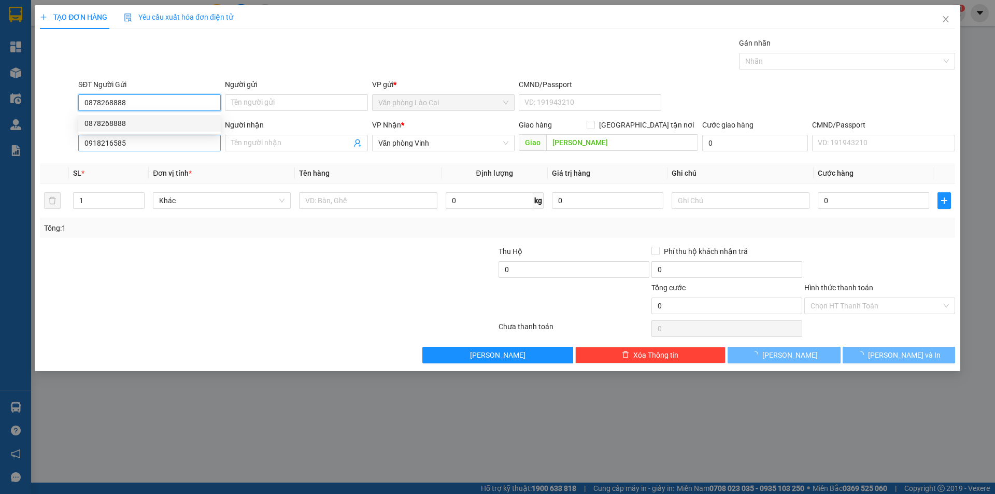
type input "0878268888"
type input "80.000"
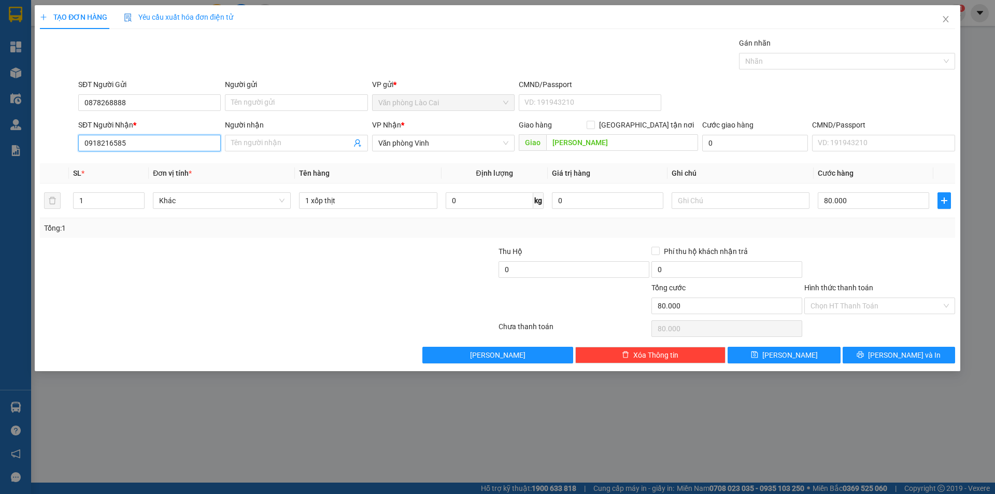
drag, startPoint x: 129, startPoint y: 144, endPoint x: 88, endPoint y: 140, distance: 41.1
click at [88, 140] on input "0918216585" at bounding box center [149, 143] width 143 height 17
type input "0"
type input "0981102118"
click at [120, 162] on div "0981102118" at bounding box center [149, 163] width 130 height 11
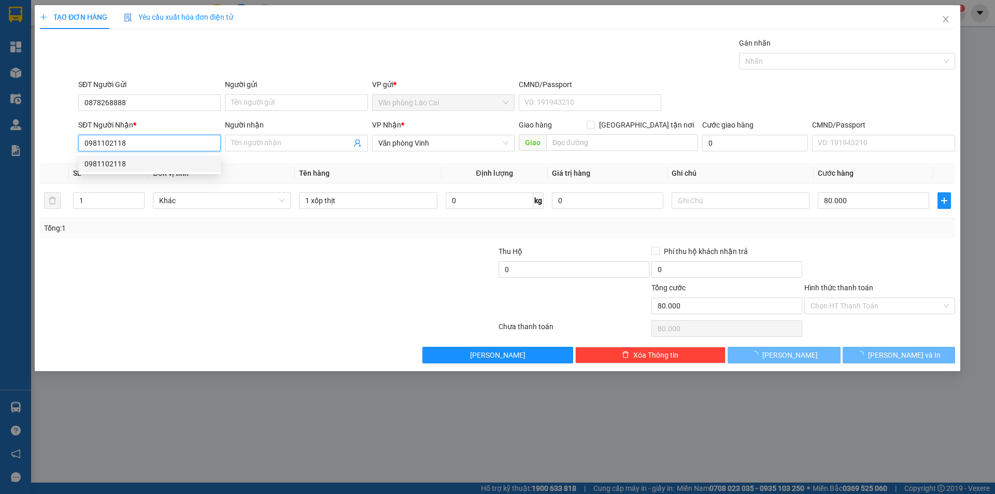
type input "50.000"
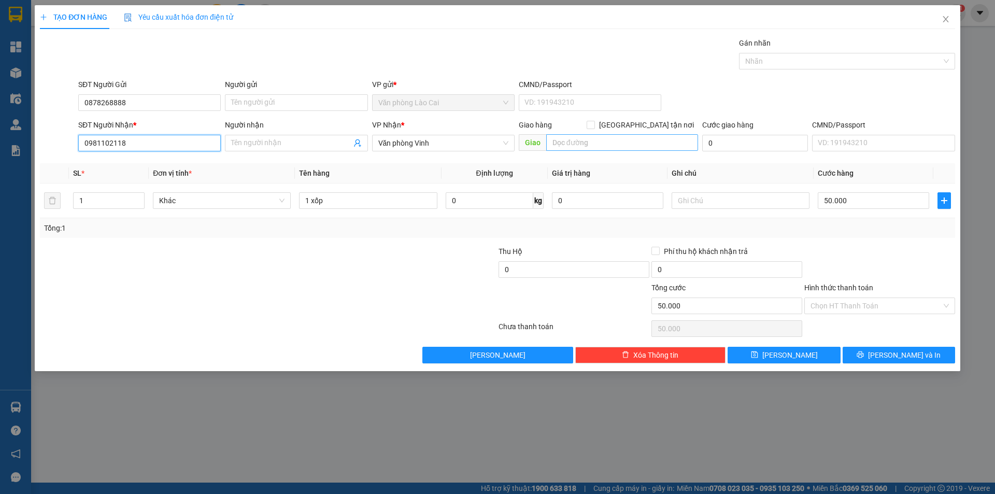
type input "0981102118"
click at [597, 139] on input "text" at bounding box center [622, 142] width 152 height 17
click at [866, 195] on input "50.000" at bounding box center [873, 200] width 111 height 17
type input "9"
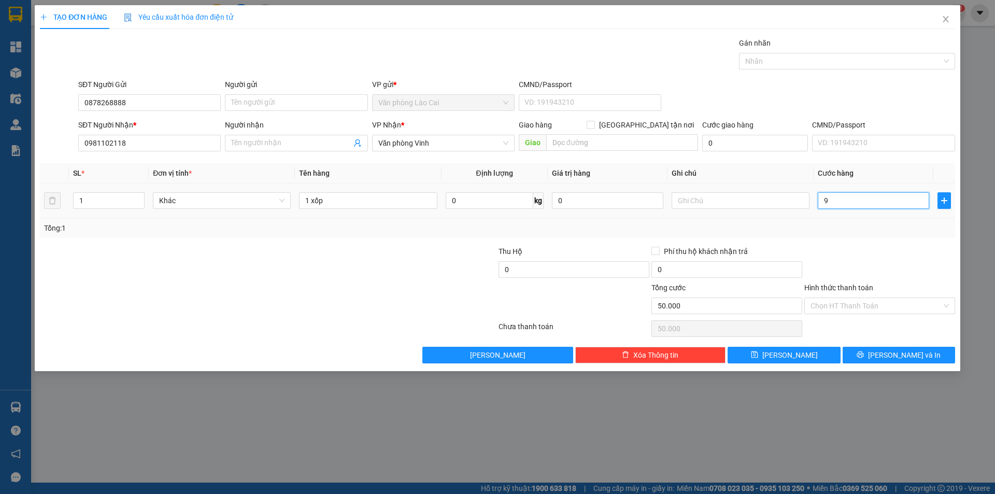
type input "9"
type input "90"
type input "900"
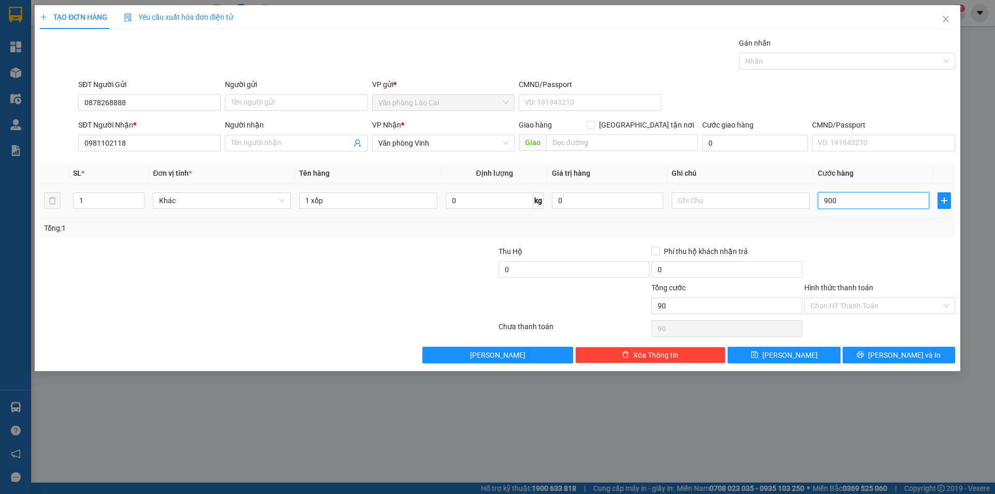
type input "900"
type input "9.000"
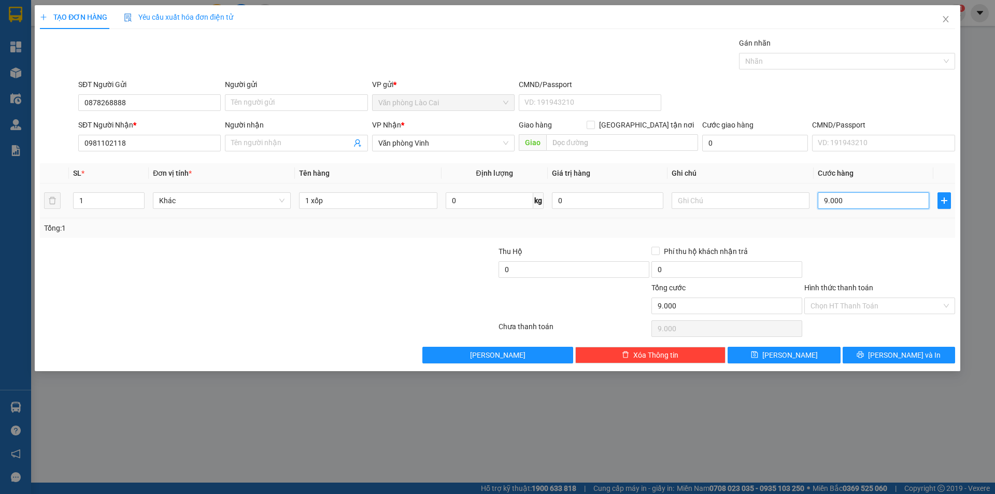
type input "90.000"
click at [921, 352] on button "[PERSON_NAME] và In" at bounding box center [899, 355] width 112 height 17
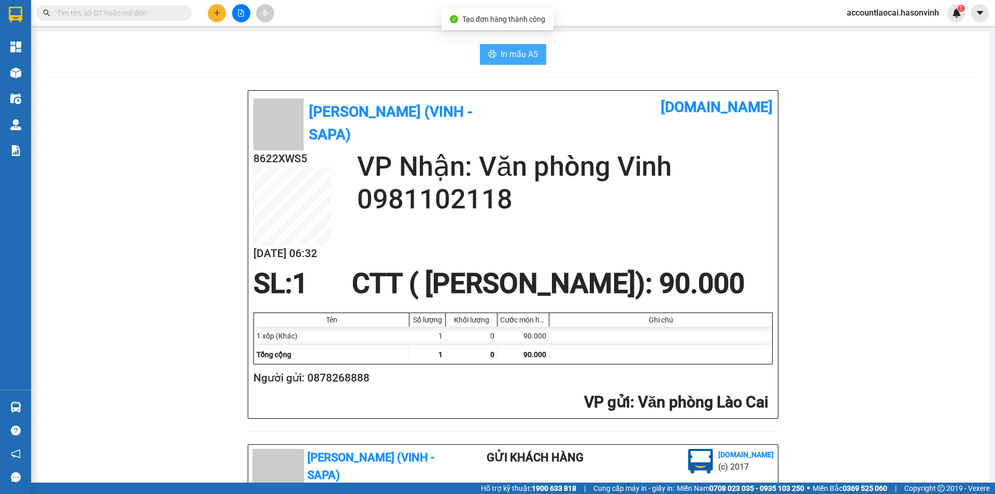
click at [489, 56] on icon "printer" at bounding box center [492, 54] width 8 height 8
click at [872, 126] on div "[PERSON_NAME] (Vinh - Sapa) [DOMAIN_NAME] 8622XWS5 [DATE] 06:32 VP Nhận: Văn ph…" at bounding box center [513, 463] width 928 height 747
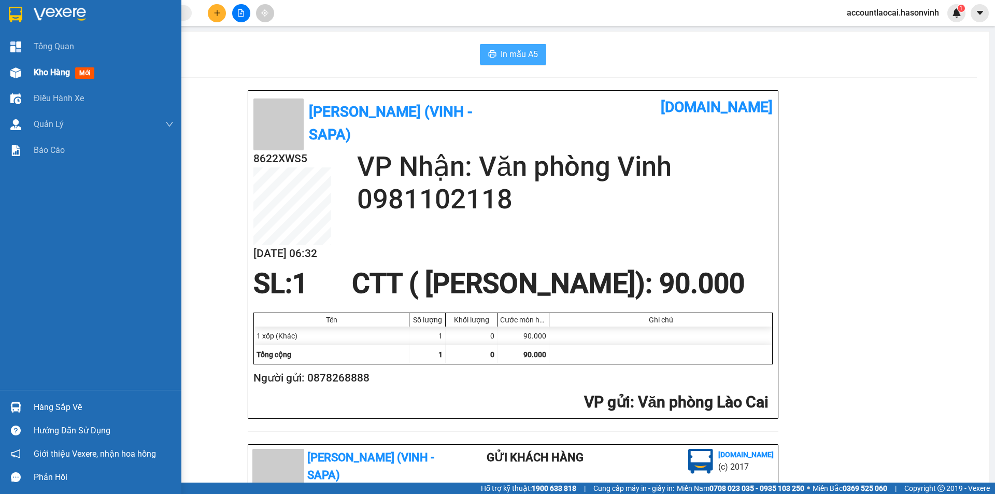
click at [46, 76] on span "Kho hàng" at bounding box center [52, 72] width 36 height 10
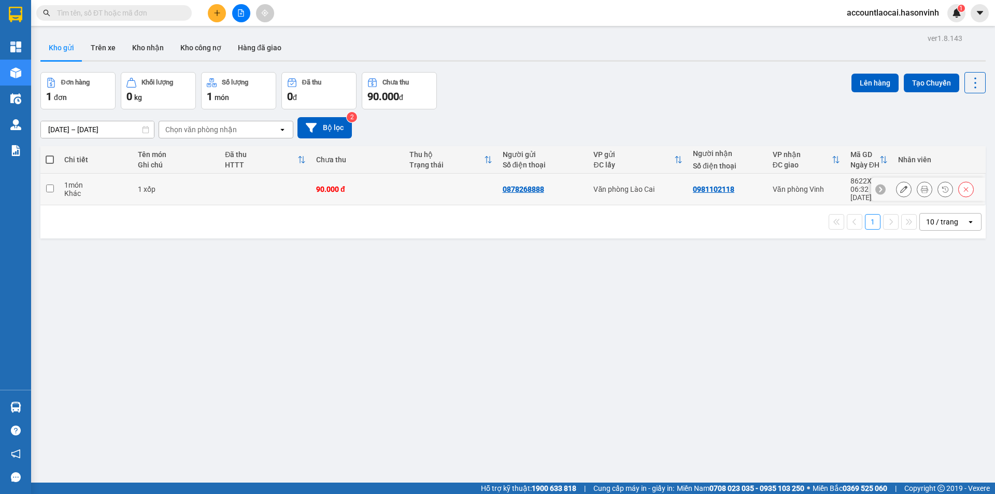
click at [48, 185] on input "checkbox" at bounding box center [50, 189] width 8 height 8
checkbox input "true"
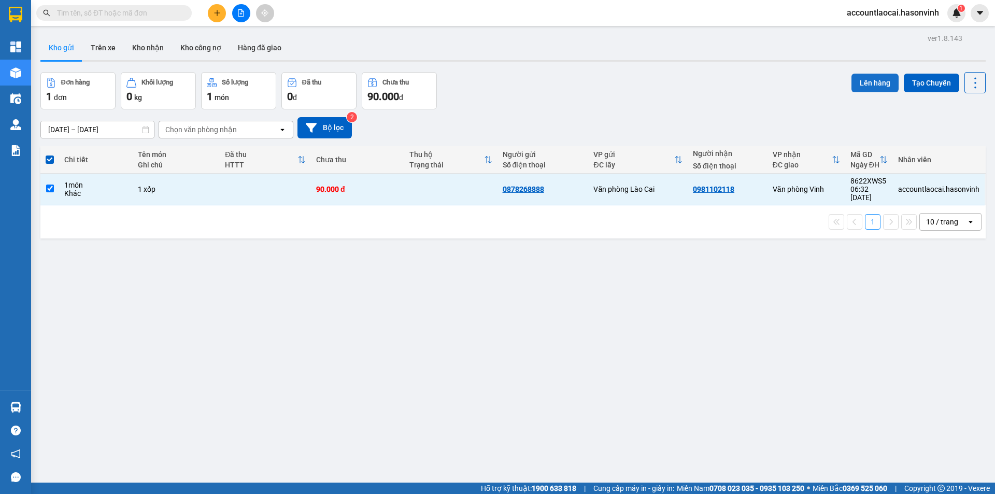
click at [863, 74] on button "Lên hàng" at bounding box center [875, 83] width 47 height 19
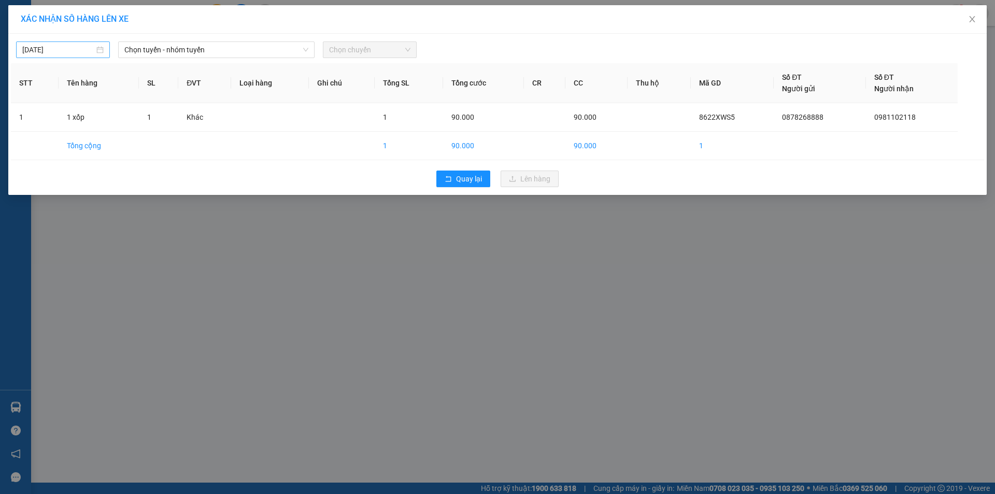
click at [51, 47] on input "[DATE]" at bounding box center [58, 49] width 72 height 11
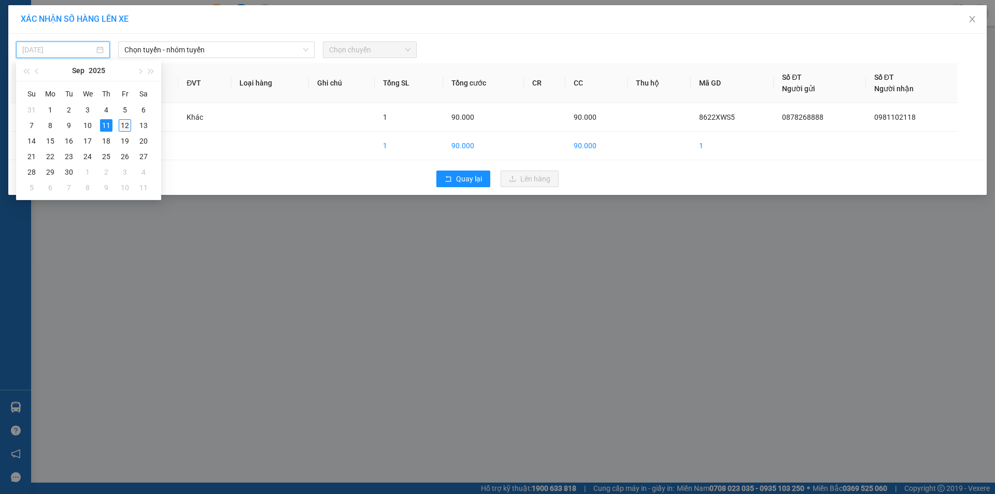
click at [120, 129] on div "12" at bounding box center [125, 125] width 12 height 12
type input "[DATE]"
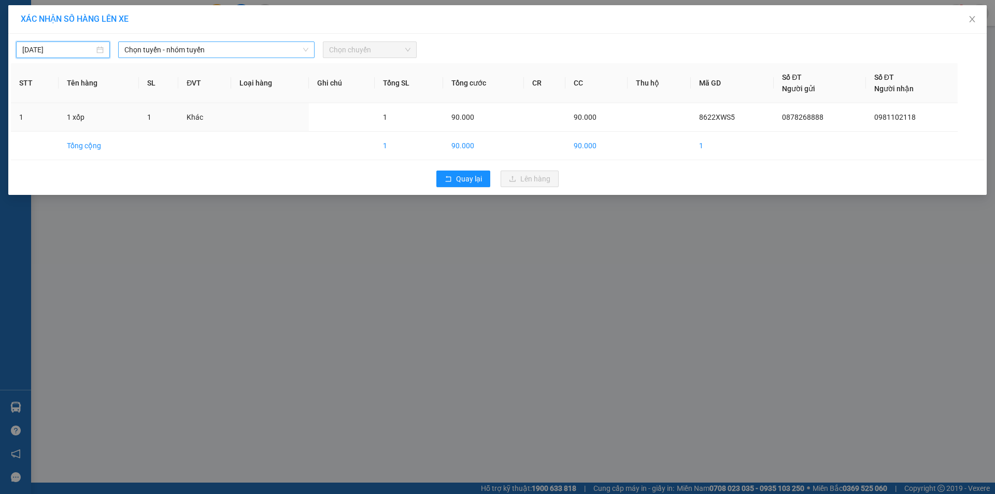
click at [279, 48] on span "Chọn tuyến - nhóm tuyến" at bounding box center [216, 50] width 184 height 16
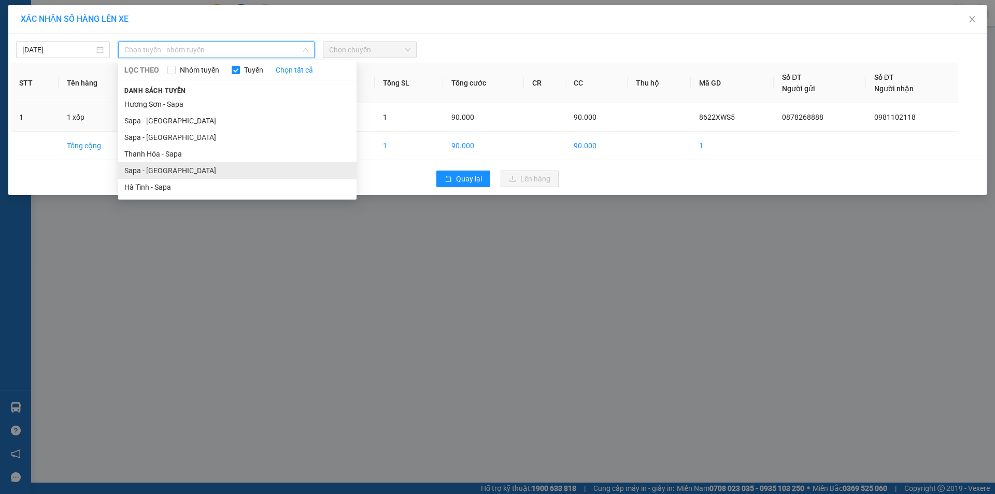
click at [158, 176] on li "Sapa - [GEOGRAPHIC_DATA]" at bounding box center [237, 170] width 238 height 17
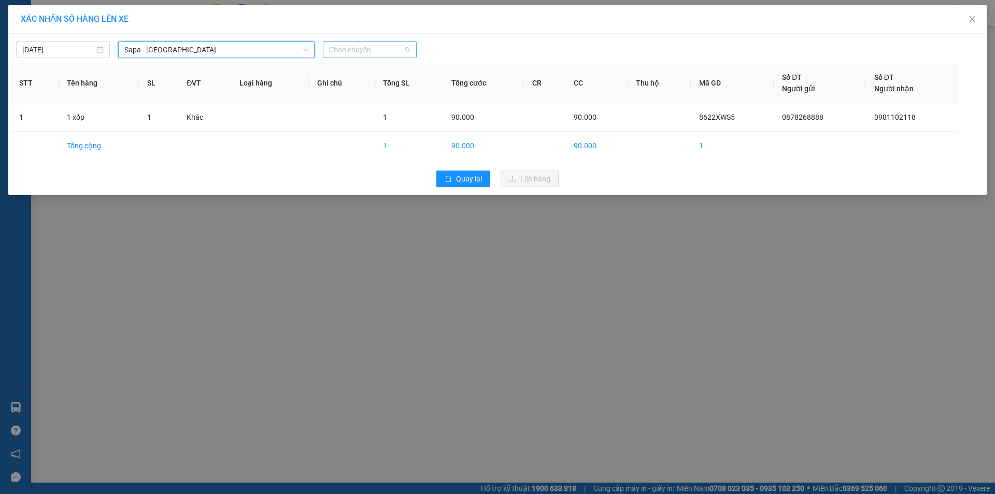
click at [374, 45] on span "Chọn chuyến" at bounding box center [369, 50] width 81 height 16
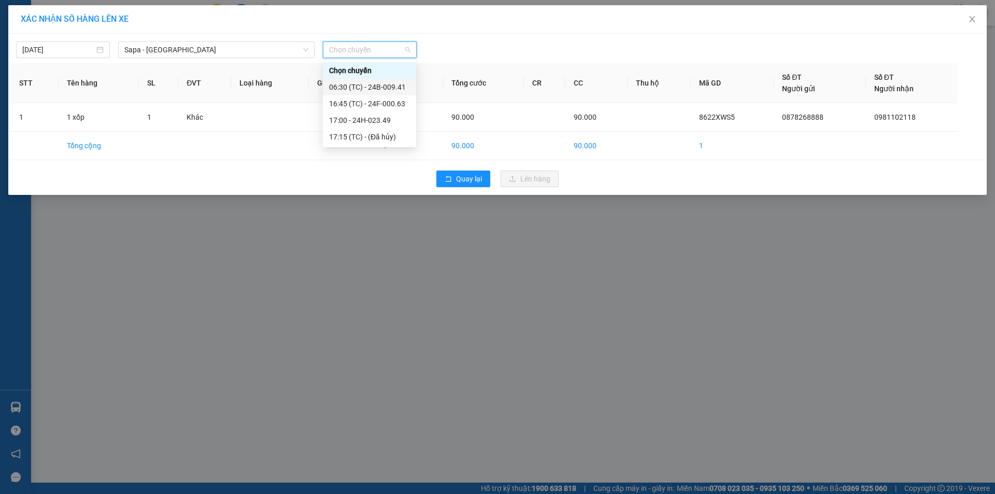
click at [382, 88] on div "06:30 (TC) - 24B-009.41" at bounding box center [369, 86] width 81 height 11
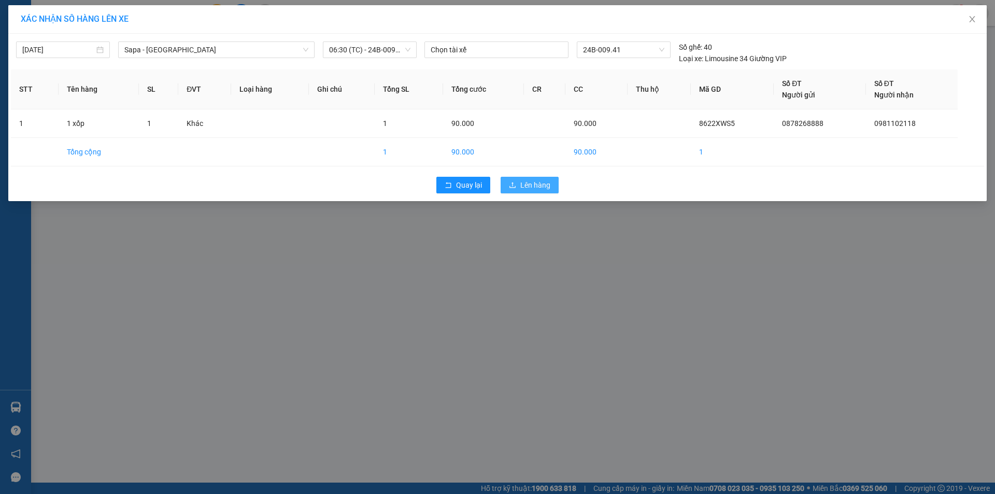
click at [528, 181] on span "Lên hàng" at bounding box center [535, 184] width 30 height 11
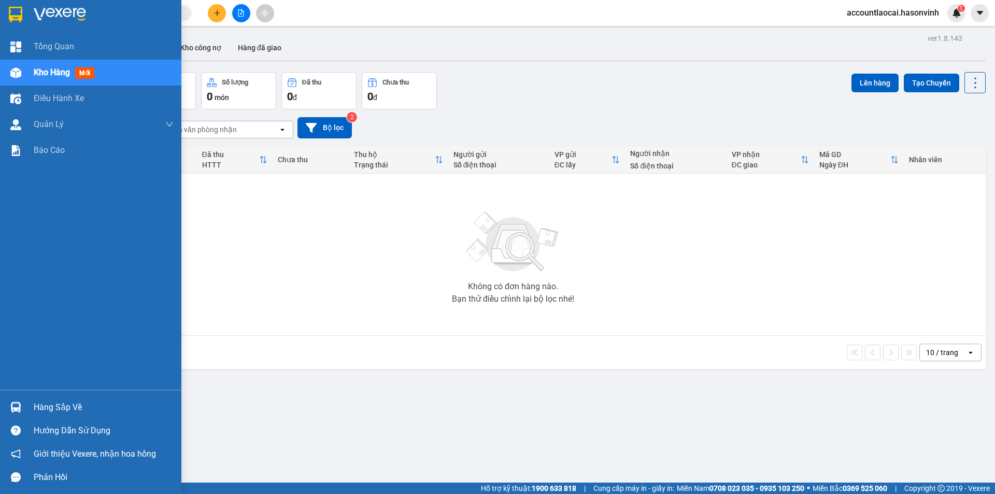
click at [56, 78] on div "Kho hàng mới" at bounding box center [66, 72] width 65 height 13
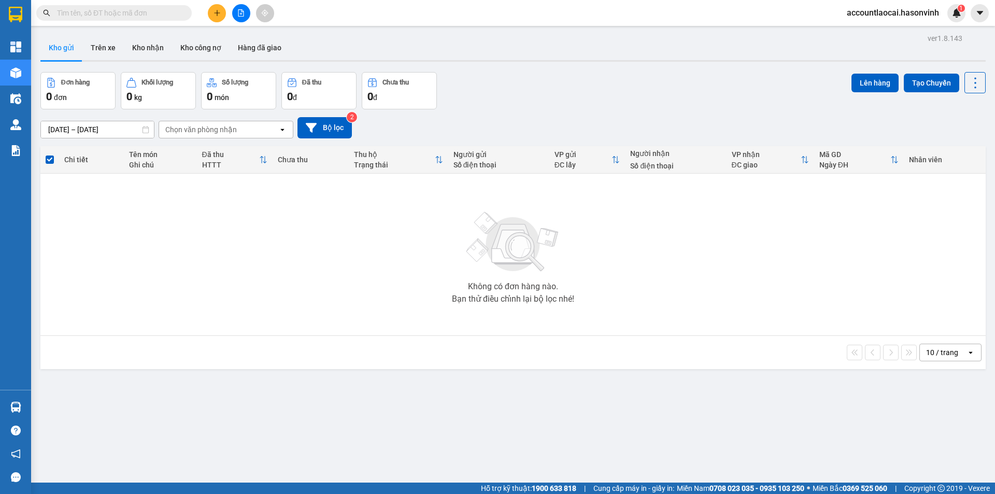
click at [239, 11] on icon "file-add" at bounding box center [240, 12] width 7 height 7
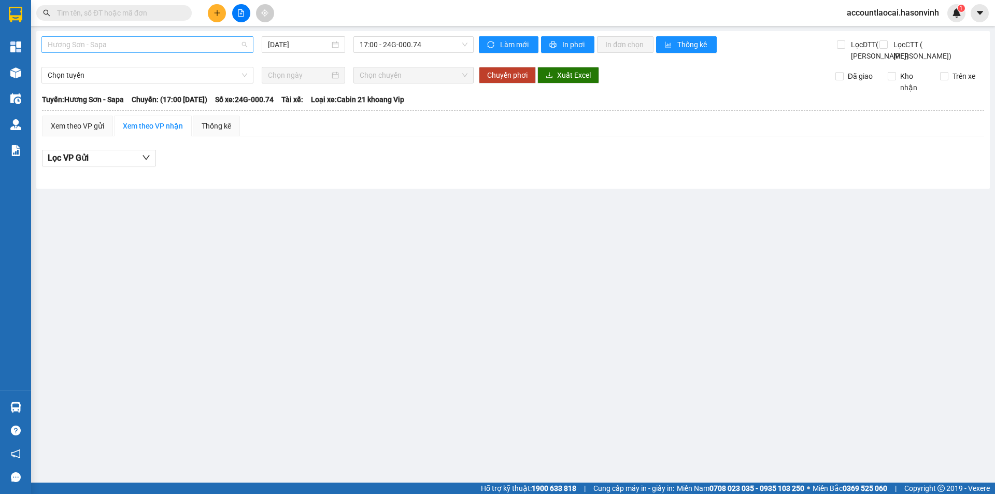
click at [116, 47] on span "Hương Sơn - Sapa" at bounding box center [148, 45] width 200 height 16
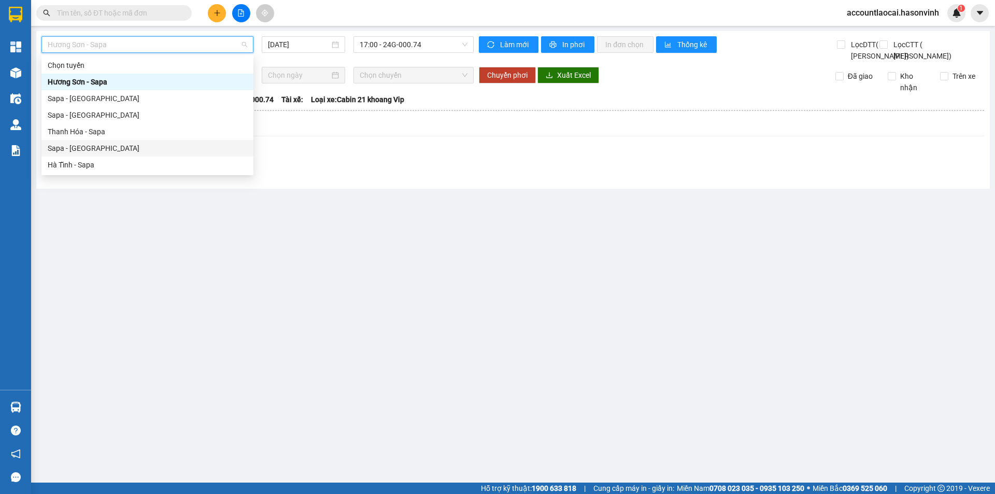
click at [81, 147] on div "Sapa - [GEOGRAPHIC_DATA]" at bounding box center [148, 148] width 200 height 11
type input "[DATE]"
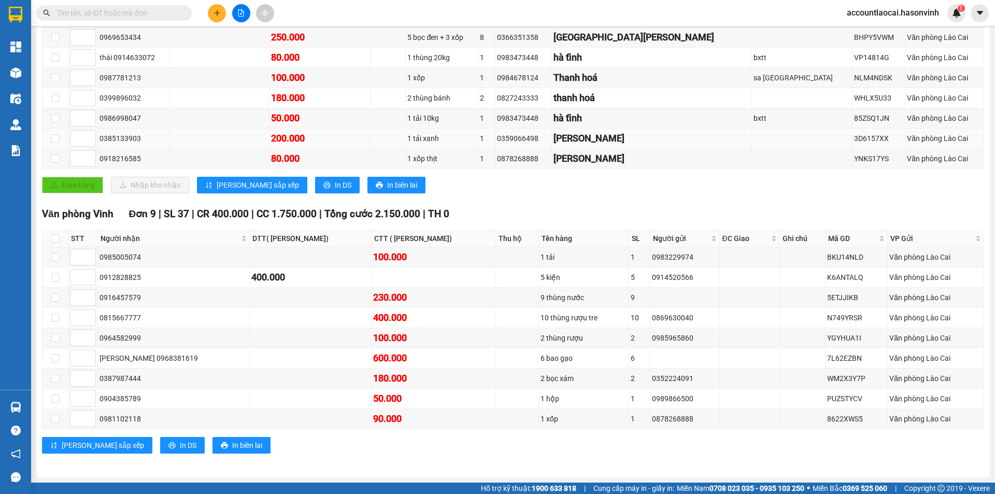
scroll to position [207, 0]
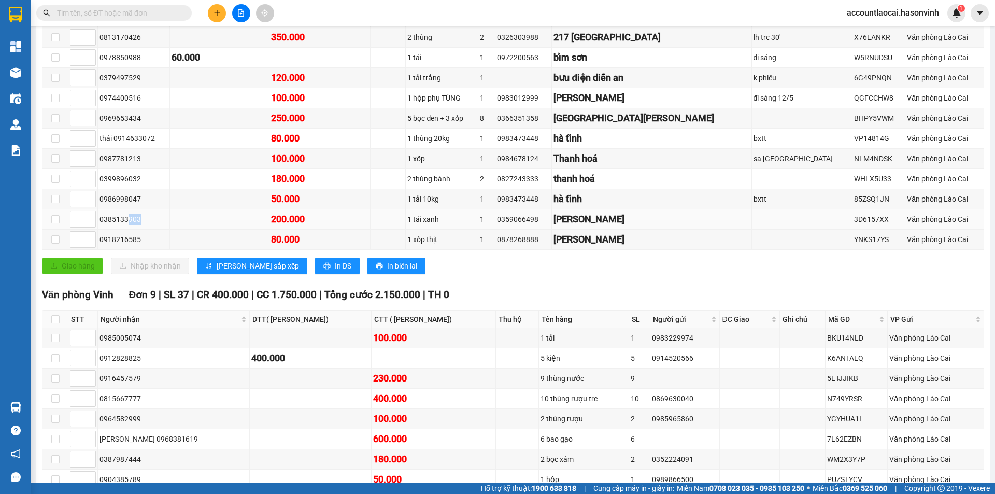
drag, startPoint x: 136, startPoint y: 242, endPoint x: 122, endPoint y: 242, distance: 14.0
click at [122, 225] on div "0385133903" at bounding box center [134, 219] width 68 height 11
drag, startPoint x: 142, startPoint y: 244, endPoint x: 95, endPoint y: 242, distance: 47.2
click at [95, 230] on tr "0385133903 200.000 1 tải xanh 1 0359066498 quỳnh lưu 3D6157XX Văn phòng Lào Cai" at bounding box center [514, 219] width 942 height 20
copy tr "0385133903"
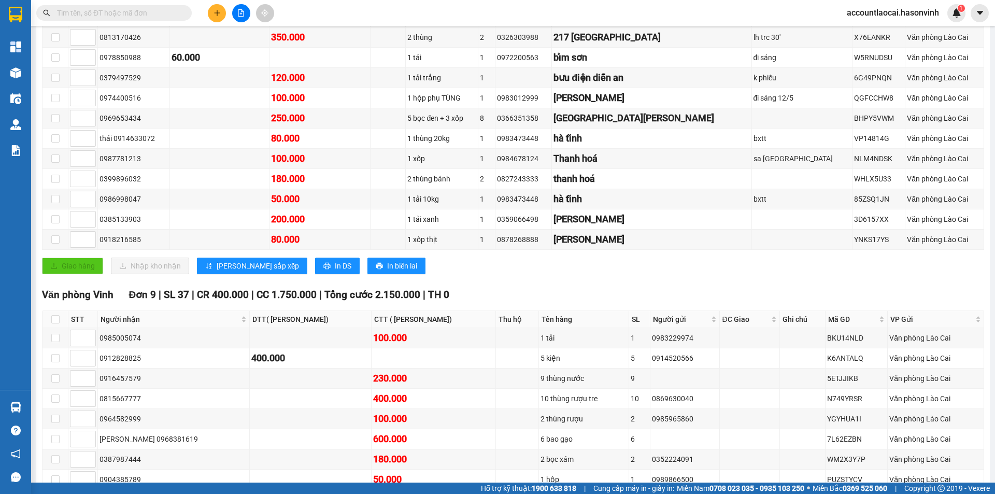
click at [59, 9] on input "text" at bounding box center [118, 12] width 122 height 11
paste input "0385133903"
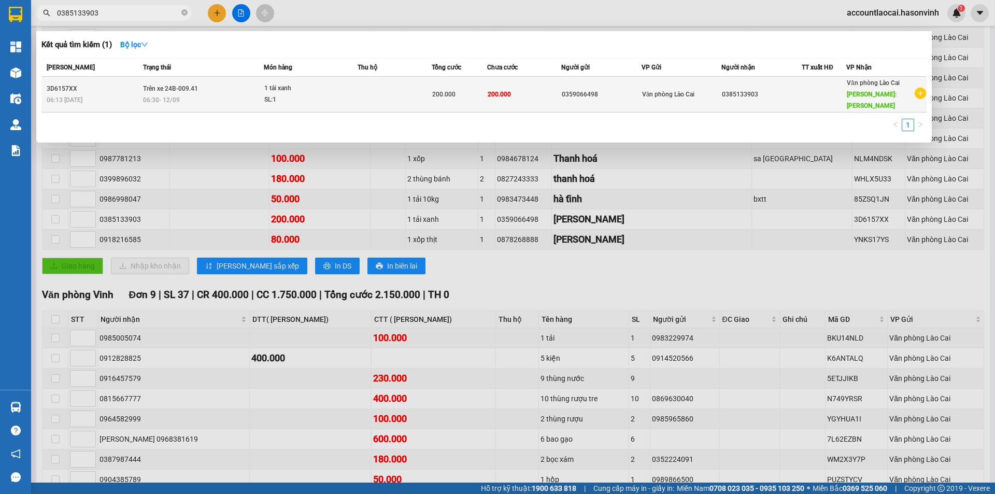
type input "0385133903"
click at [763, 89] on div "0385133903" at bounding box center [761, 94] width 79 height 11
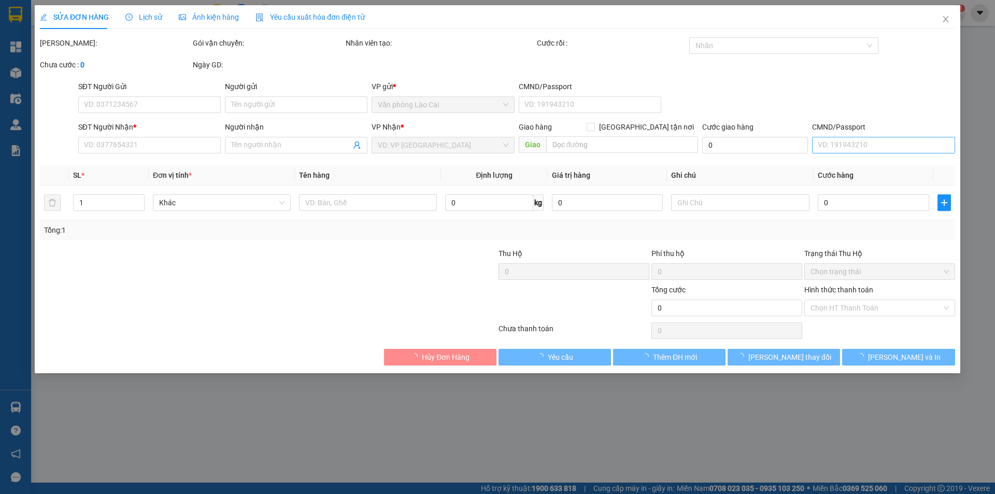
type input "0359066498"
type input "0385133903"
type input "[PERSON_NAME]"
type input "200.000"
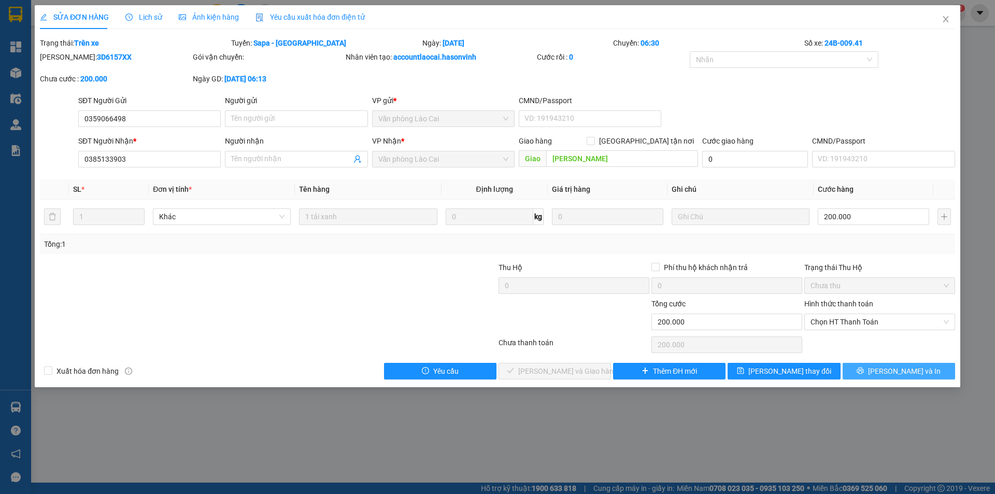
click at [864, 372] on icon "printer" at bounding box center [860, 370] width 7 height 7
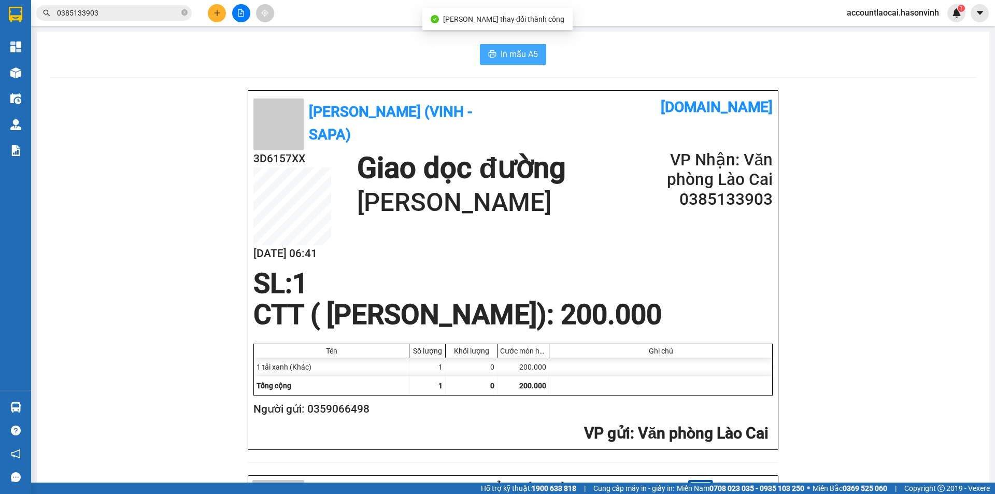
click at [505, 50] on span "In mẫu A5" at bounding box center [519, 54] width 37 height 13
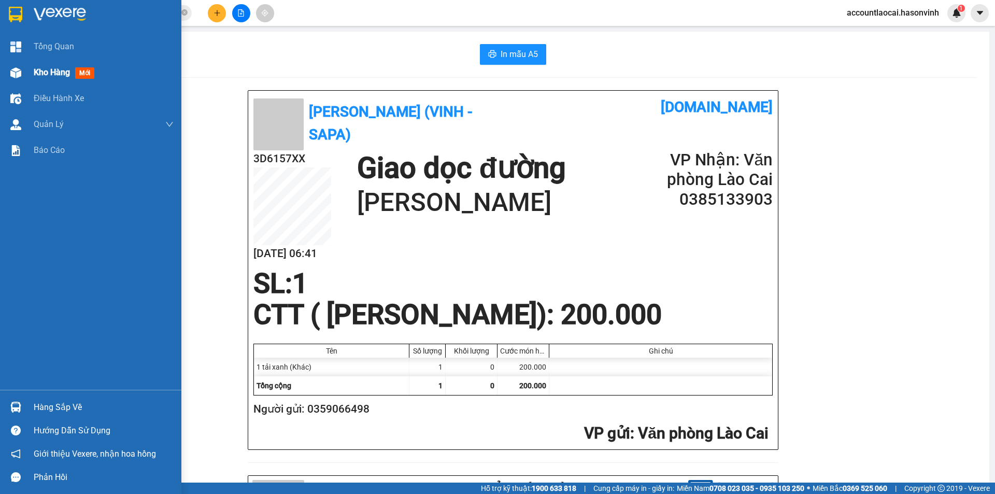
click at [39, 66] on div "Kho hàng mới" at bounding box center [66, 72] width 65 height 13
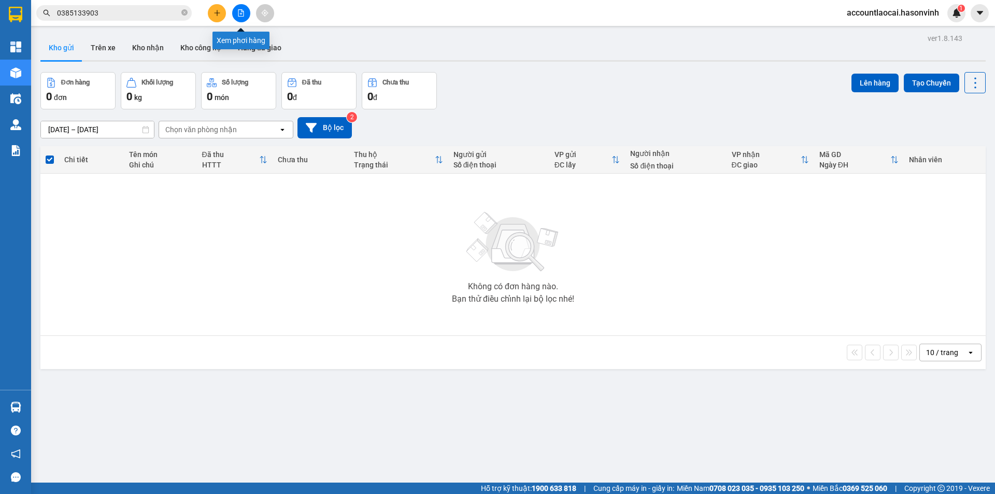
click at [242, 9] on button at bounding box center [241, 13] width 18 height 18
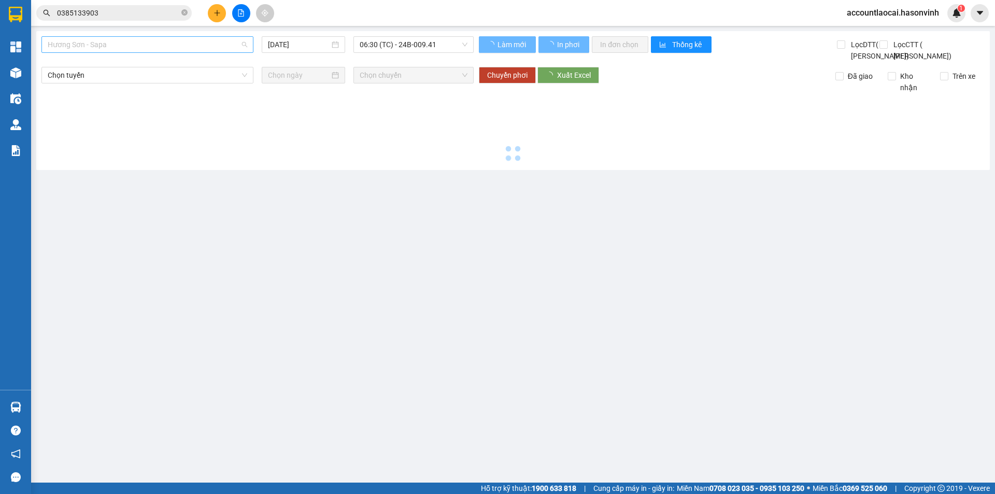
click at [149, 46] on span "Hương Sơn - Sapa" at bounding box center [148, 45] width 200 height 16
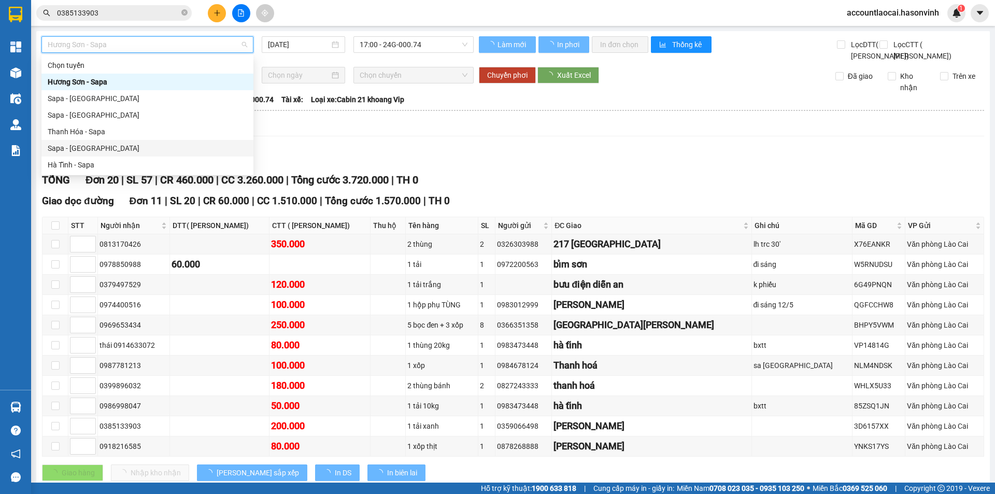
click at [60, 154] on div "Sapa - [GEOGRAPHIC_DATA]" at bounding box center [147, 148] width 212 height 17
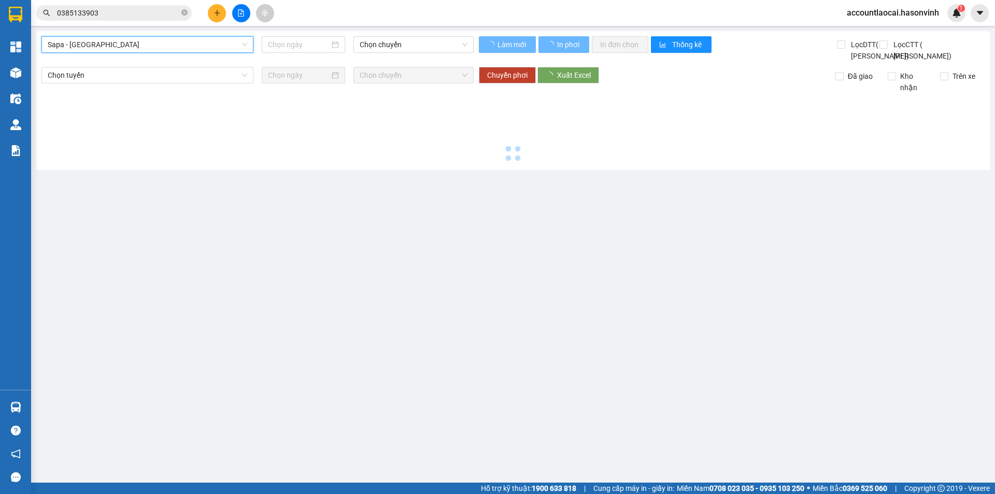
type input "[DATE]"
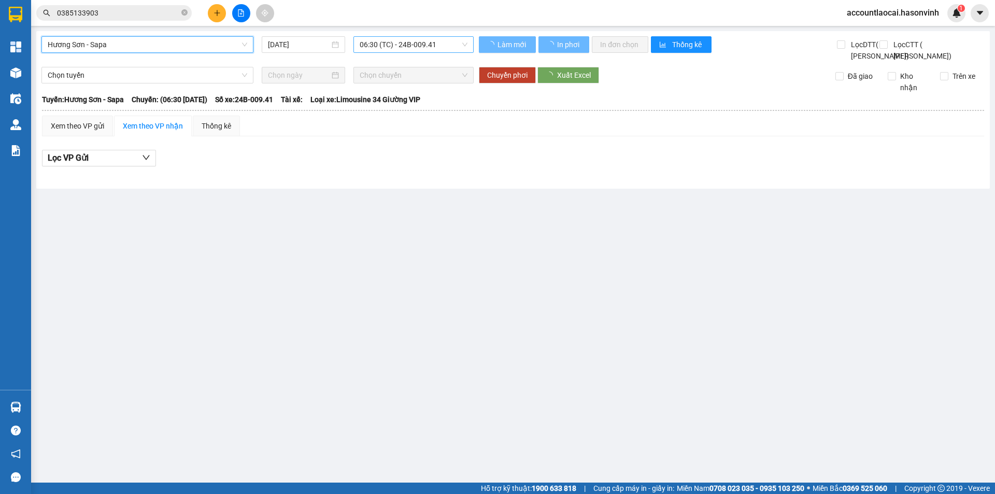
click at [443, 49] on span "06:30 (TC) - 24B-009.41" at bounding box center [414, 45] width 108 height 16
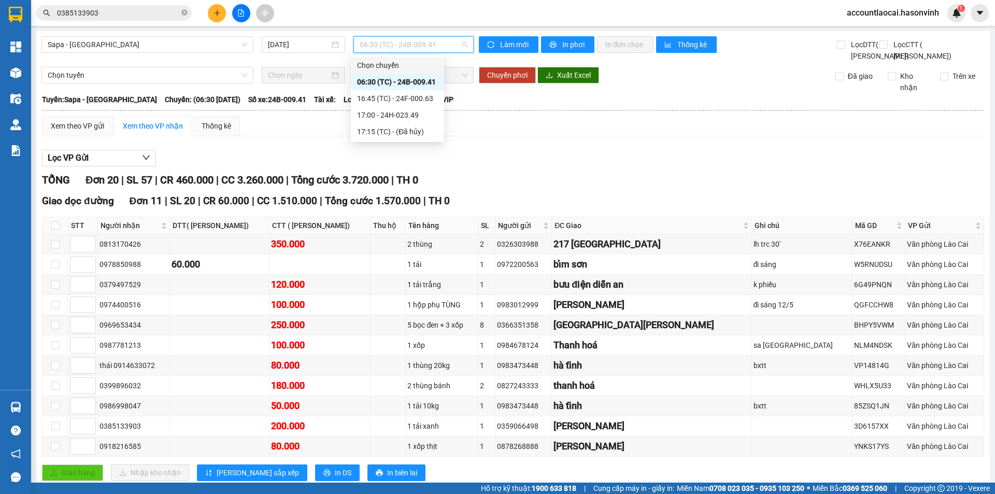
click at [571, 167] on div "Xem theo VP gửi Xem theo VP nhận Thống kê Lọc VP Gửi TỔNG Đơn 20 | SL 57 | CR …" at bounding box center [513, 435] width 942 height 639
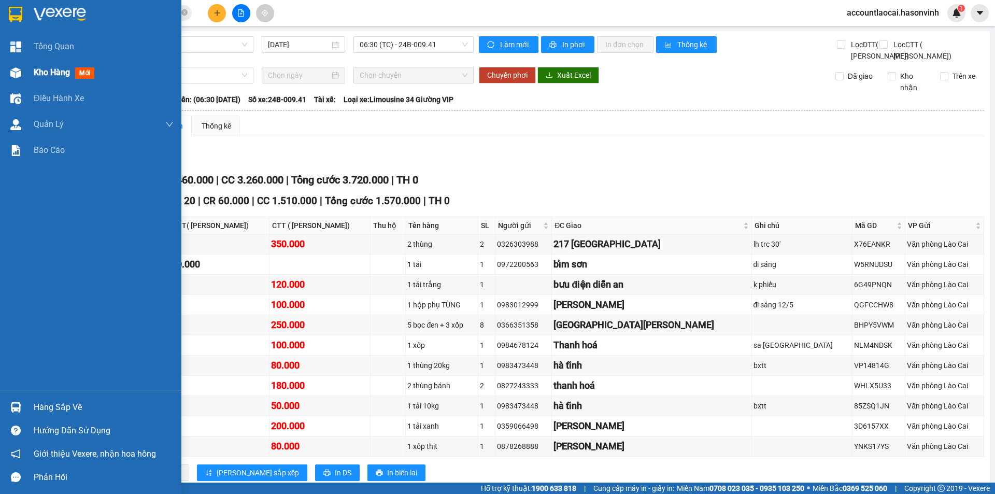
click at [9, 80] on div at bounding box center [16, 73] width 18 height 18
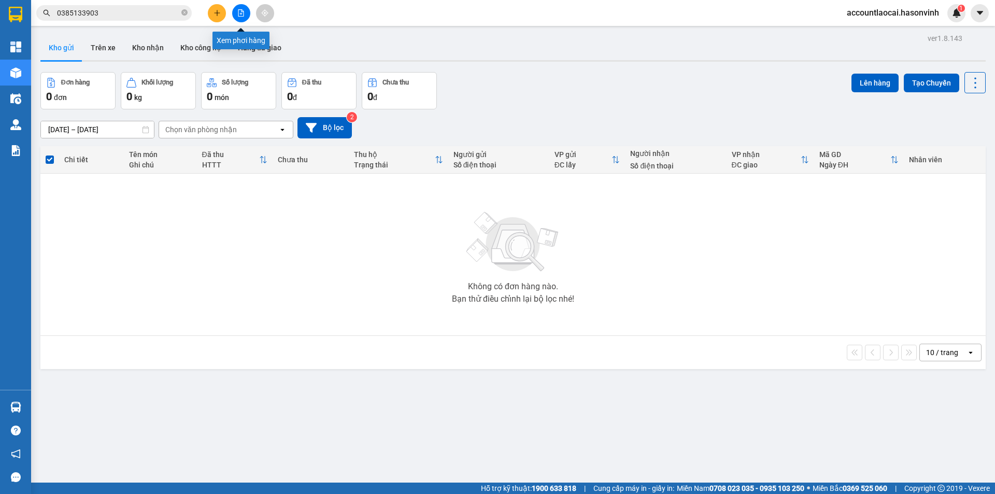
click at [249, 15] on button at bounding box center [241, 13] width 18 height 18
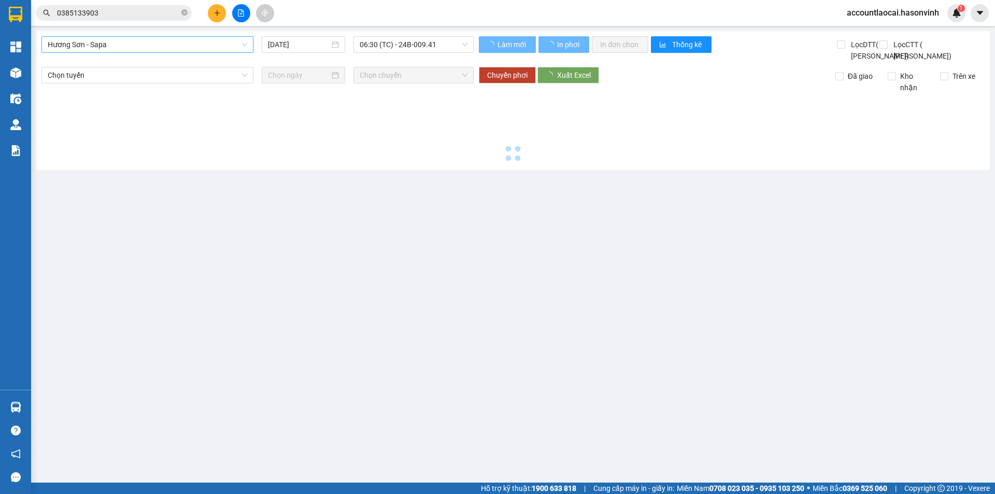
click at [205, 49] on span "Hương Sơn - Sapa" at bounding box center [148, 45] width 200 height 16
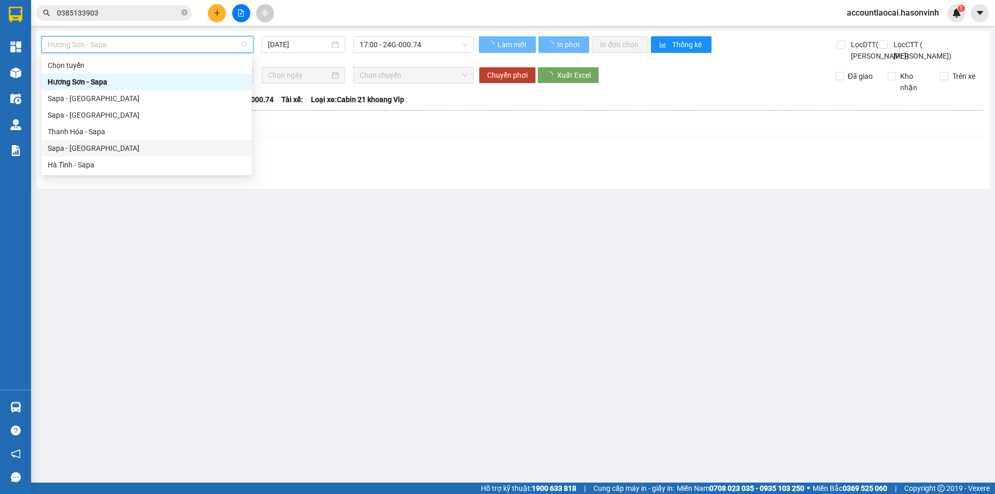
click at [163, 148] on div "Sapa - [GEOGRAPHIC_DATA]" at bounding box center [147, 148] width 198 height 11
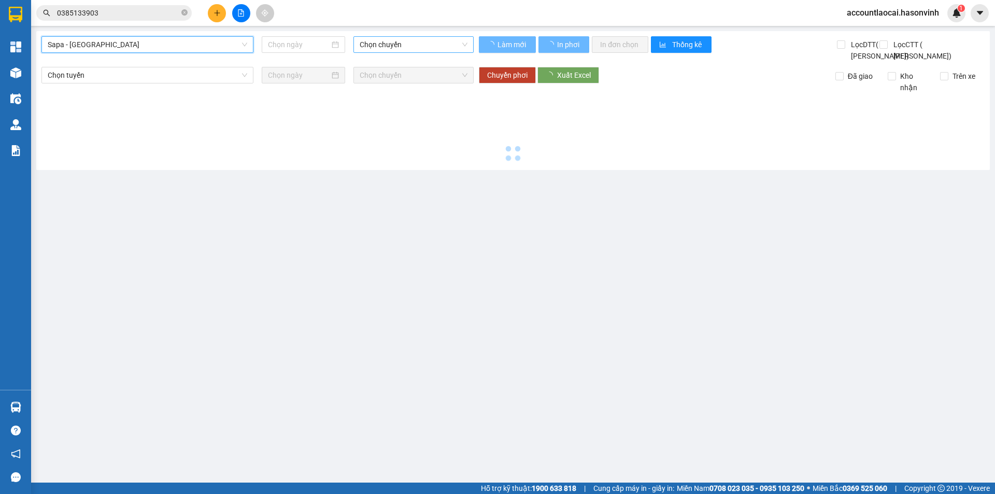
type input "[DATE]"
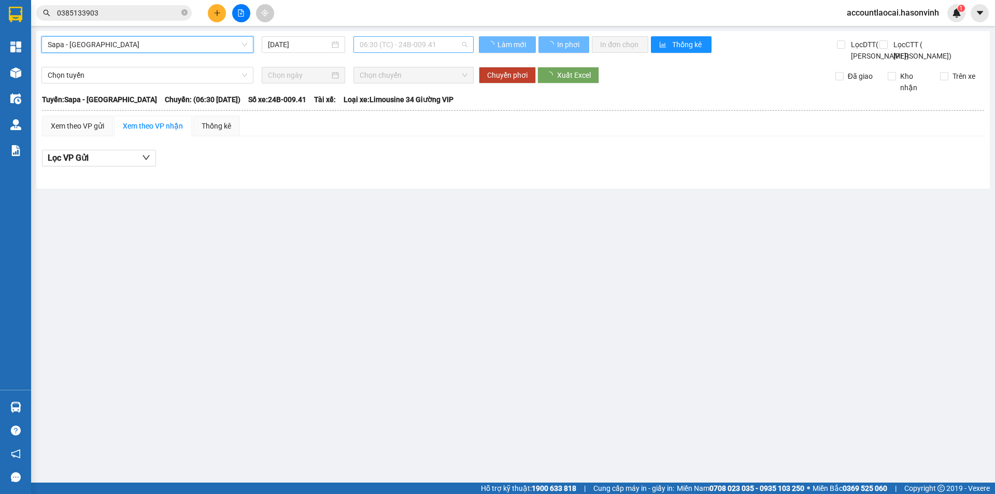
click at [420, 45] on span "06:30 (TC) - 24B-009.41" at bounding box center [414, 45] width 108 height 16
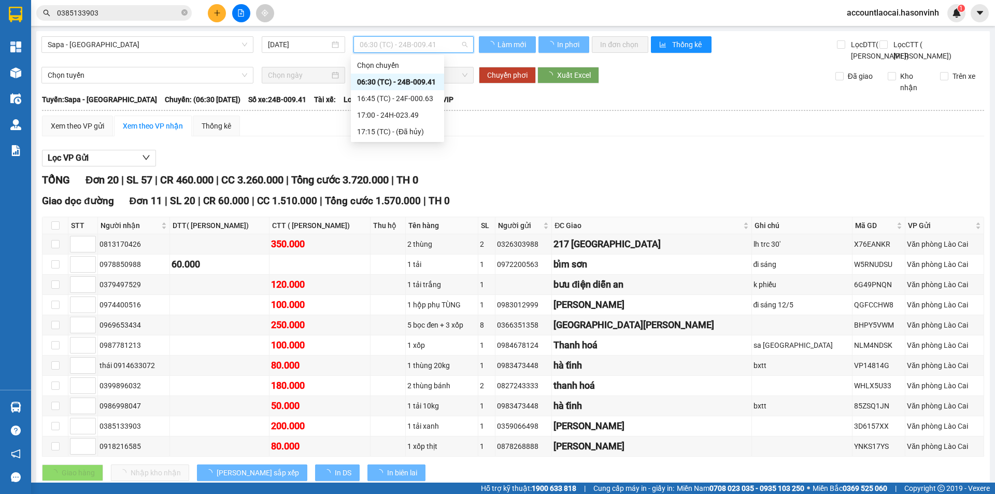
click at [422, 81] on div "06:30 (TC) - 24B-009.41" at bounding box center [397, 81] width 81 height 11
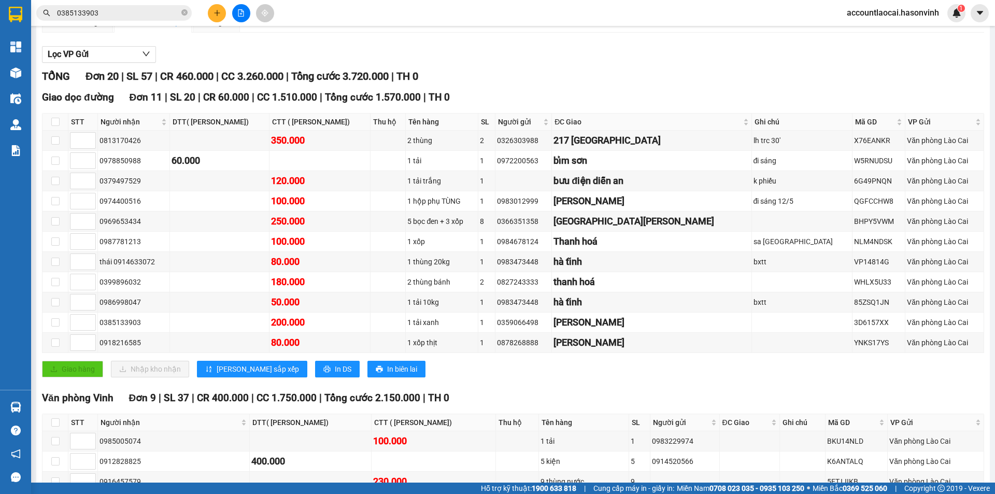
scroll to position [156, 0]
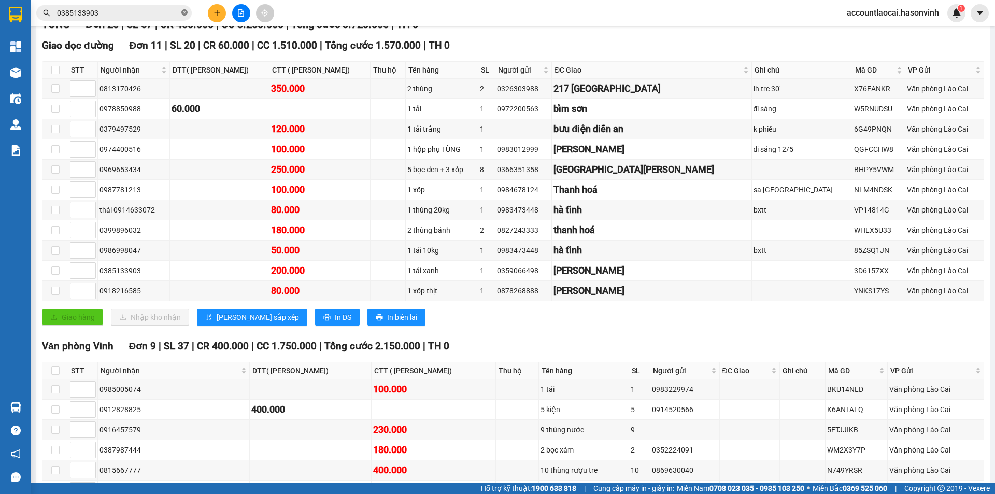
click at [185, 12] on icon "close-circle" at bounding box center [184, 12] width 6 height 6
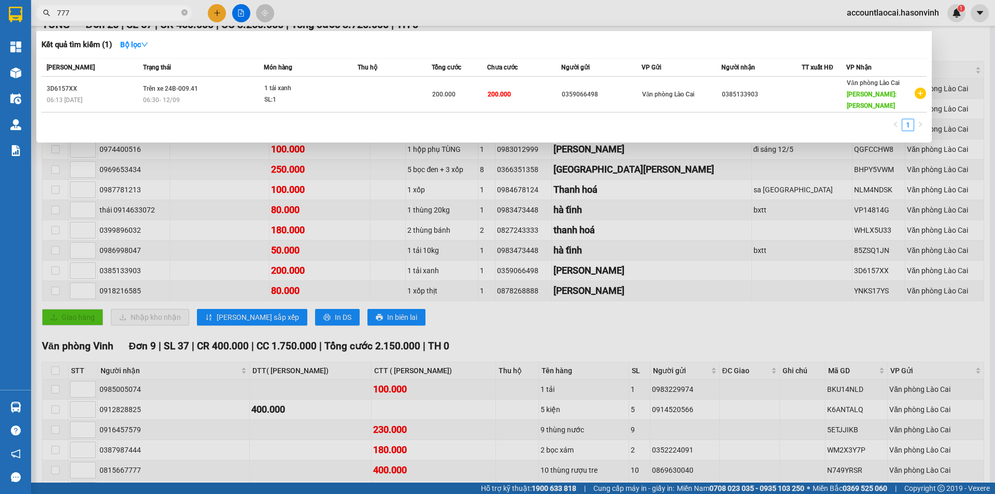
type input "7777"
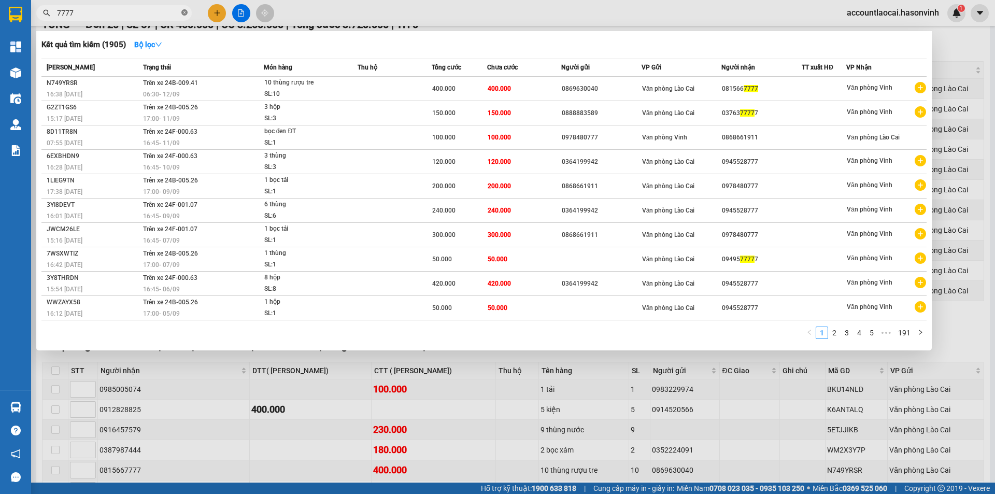
click at [185, 8] on span at bounding box center [184, 13] width 6 height 10
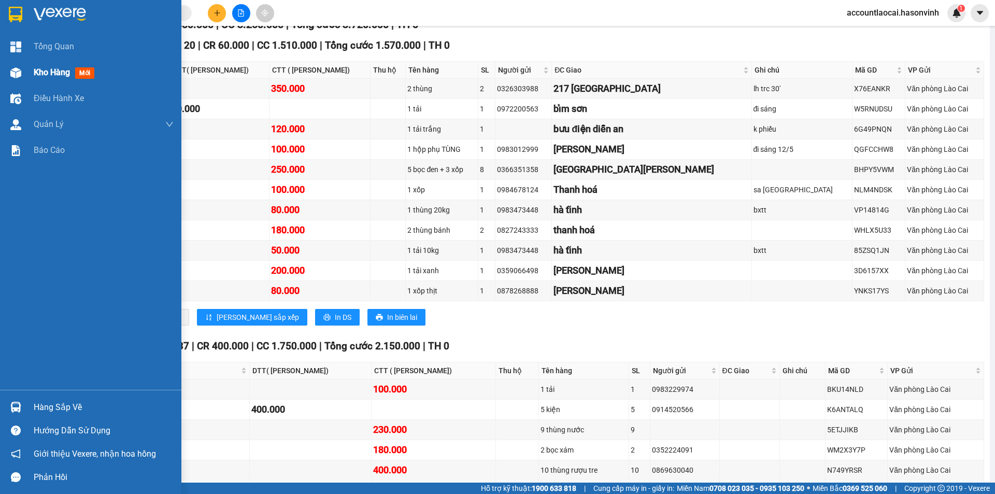
click at [8, 78] on div at bounding box center [16, 73] width 18 height 18
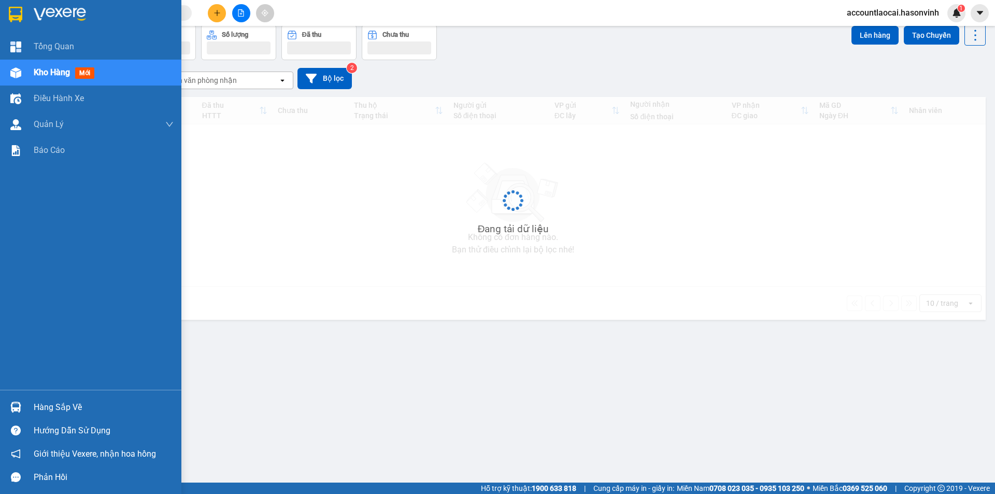
scroll to position [48, 0]
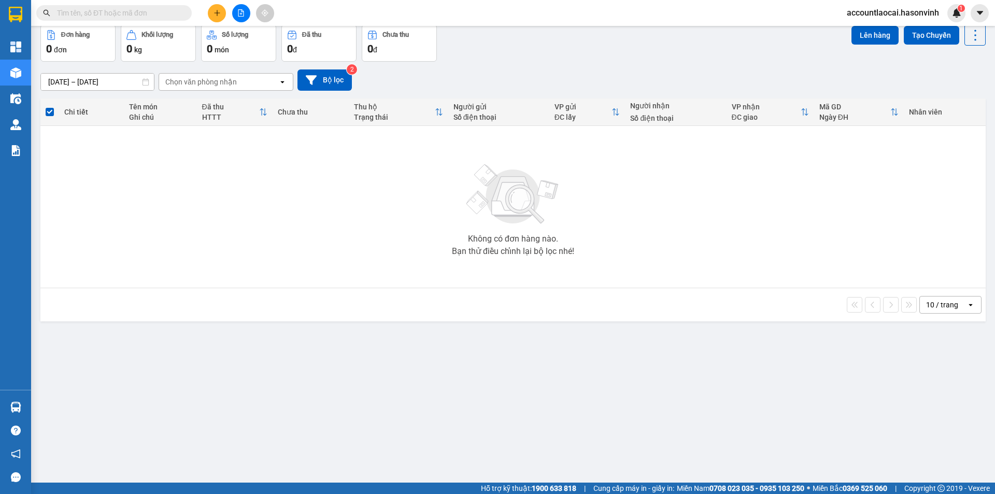
click at [140, 13] on input "text" at bounding box center [118, 12] width 122 height 11
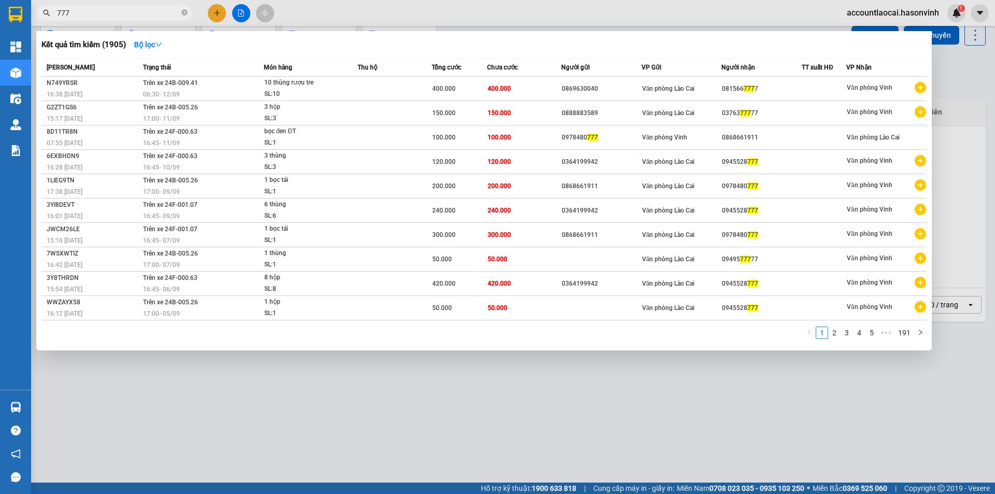
type input "777"
click at [476, 445] on div at bounding box center [497, 247] width 995 height 494
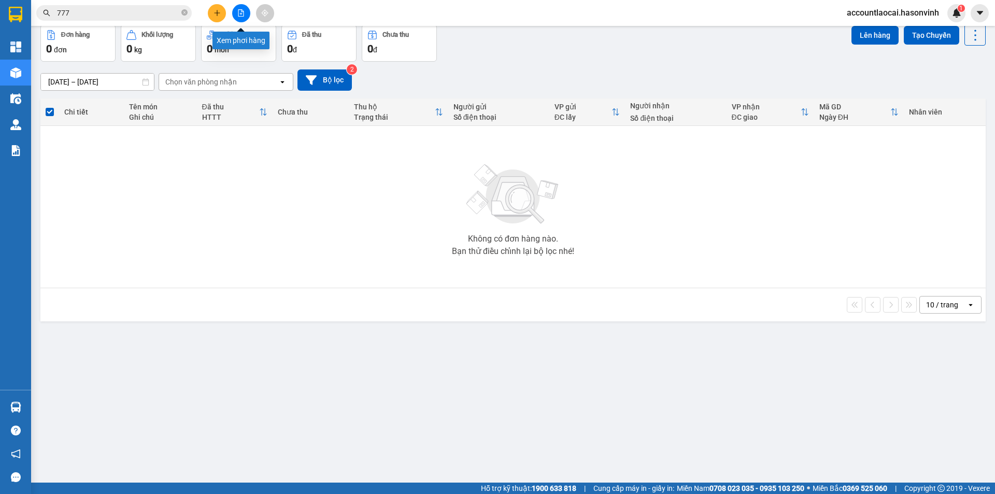
click at [246, 10] on button at bounding box center [241, 13] width 18 height 18
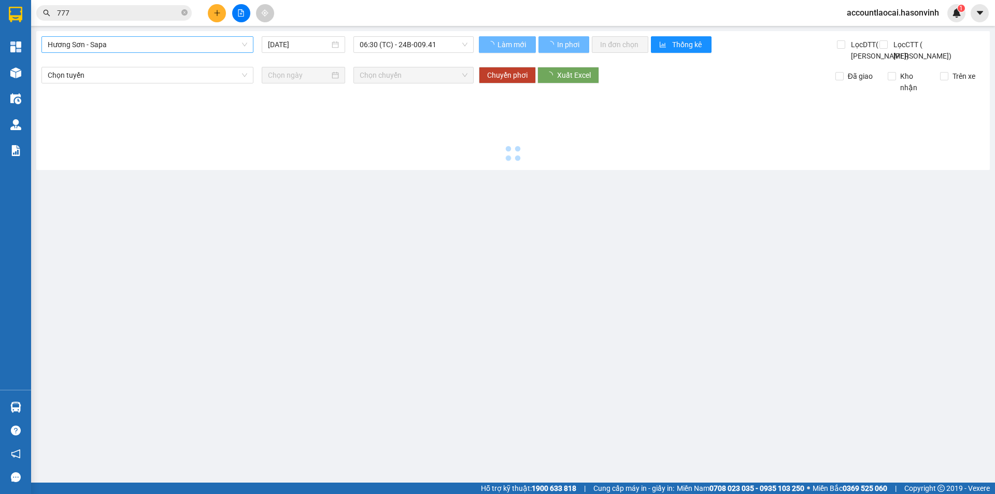
click at [208, 38] on span "Hương Sơn - Sapa" at bounding box center [148, 45] width 200 height 16
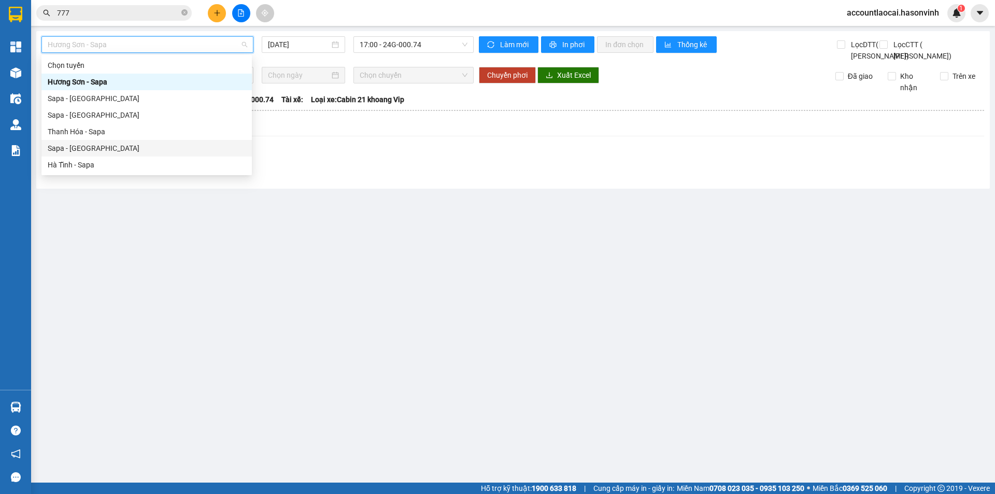
click at [178, 145] on div "Sapa - [GEOGRAPHIC_DATA]" at bounding box center [147, 148] width 198 height 11
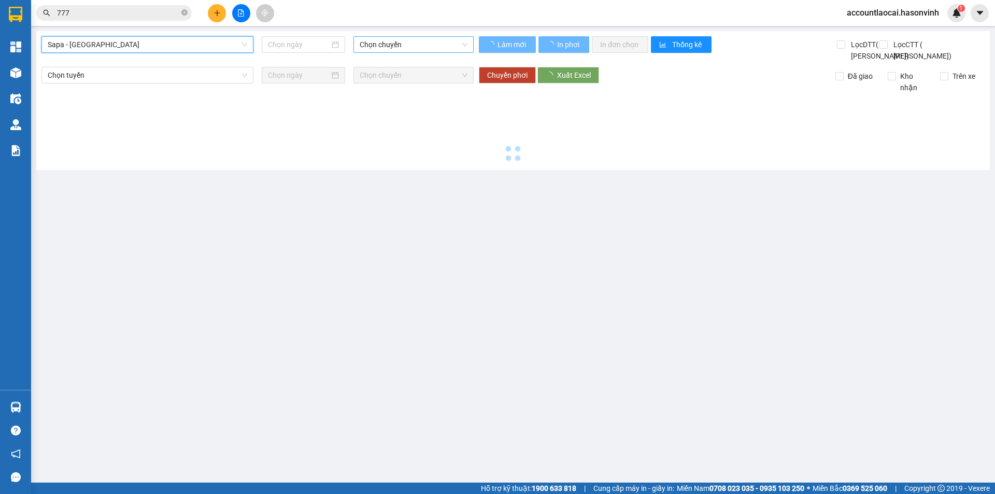
type input "[DATE]"
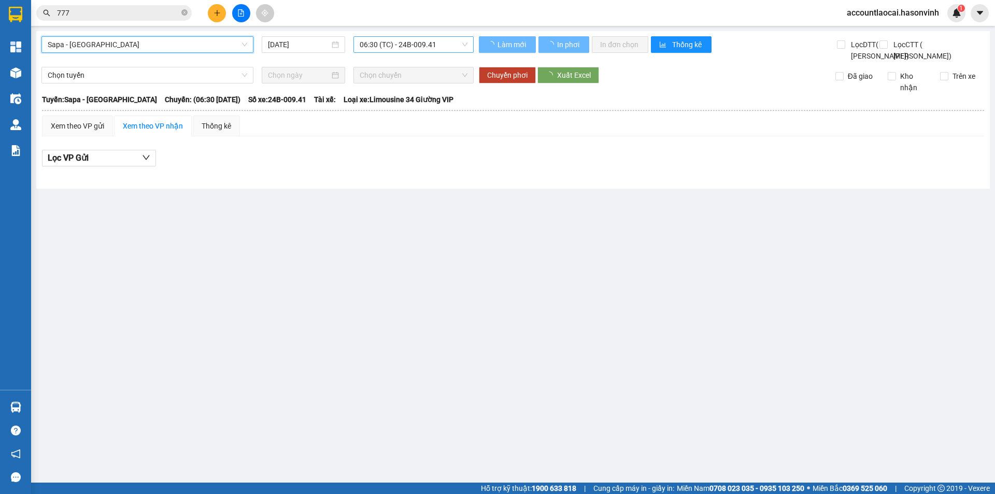
click at [417, 42] on span "06:30 (TC) - 24B-009.41" at bounding box center [414, 45] width 108 height 16
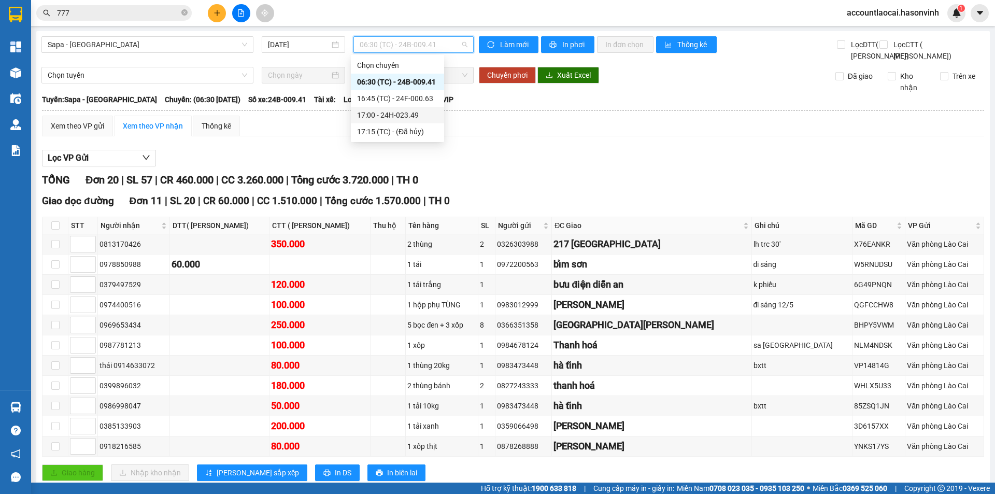
click at [542, 136] on div "Xem theo VP gửi Xem theo VP nhận Thống kê" at bounding box center [513, 126] width 942 height 21
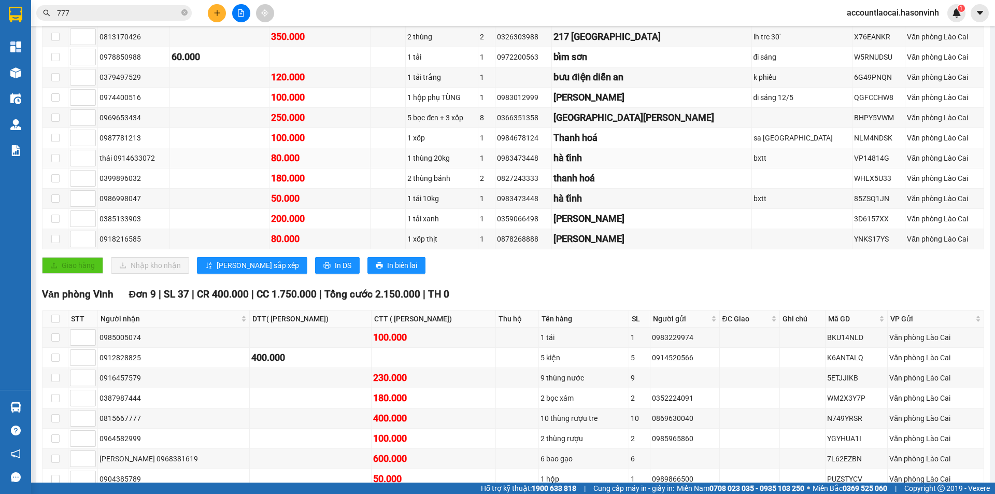
scroll to position [311, 0]
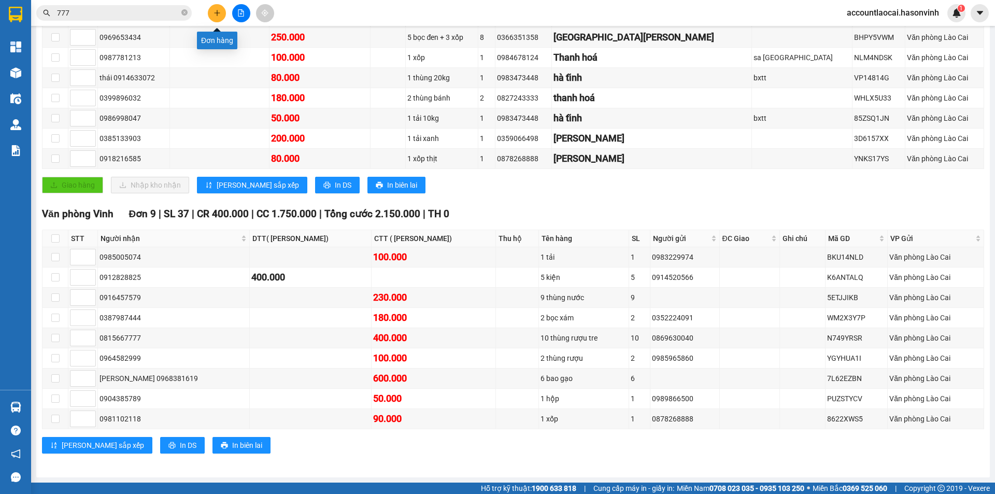
click at [215, 15] on icon "plus" at bounding box center [217, 12] width 7 height 7
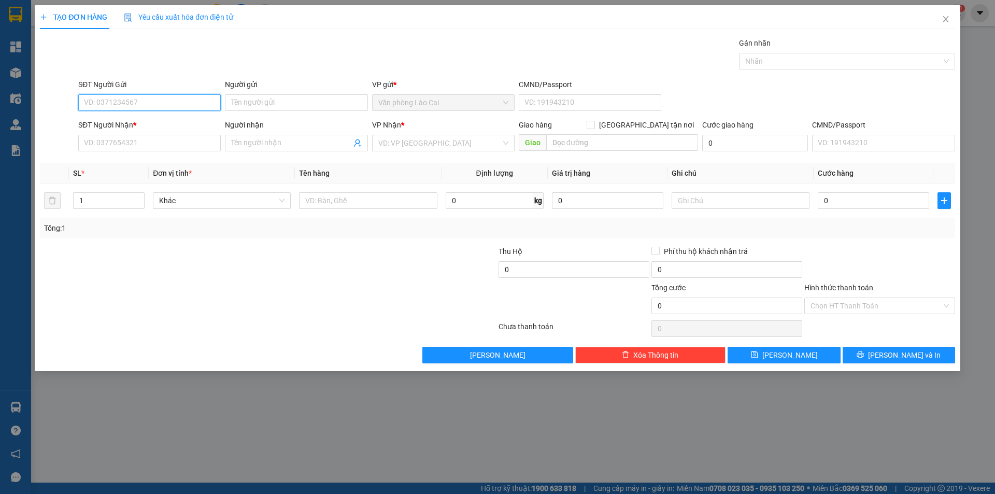
click at [132, 101] on input "SĐT Người Gửi" at bounding box center [149, 102] width 143 height 17
type input "0868545030"
click at [150, 119] on div "0868545030" at bounding box center [149, 123] width 130 height 11
type input "0367018798"
type input "diễn châu"
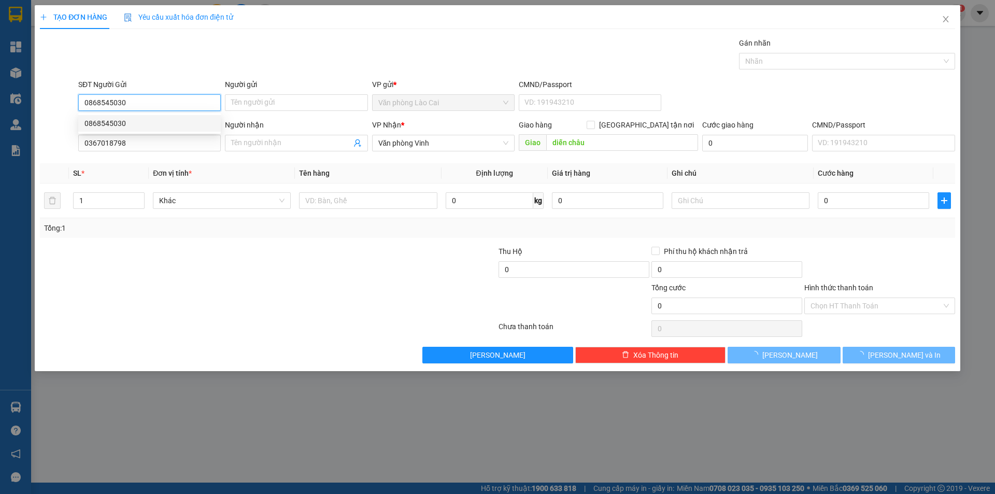
type input "550.000"
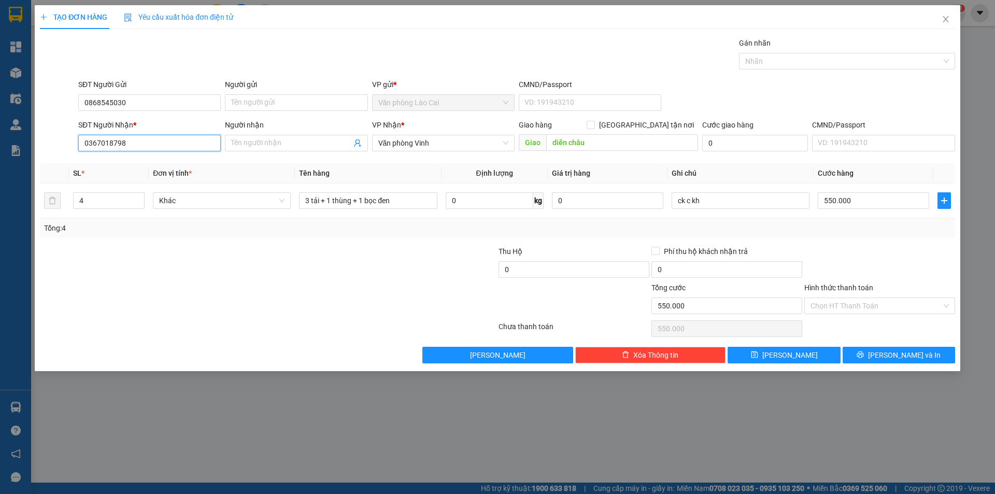
click at [157, 139] on input "0367018798" at bounding box center [149, 143] width 143 height 17
click at [249, 168] on th "Đơn vị tính *" at bounding box center [222, 173] width 146 height 20
click at [105, 203] on input "4" at bounding box center [109, 201] width 70 height 16
drag, startPoint x: 406, startPoint y: 196, endPoint x: 231, endPoint y: 176, distance: 175.9
click at [231, 176] on table "SL * Đơn vị tính * Tên hàng Định lượng Giá trị hàng Ghi chú Cước hàng 3 Khác 3 …" at bounding box center [497, 190] width 915 height 55
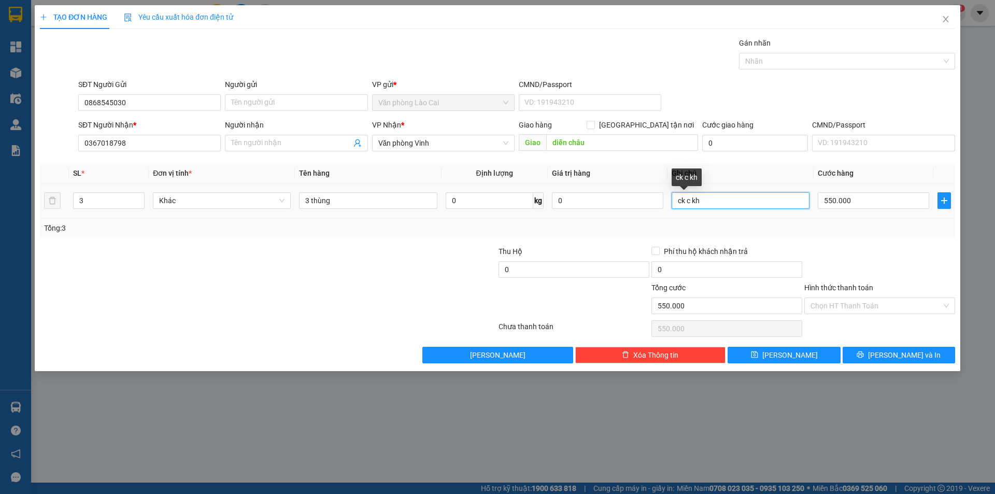
click at [710, 208] on input "ck c kh" at bounding box center [741, 200] width 138 height 17
click at [857, 200] on input "550.000" at bounding box center [873, 200] width 111 height 17
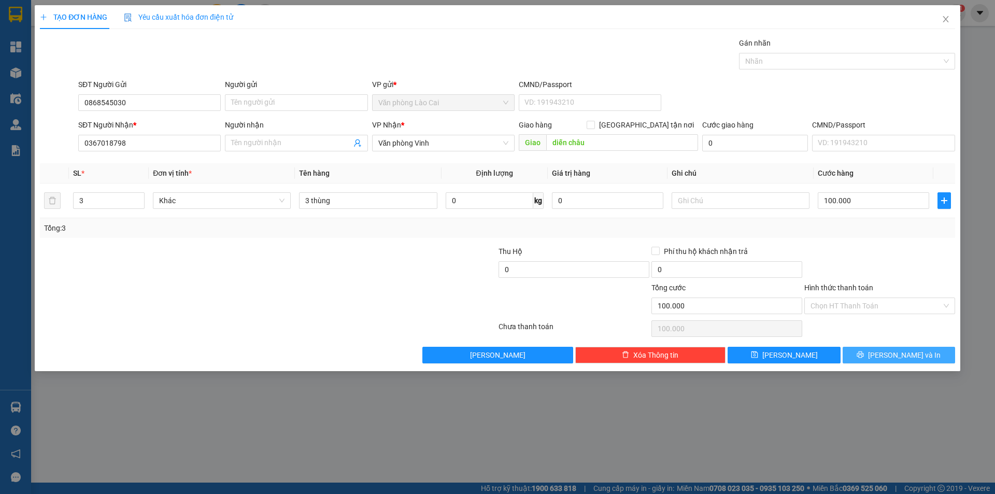
click at [864, 356] on icon "printer" at bounding box center [860, 354] width 7 height 7
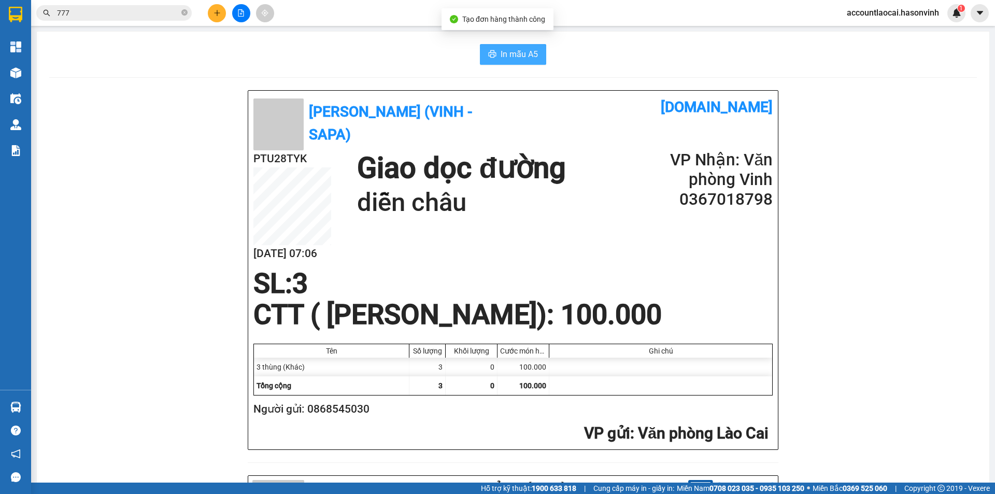
click at [521, 56] on span "In mẫu A5" at bounding box center [519, 54] width 37 height 13
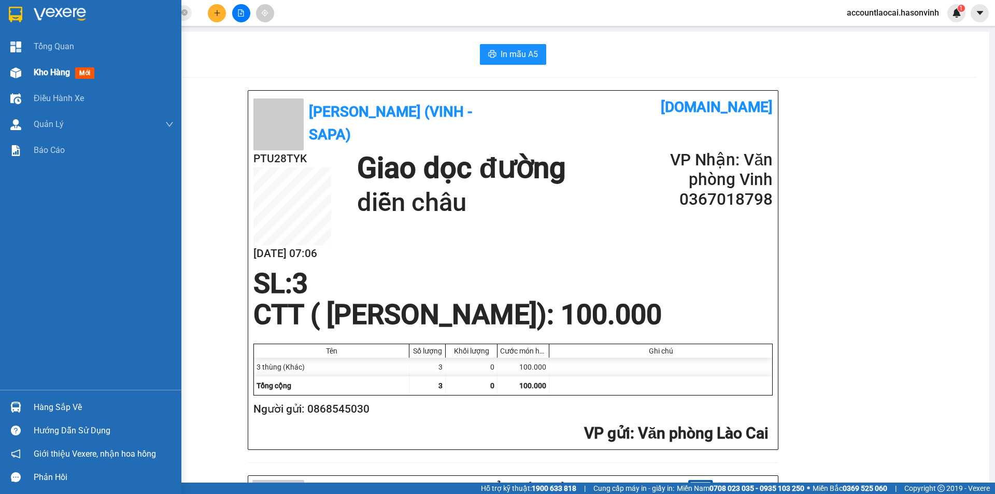
click at [57, 79] on div "Kho hàng mới" at bounding box center [66, 72] width 65 height 13
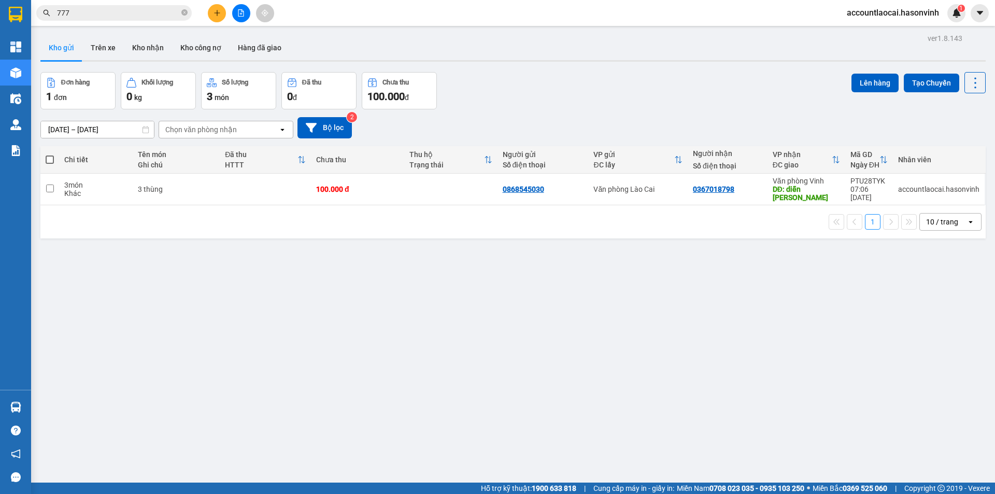
drag, startPoint x: 57, startPoint y: 79, endPoint x: 244, endPoint y: 14, distance: 197.5
click at [244, 14] on icon "file-add" at bounding box center [241, 12] width 6 height 7
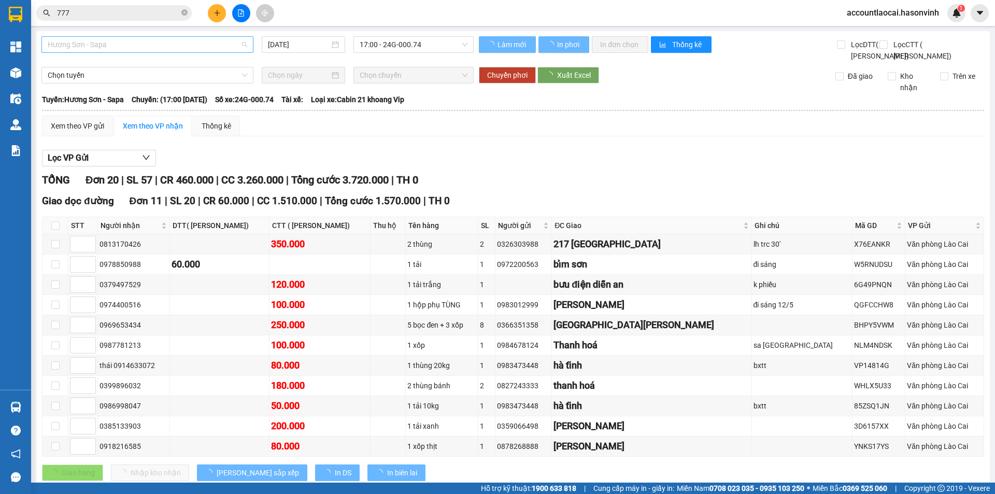
click at [147, 40] on span "Hương Sơn - Sapa" at bounding box center [148, 45] width 200 height 16
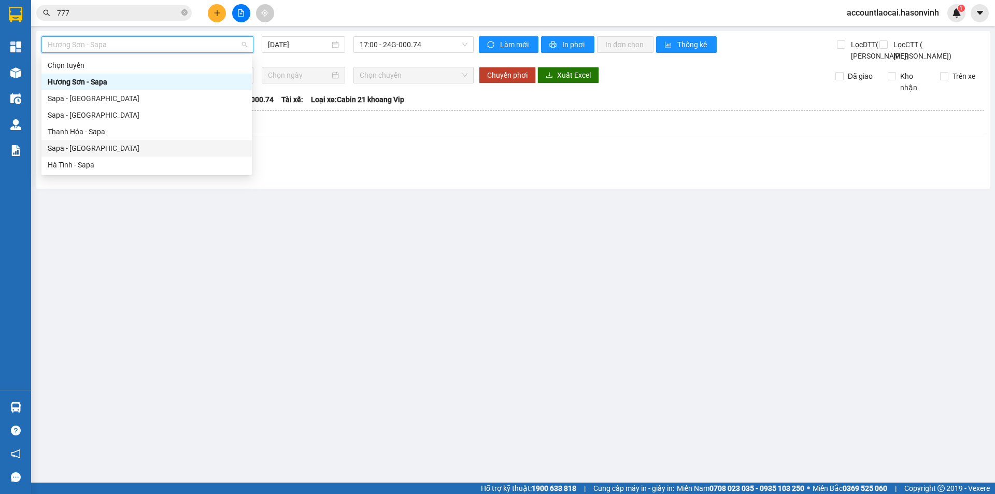
click at [96, 145] on div "Sapa - [GEOGRAPHIC_DATA]" at bounding box center [147, 148] width 198 height 11
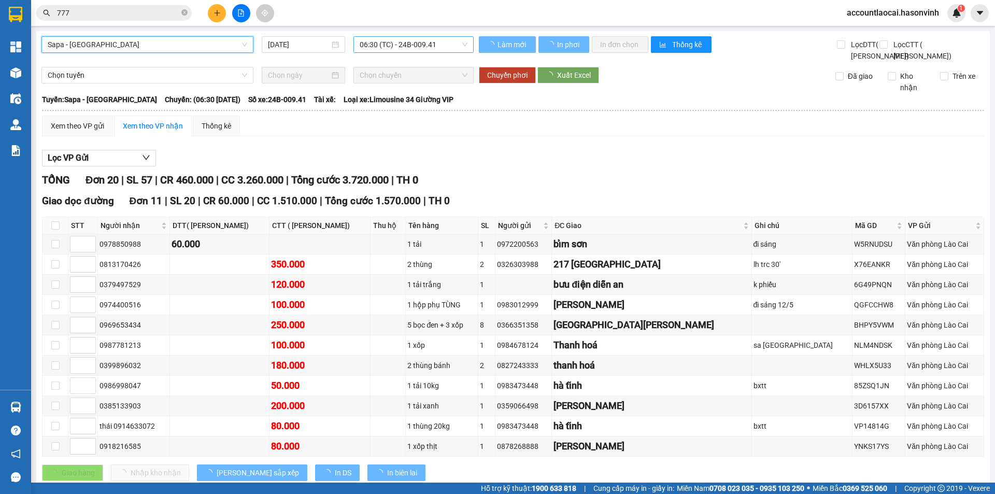
click at [400, 47] on span "06:30 (TC) - 24B-009.41" at bounding box center [414, 45] width 108 height 16
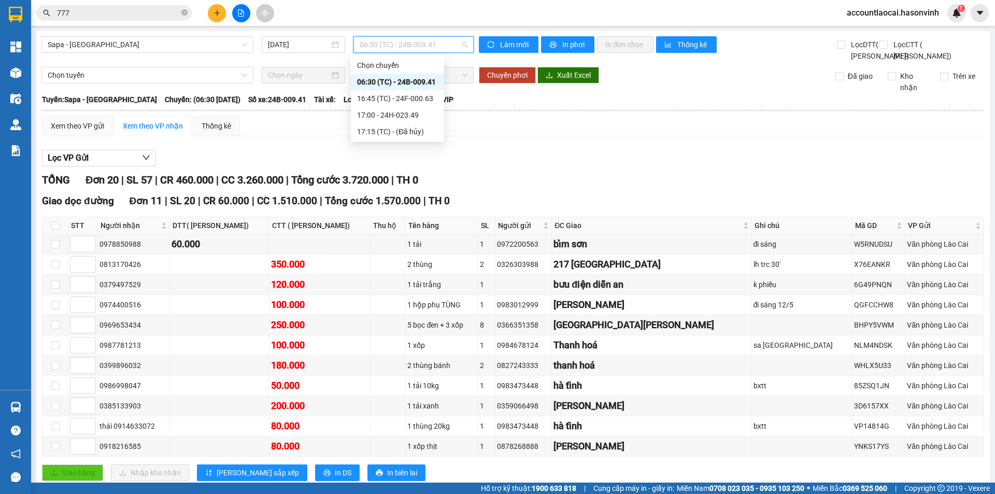
click at [413, 80] on div "06:30 (TC) - 24B-009.41" at bounding box center [397, 81] width 81 height 11
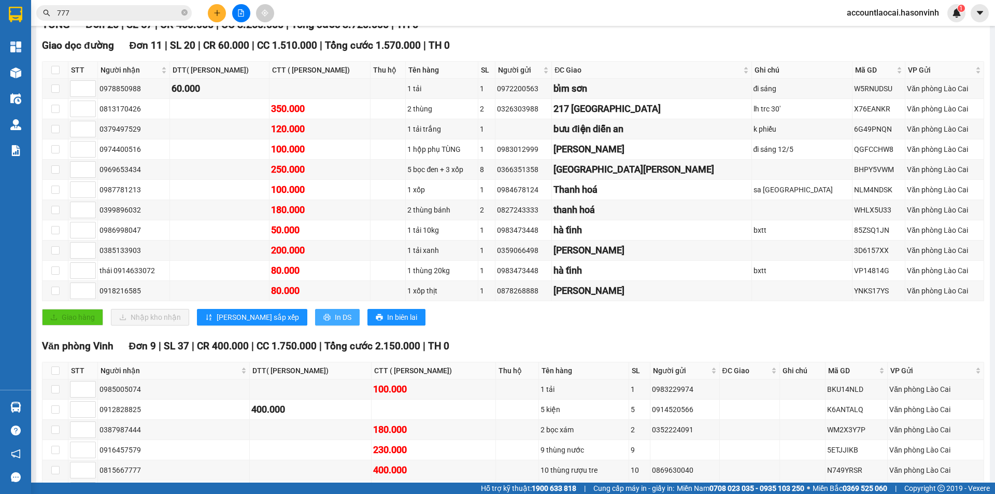
click at [315, 326] on button "In DS" at bounding box center [337, 317] width 45 height 17
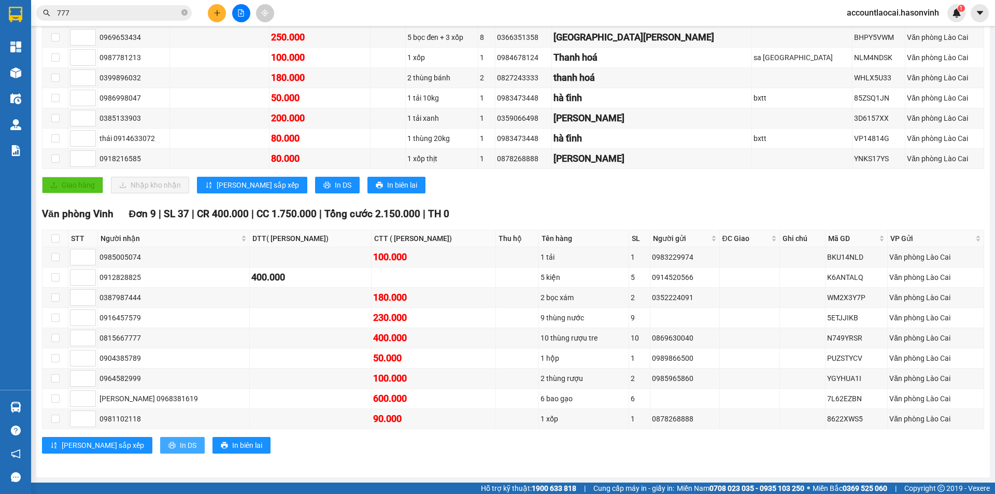
click at [168, 443] on icon "printer" at bounding box center [171, 445] width 7 height 7
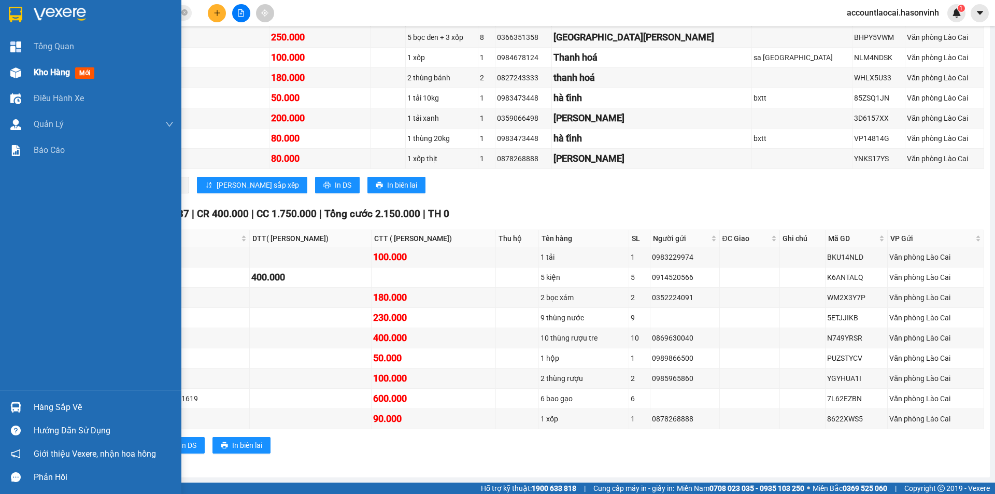
click at [23, 64] on div at bounding box center [16, 73] width 18 height 18
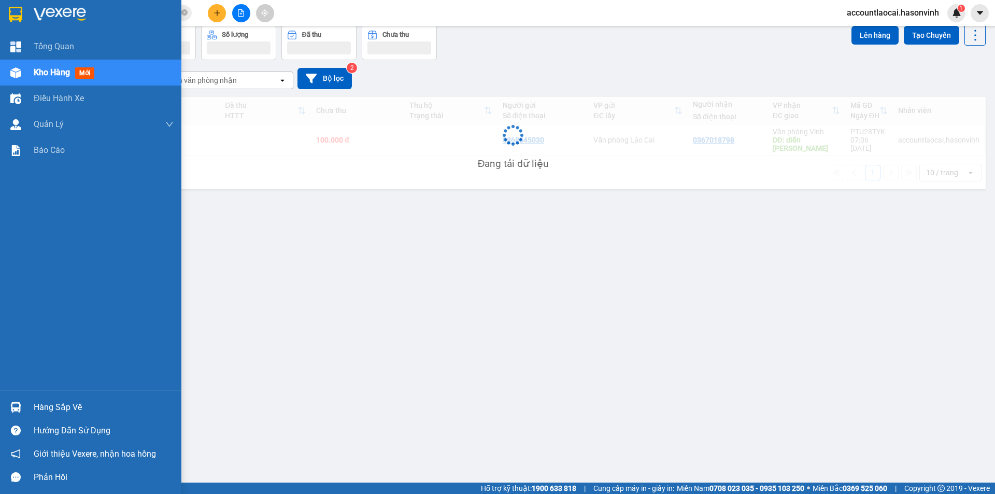
scroll to position [48, 0]
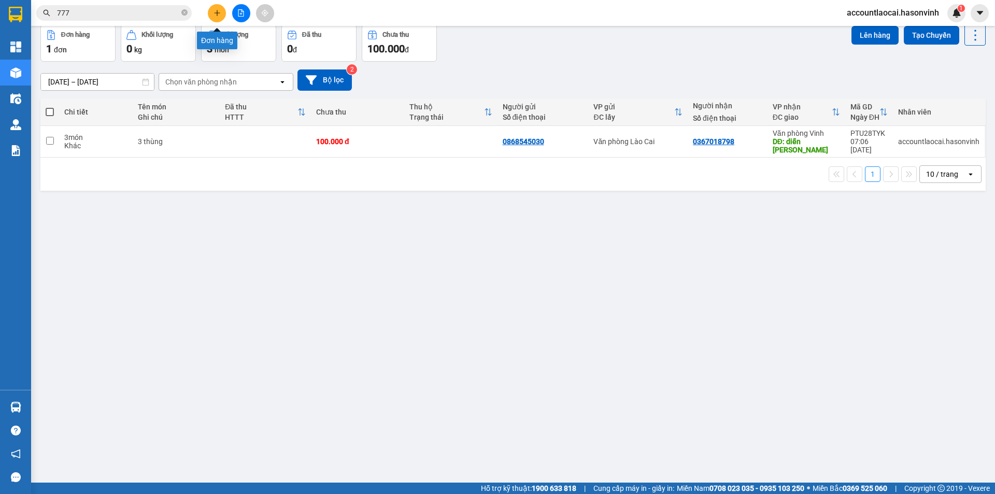
click at [209, 9] on button at bounding box center [217, 13] width 18 height 18
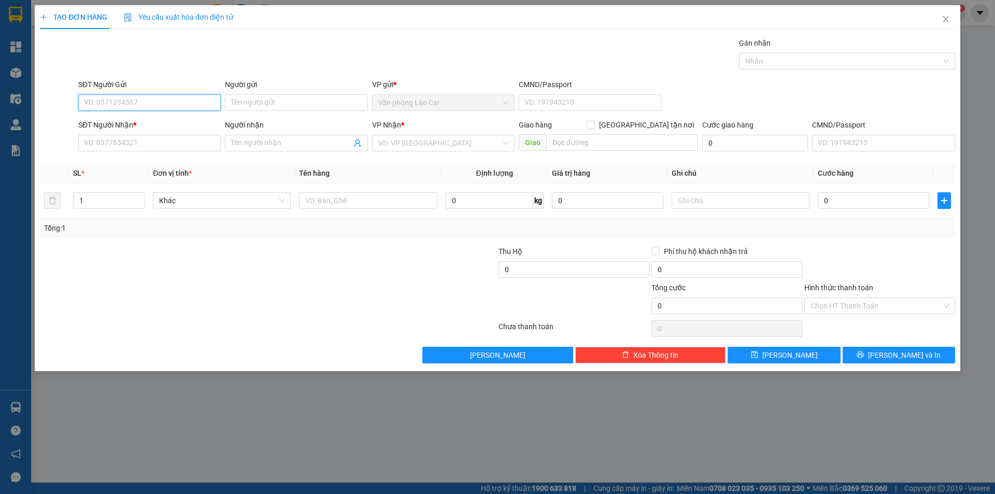
click at [138, 105] on input "SĐT Người Gửi" at bounding box center [149, 102] width 143 height 17
paste input "0334200987"
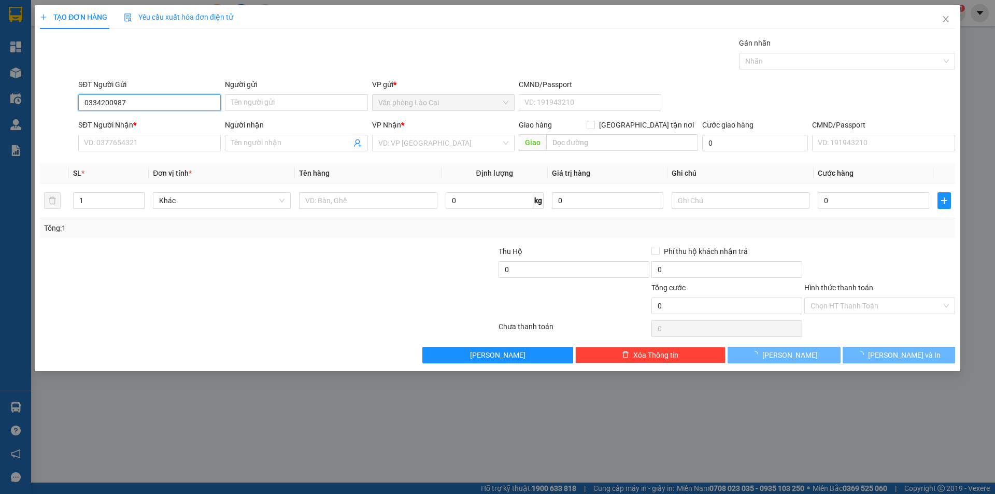
drag, startPoint x: 144, startPoint y: 103, endPoint x: 39, endPoint y: 91, distance: 104.9
click at [39, 91] on div "SĐT Người Gửi 0334200987 0334200987 Người gửi Tên người gửi VP gửi * Văn phòng …" at bounding box center [498, 97] width 918 height 36
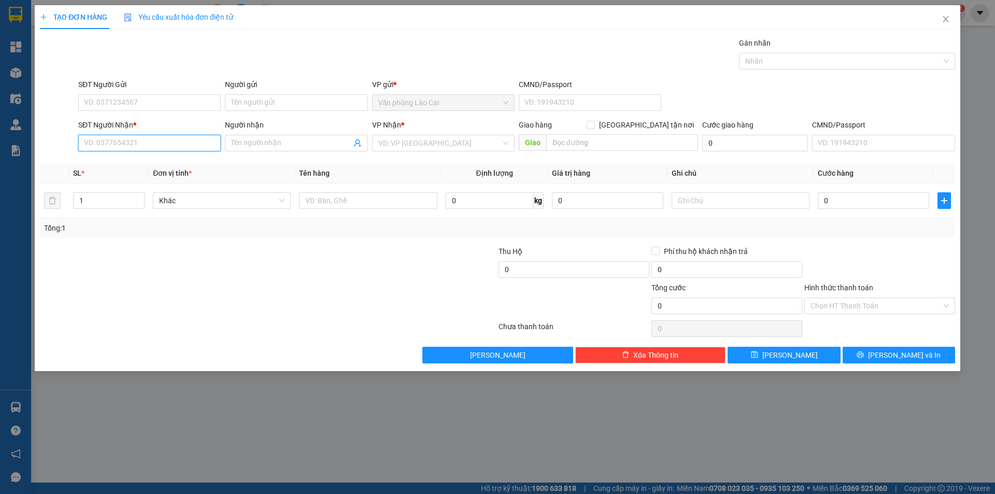
click at [136, 149] on input "SĐT Người Nhận *" at bounding box center [149, 143] width 143 height 17
paste input "0334200987"
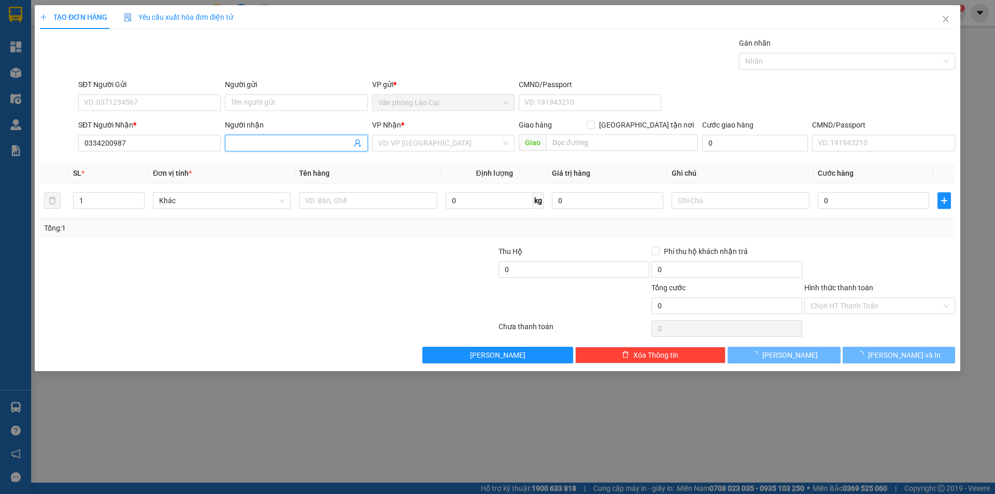
click at [250, 140] on input "Người nhận" at bounding box center [291, 142] width 120 height 11
click at [394, 139] on input "search" at bounding box center [439, 143] width 123 height 16
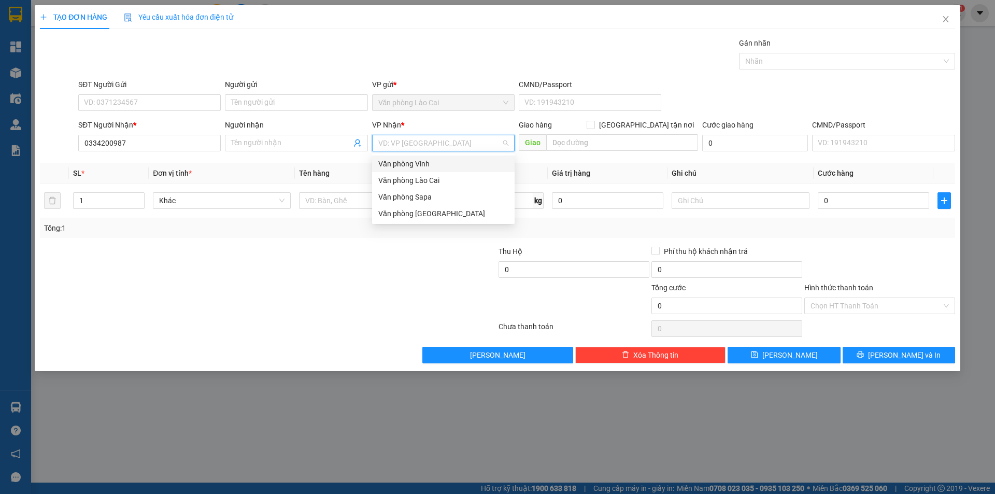
drag, startPoint x: 413, startPoint y: 165, endPoint x: 460, endPoint y: 168, distance: 47.8
click at [413, 165] on div "Văn phòng Vinh" at bounding box center [443, 163] width 130 height 11
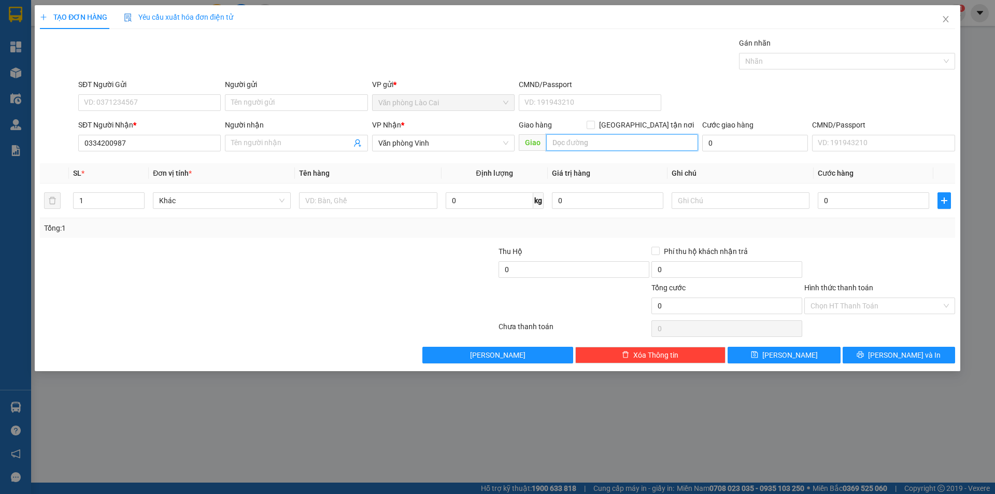
drag, startPoint x: 606, startPoint y: 146, endPoint x: 597, endPoint y: 146, distance: 9.8
click at [598, 146] on input "text" at bounding box center [622, 142] width 152 height 17
click at [378, 198] on input "text" at bounding box center [368, 200] width 138 height 17
click at [343, 274] on div at bounding box center [192, 264] width 306 height 36
click at [898, 195] on input "0" at bounding box center [873, 200] width 111 height 17
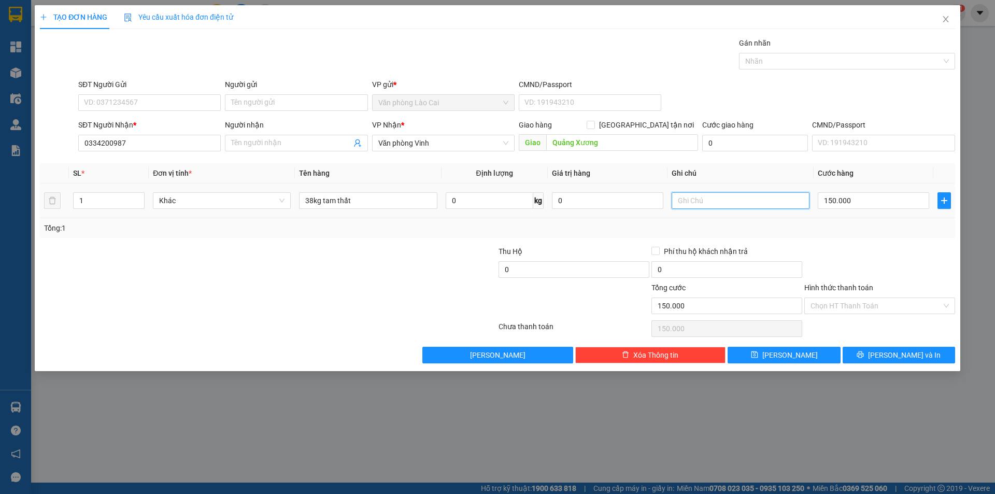
click at [742, 199] on input "text" at bounding box center [741, 200] width 138 height 17
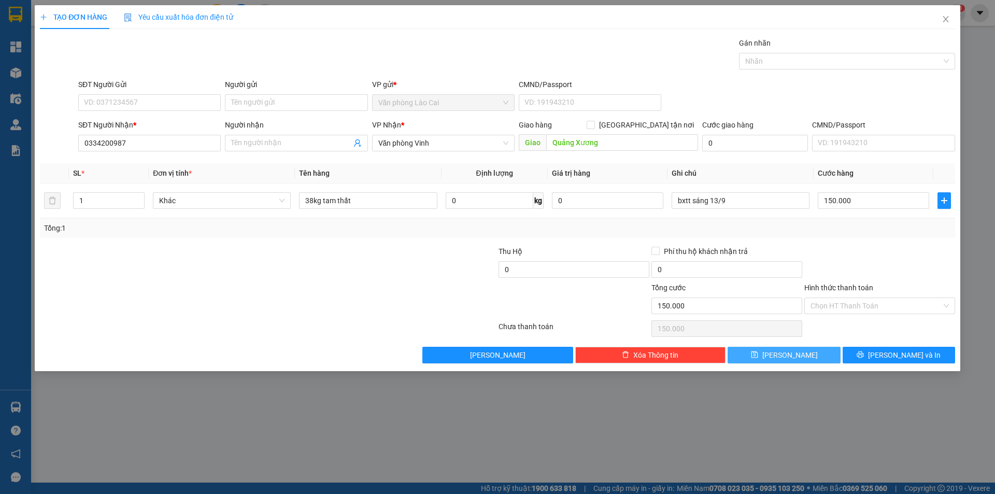
click at [827, 357] on button "[PERSON_NAME]" at bounding box center [784, 355] width 112 height 17
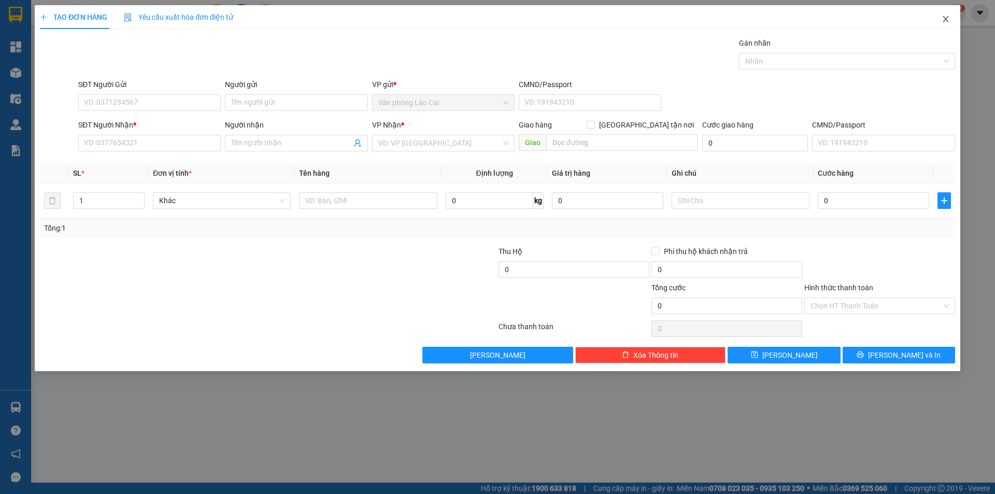
click at [940, 20] on span "Close" at bounding box center [946, 19] width 29 height 29
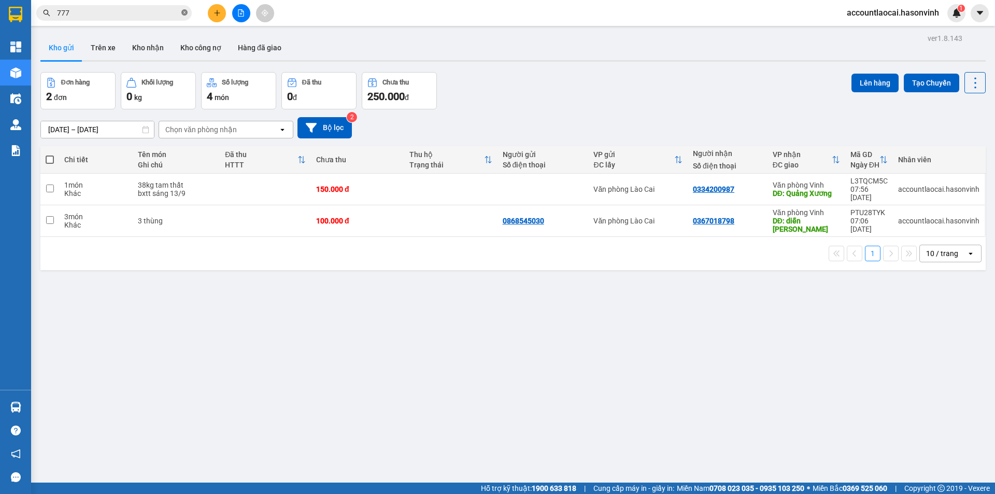
click at [182, 15] on icon "close-circle" at bounding box center [184, 12] width 6 height 6
click at [181, 16] on span at bounding box center [114, 13] width 156 height 16
click at [136, 16] on input "text" at bounding box center [118, 12] width 122 height 11
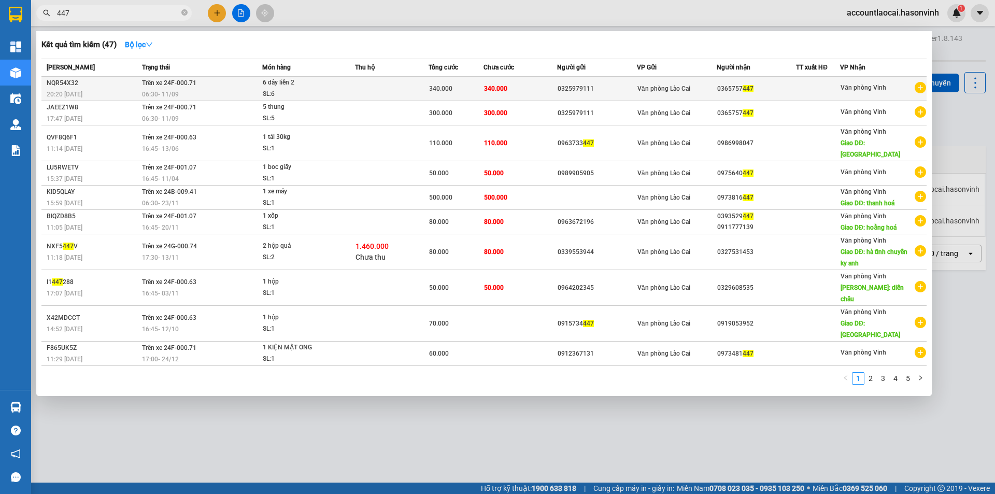
click at [396, 90] on td at bounding box center [392, 89] width 74 height 24
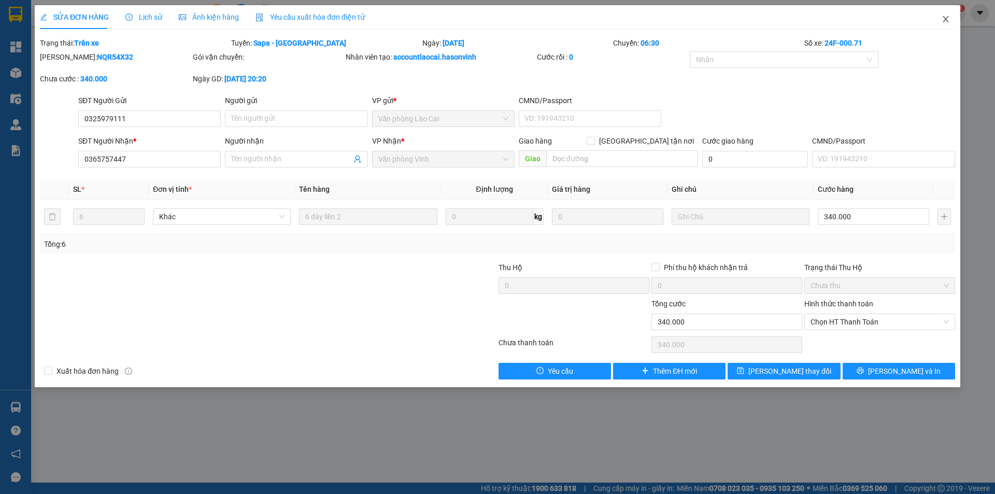
click at [943, 19] on icon "close" at bounding box center [946, 19] width 8 height 8
